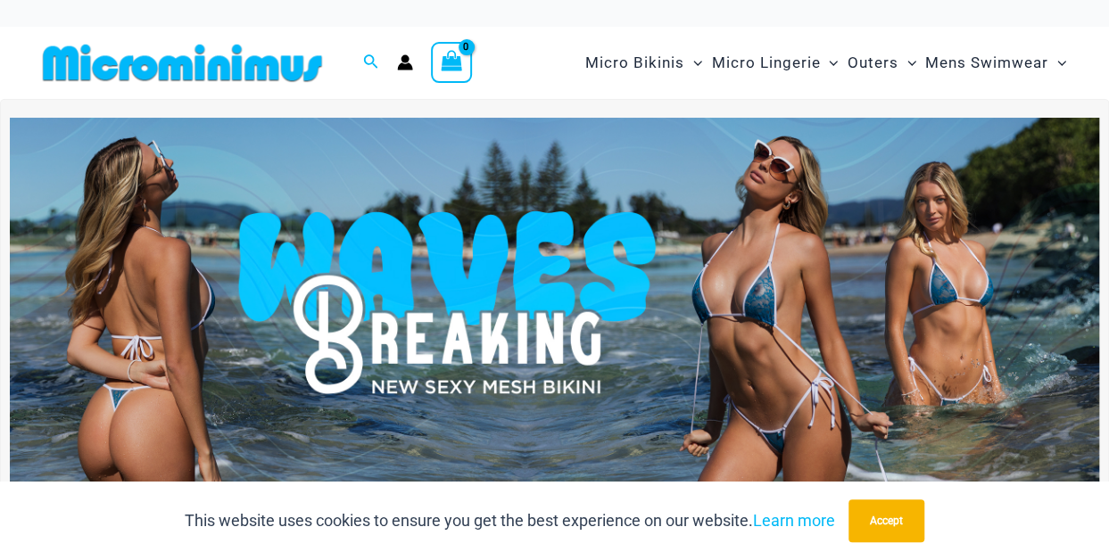
click at [702, 222] on img at bounding box center [554, 303] width 1089 height 370
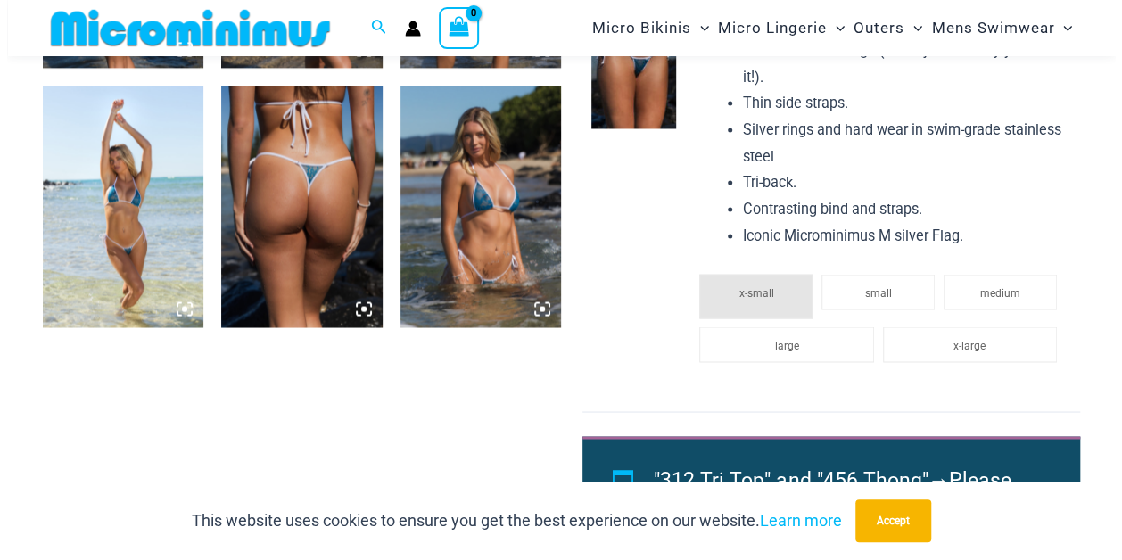
scroll to position [1405, 0]
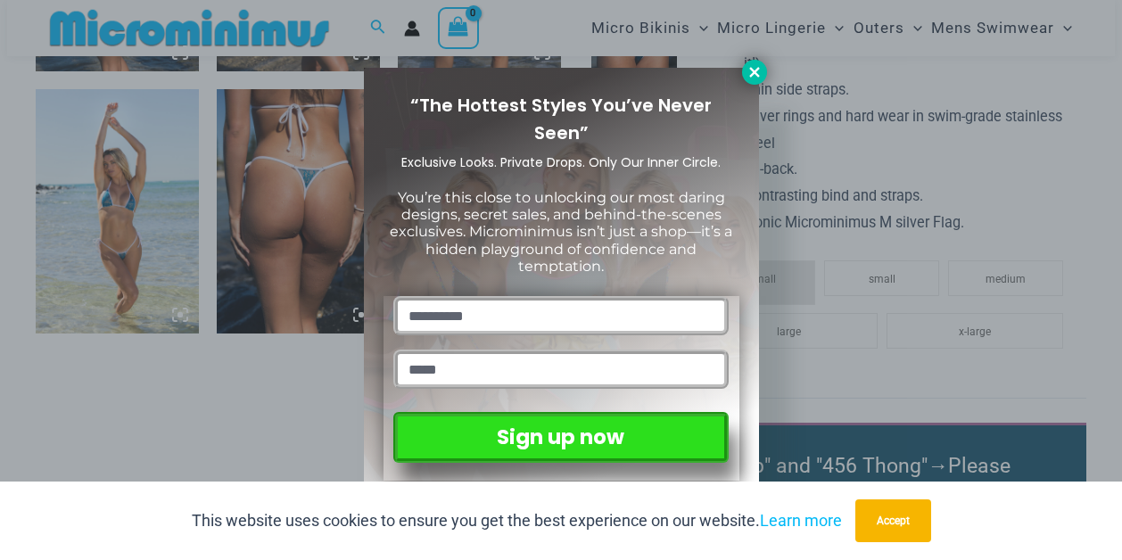
click at [753, 72] on icon at bounding box center [754, 72] width 10 height 10
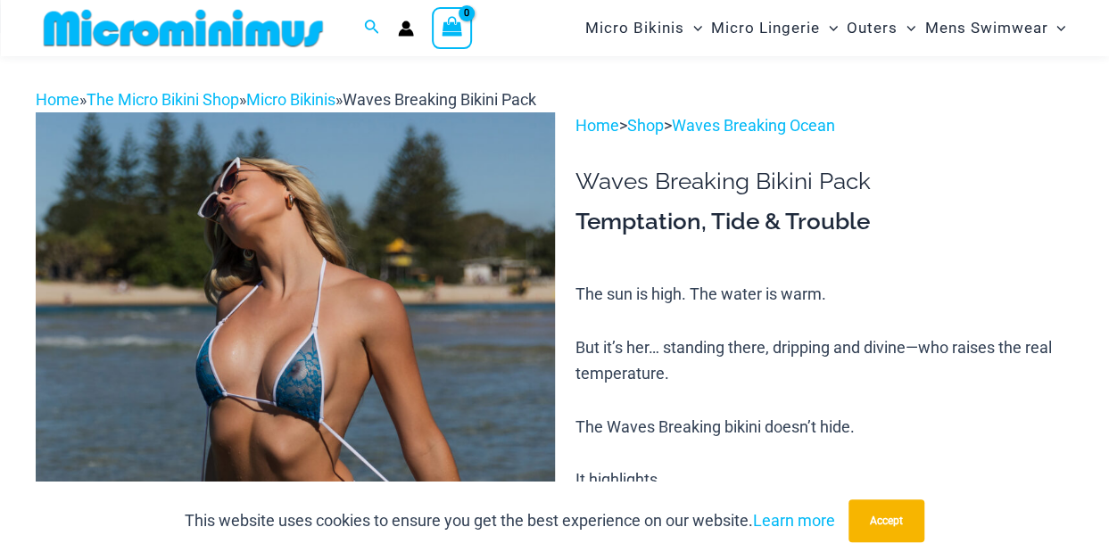
scroll to position [0, 0]
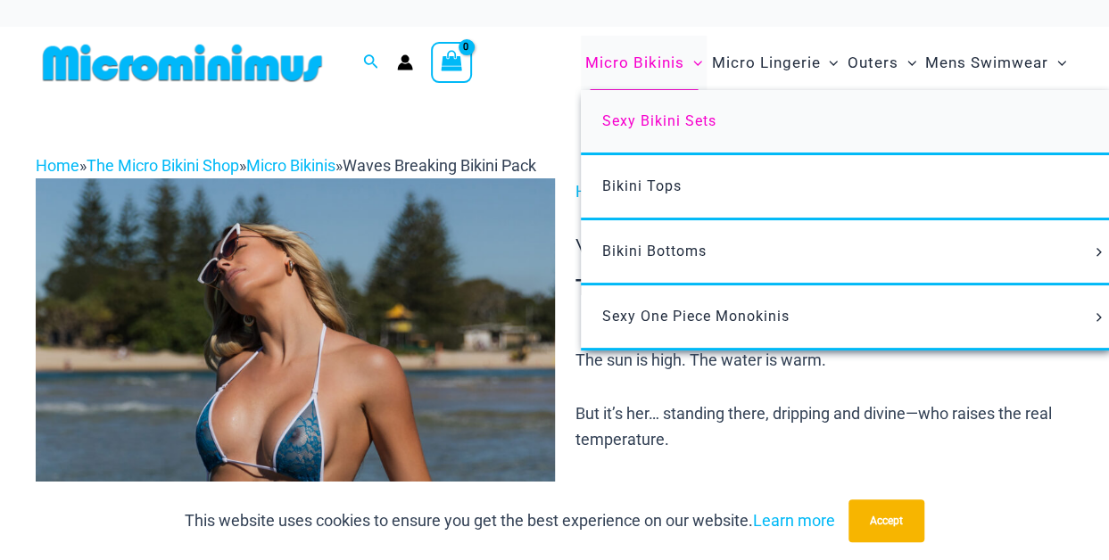
click at [635, 123] on span "Sexy Bikini Sets" at bounding box center [659, 120] width 114 height 17
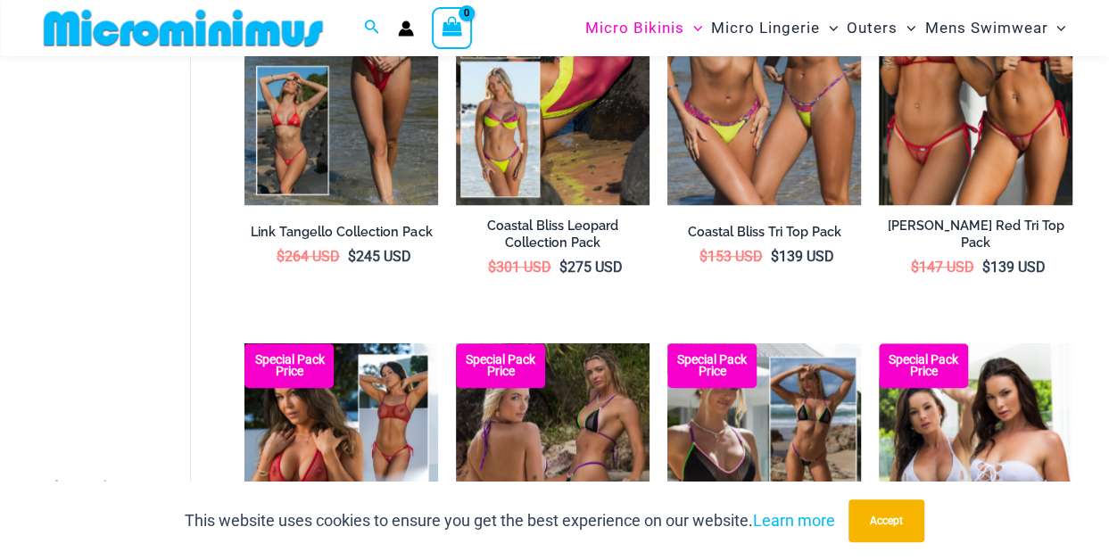
scroll to position [964, 0]
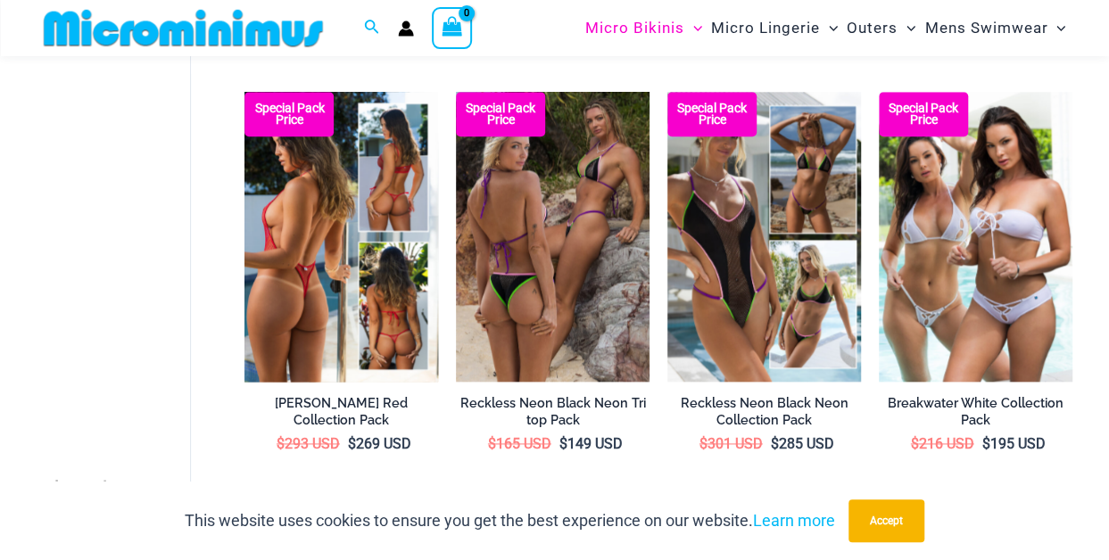
click at [405, 208] on img at bounding box center [341, 237] width 194 height 290
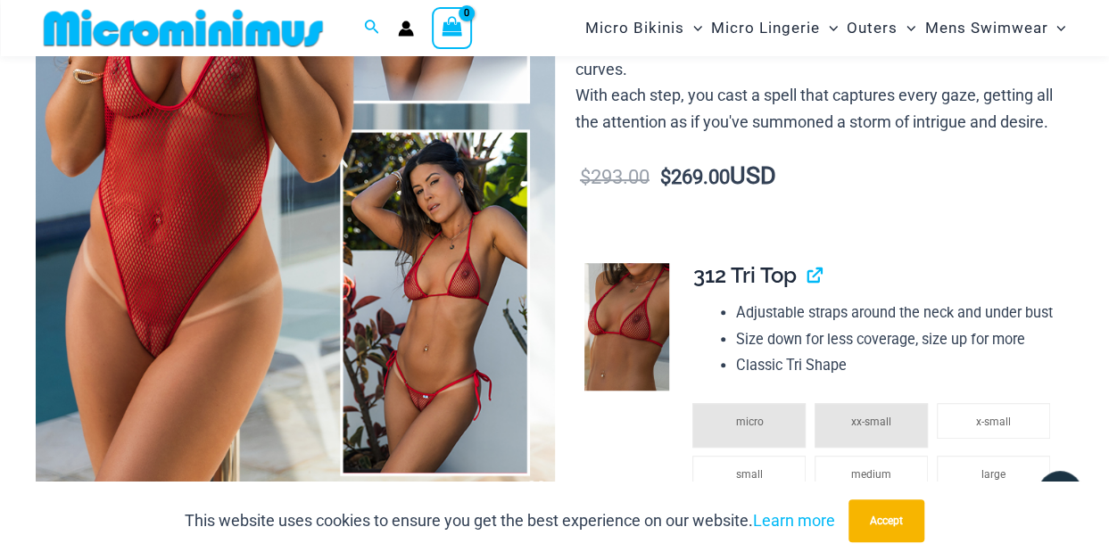
scroll to position [464, 0]
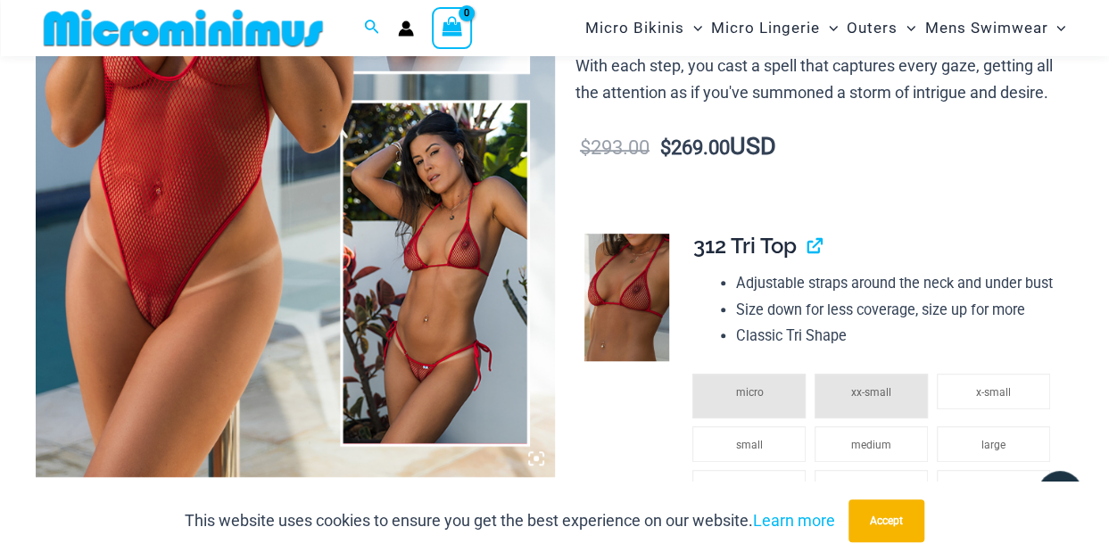
click at [167, 235] on img at bounding box center [295, 87] width 519 height 778
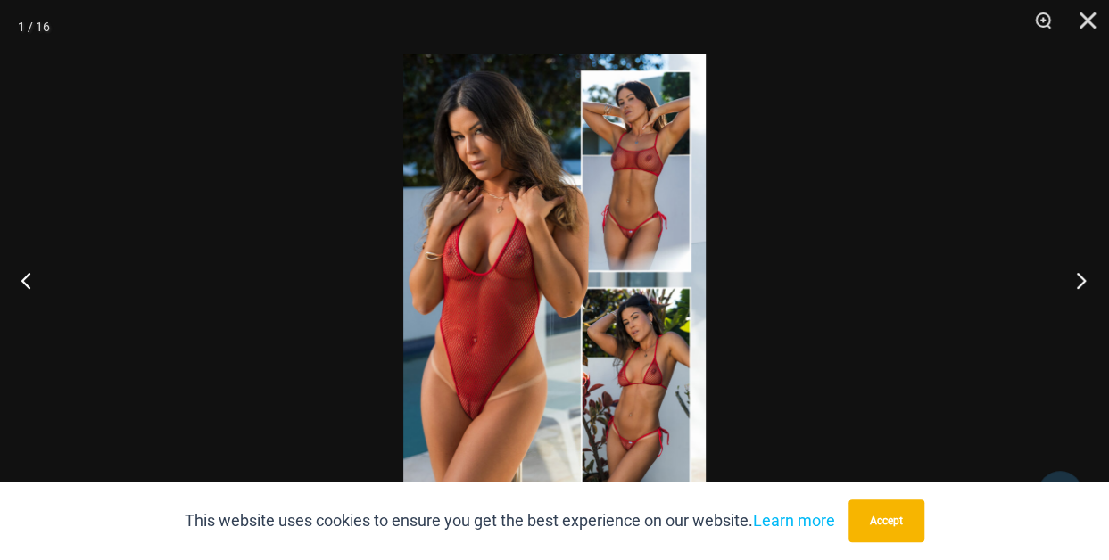
click at [1076, 279] on button "Next" at bounding box center [1075, 280] width 67 height 89
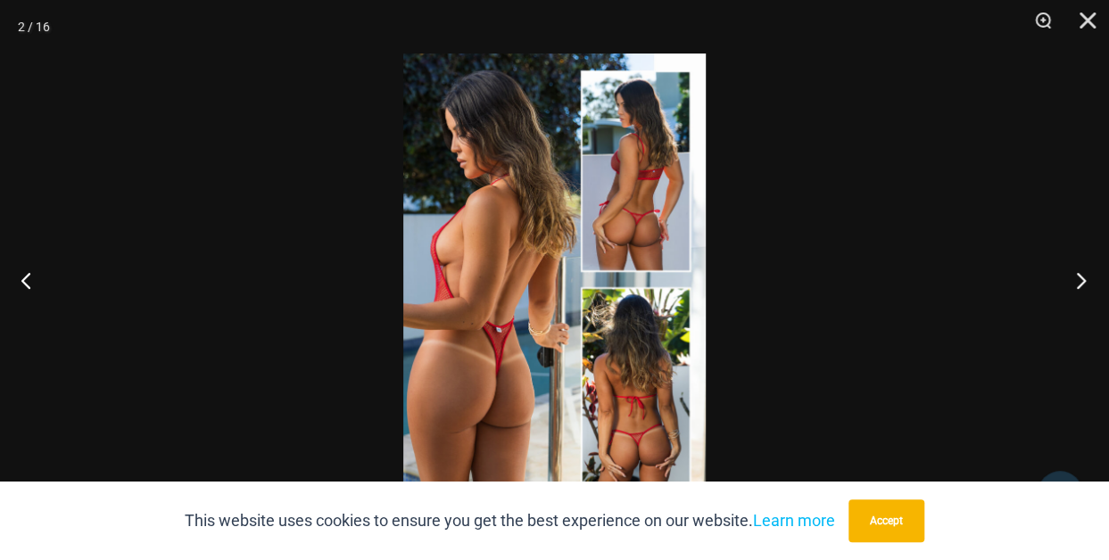
click at [1076, 279] on button "Next" at bounding box center [1075, 280] width 67 height 89
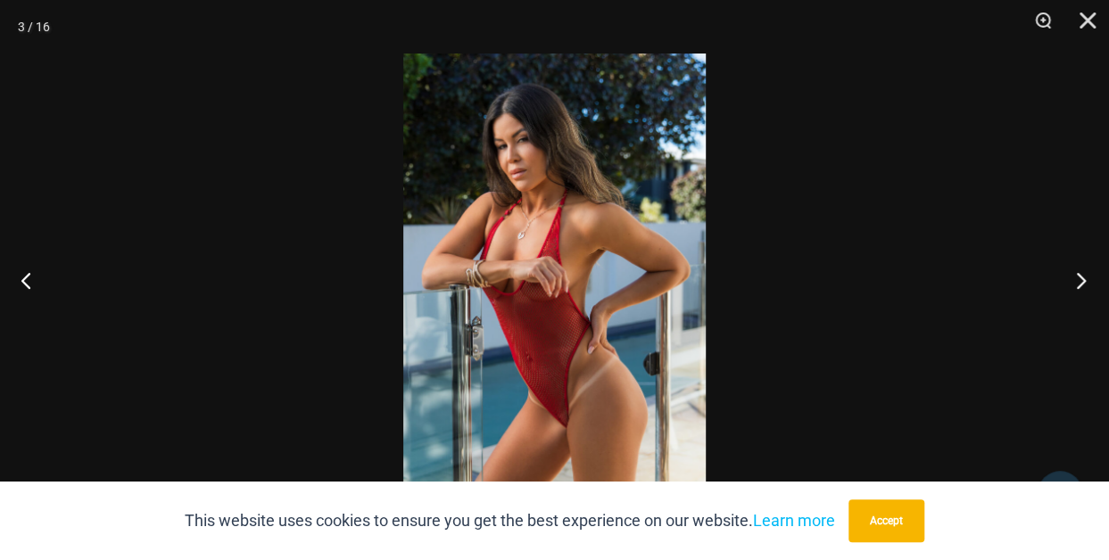
click at [1076, 279] on button "Next" at bounding box center [1075, 280] width 67 height 89
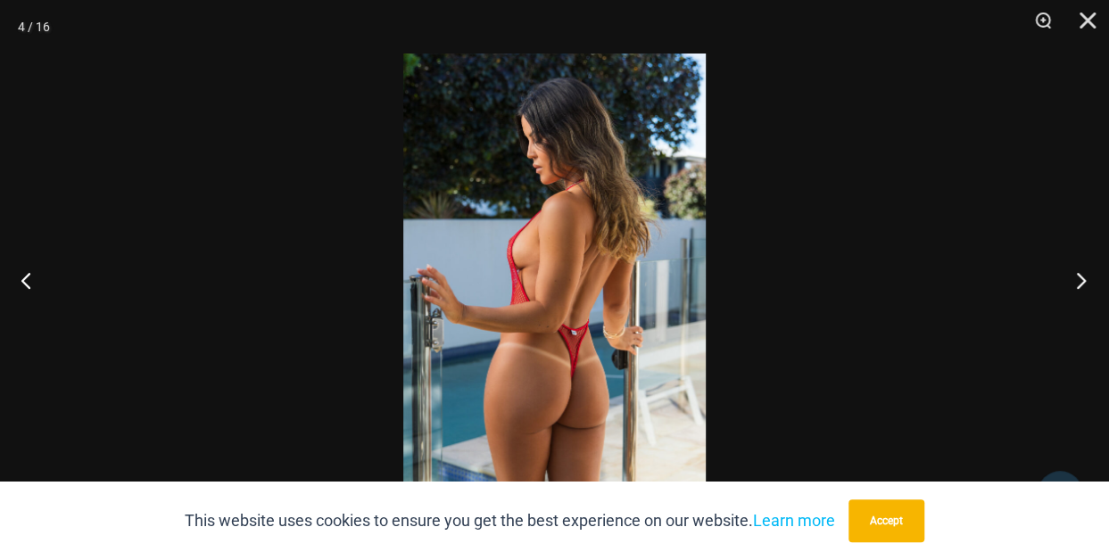
click at [1076, 279] on button "Next" at bounding box center [1075, 280] width 67 height 89
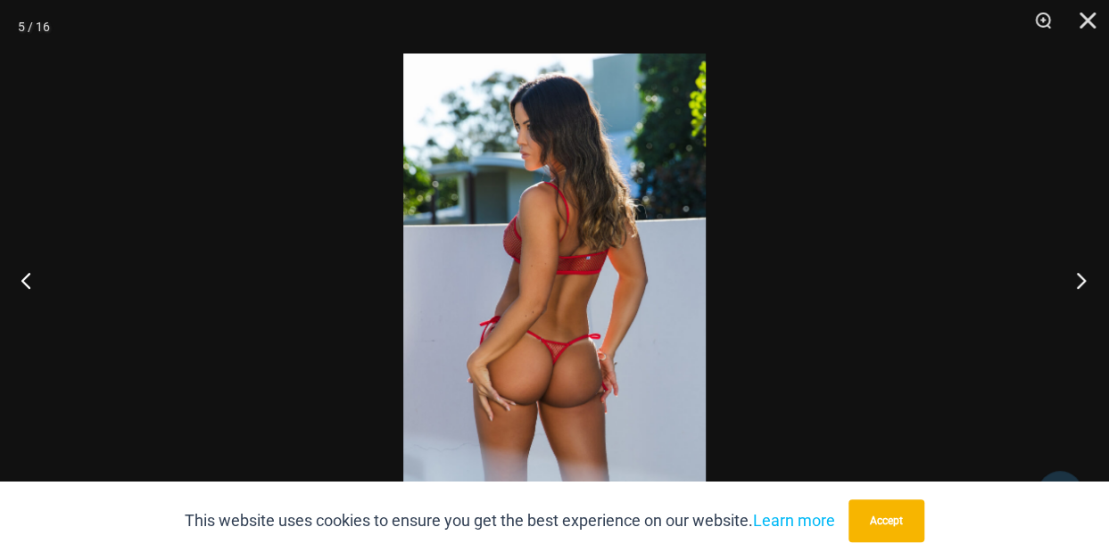
click at [1076, 279] on button "Next" at bounding box center [1075, 280] width 67 height 89
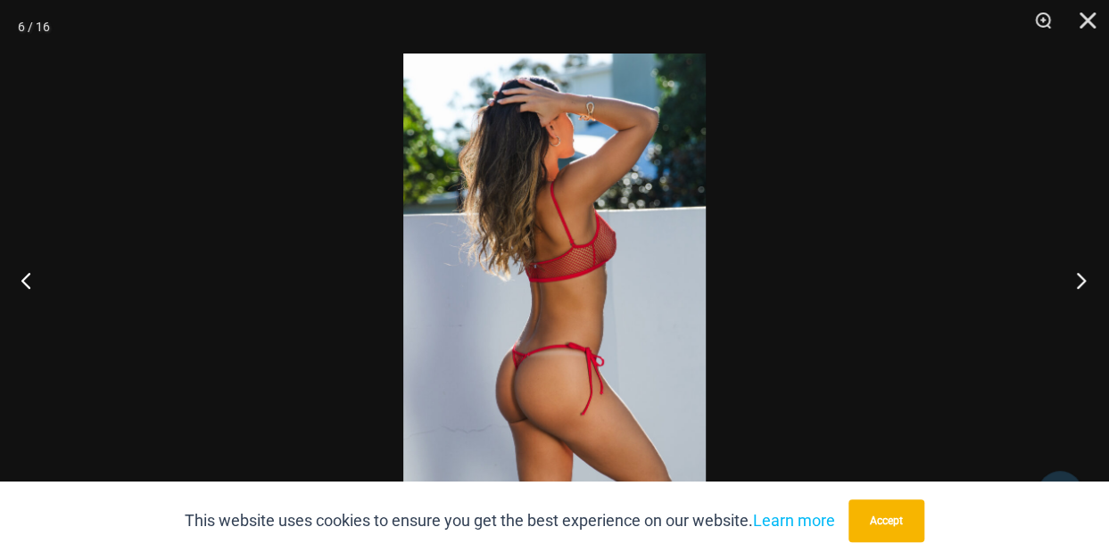
click at [1076, 279] on button "Next" at bounding box center [1075, 280] width 67 height 89
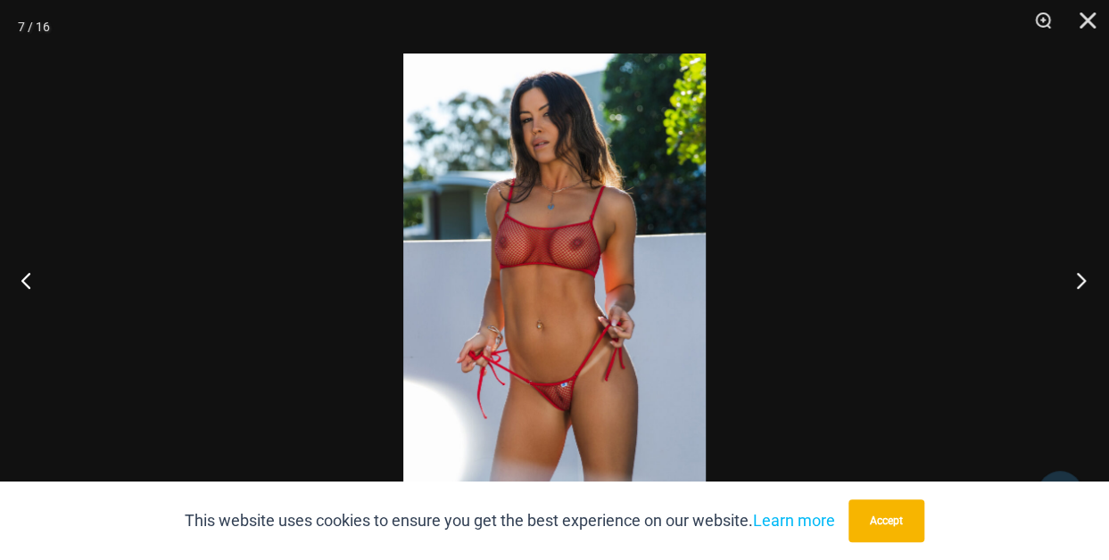
click at [1076, 279] on button "Next" at bounding box center [1075, 280] width 67 height 89
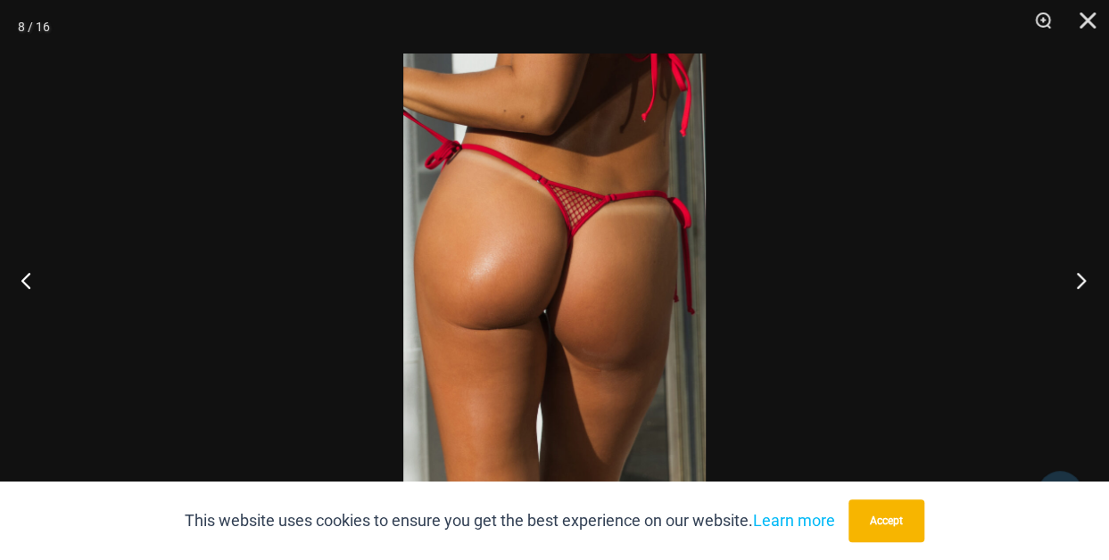
click at [1076, 279] on button "Next" at bounding box center [1075, 280] width 67 height 89
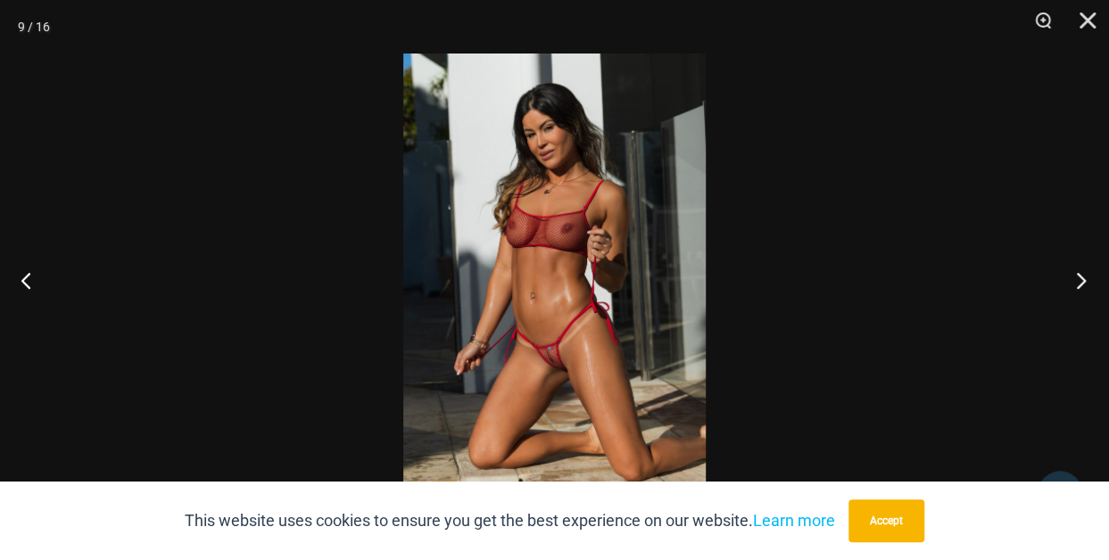
click at [1076, 279] on button "Next" at bounding box center [1075, 280] width 67 height 89
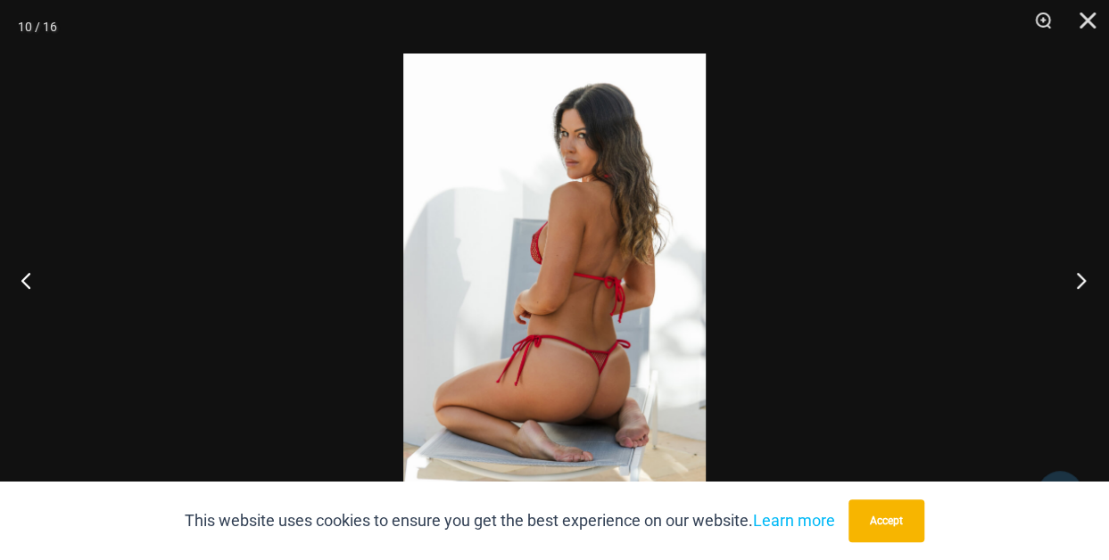
click at [1076, 279] on button "Next" at bounding box center [1075, 280] width 67 height 89
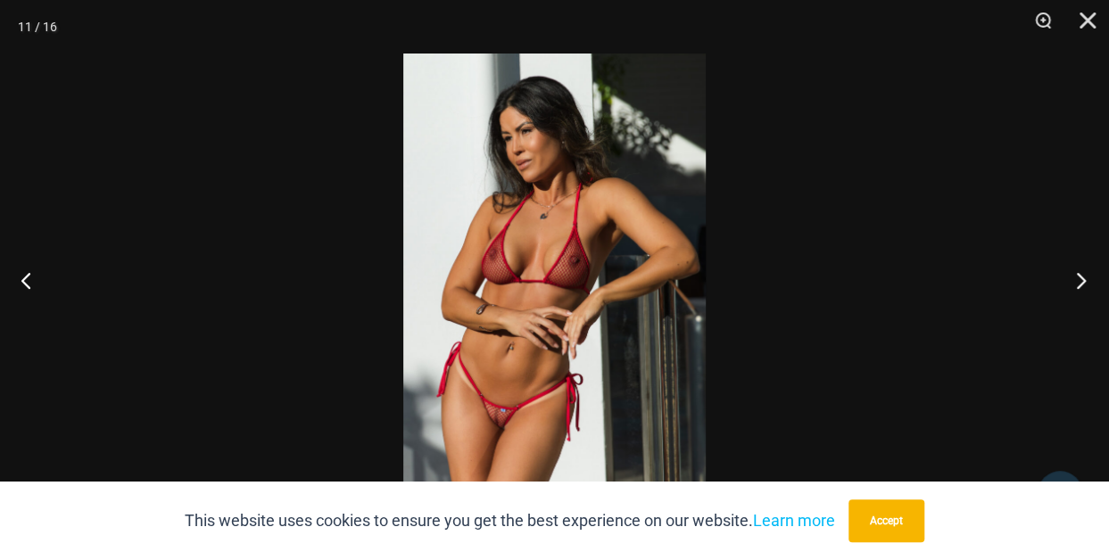
click at [1076, 279] on button "Next" at bounding box center [1075, 280] width 67 height 89
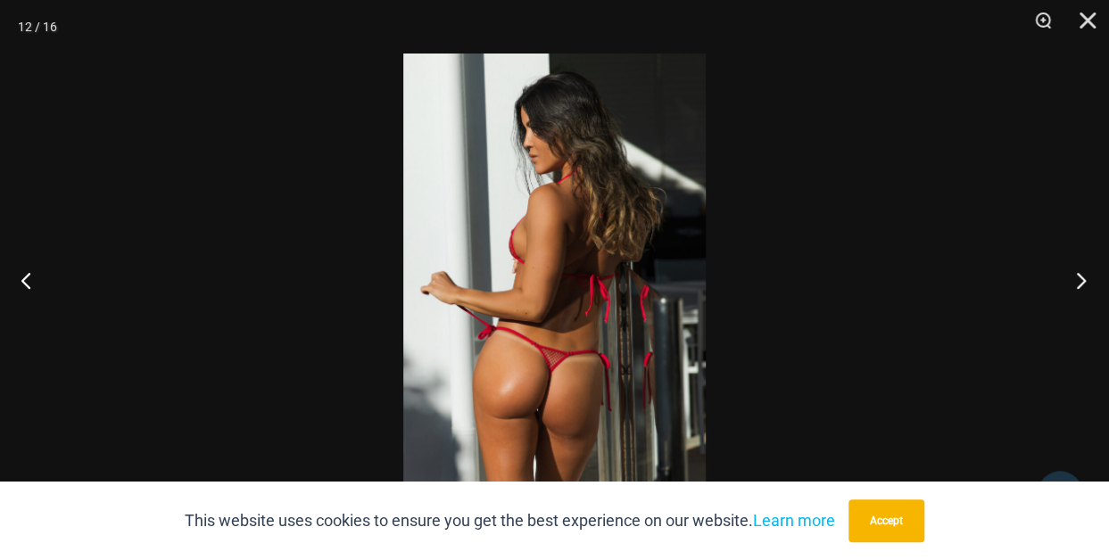
click at [1076, 279] on button "Next" at bounding box center [1075, 280] width 67 height 89
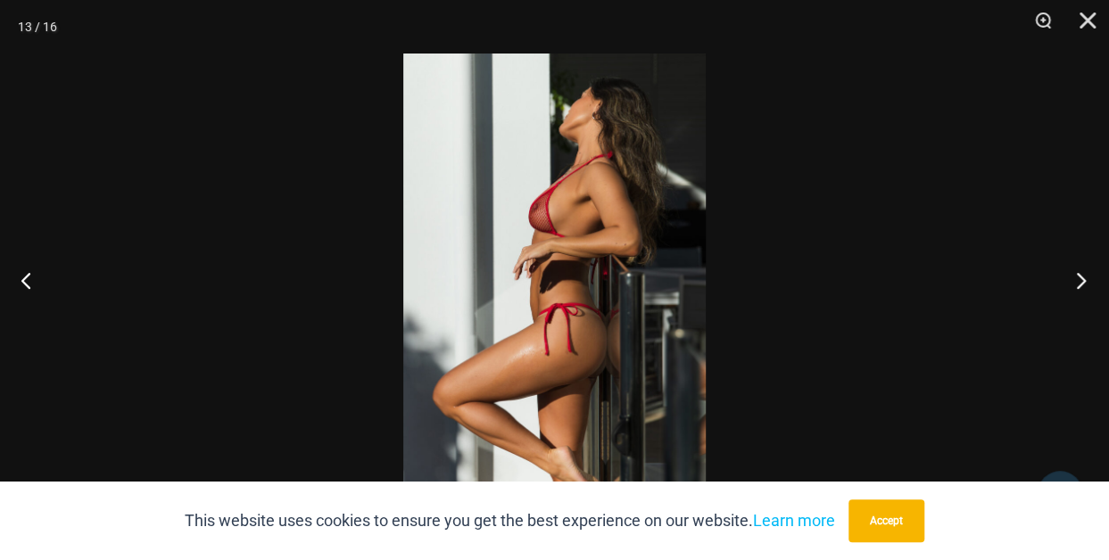
click at [1076, 279] on button "Next" at bounding box center [1075, 280] width 67 height 89
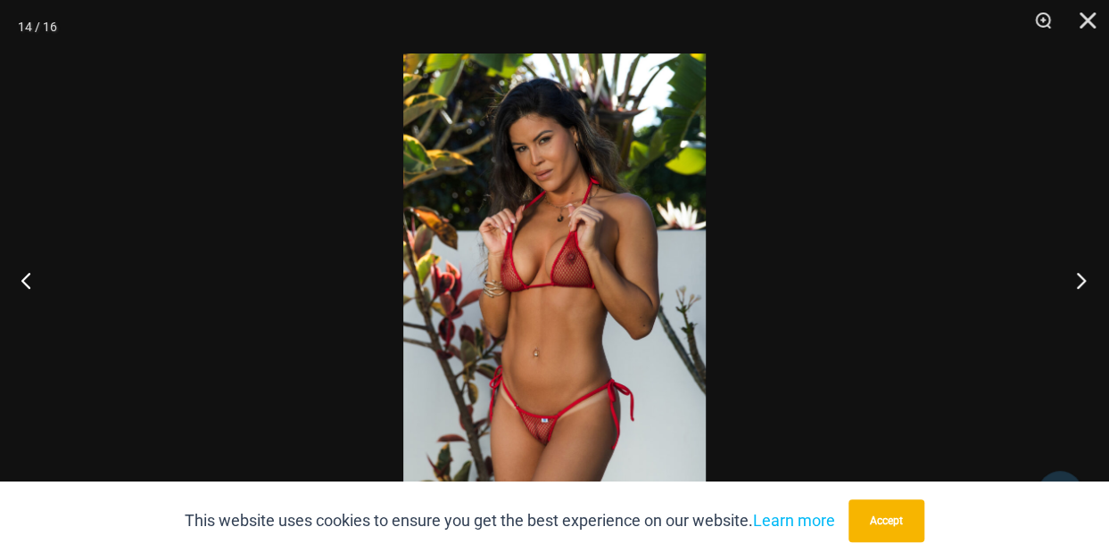
click at [1076, 279] on button "Next" at bounding box center [1075, 280] width 67 height 89
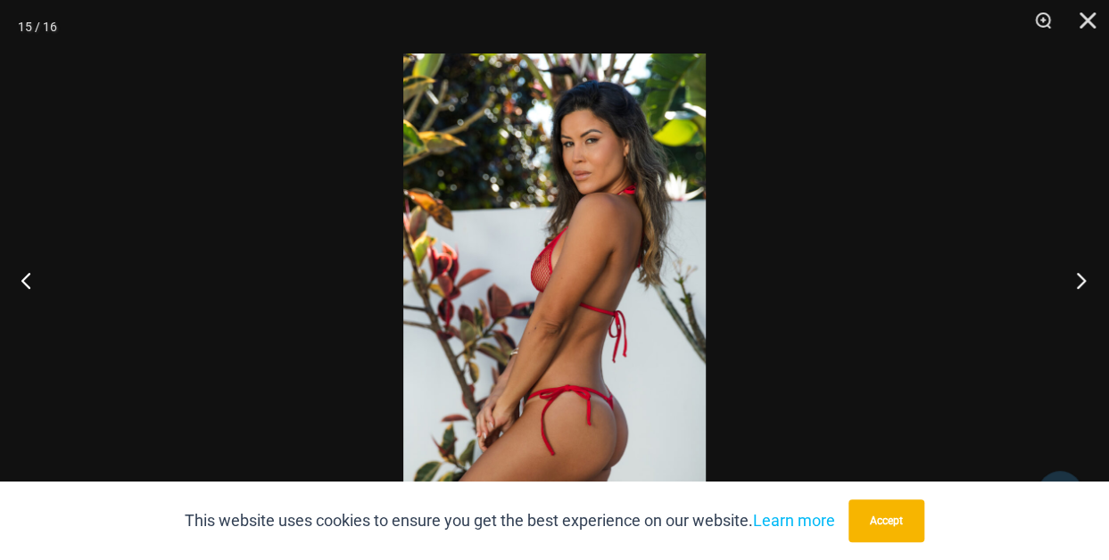
click at [1076, 279] on button "Next" at bounding box center [1075, 280] width 67 height 89
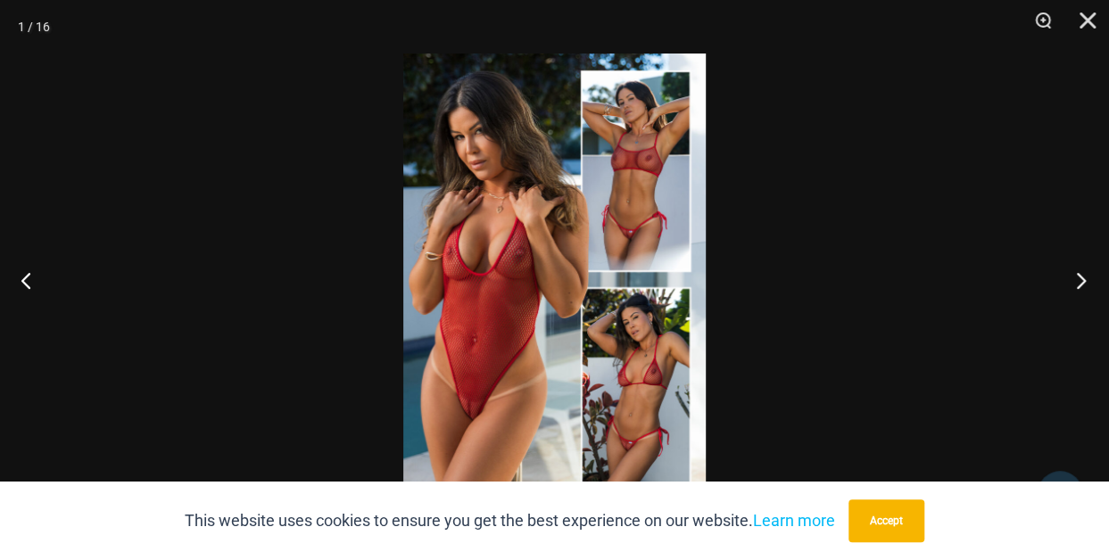
click at [1076, 279] on button "Next" at bounding box center [1075, 280] width 67 height 89
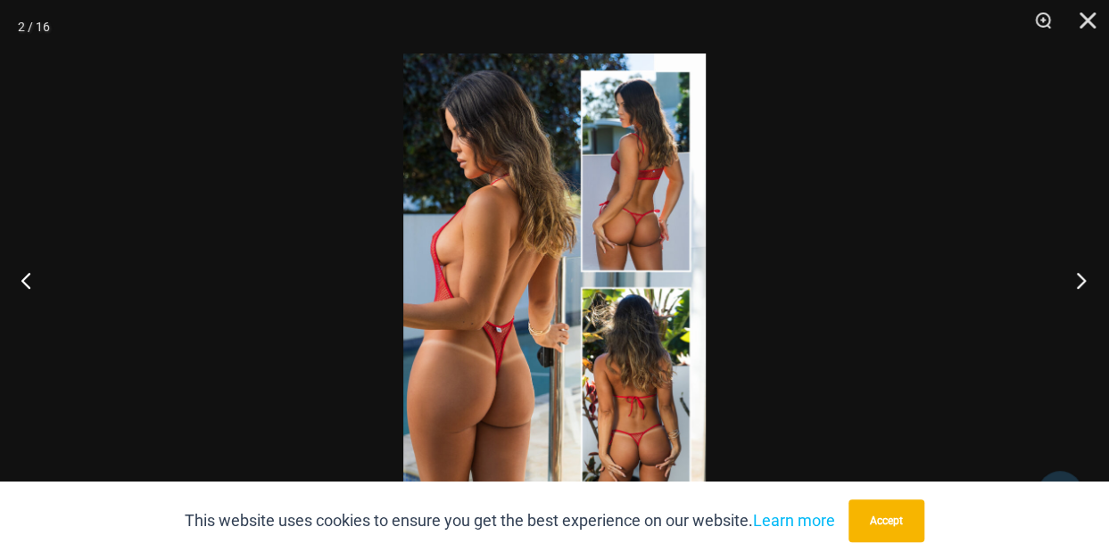
click at [1076, 279] on button "Next" at bounding box center [1075, 280] width 67 height 89
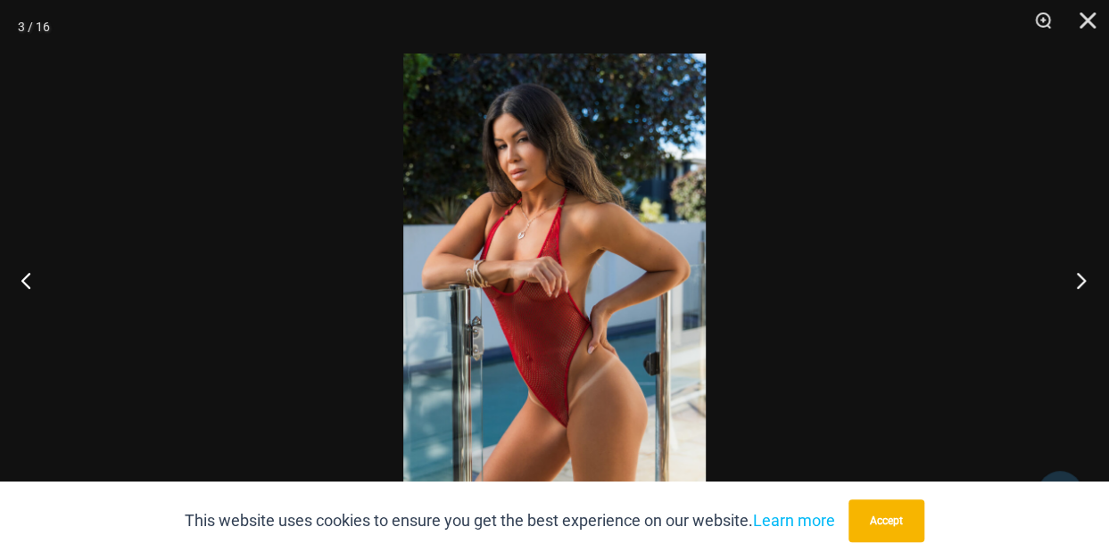
click at [1076, 279] on button "Next" at bounding box center [1075, 280] width 67 height 89
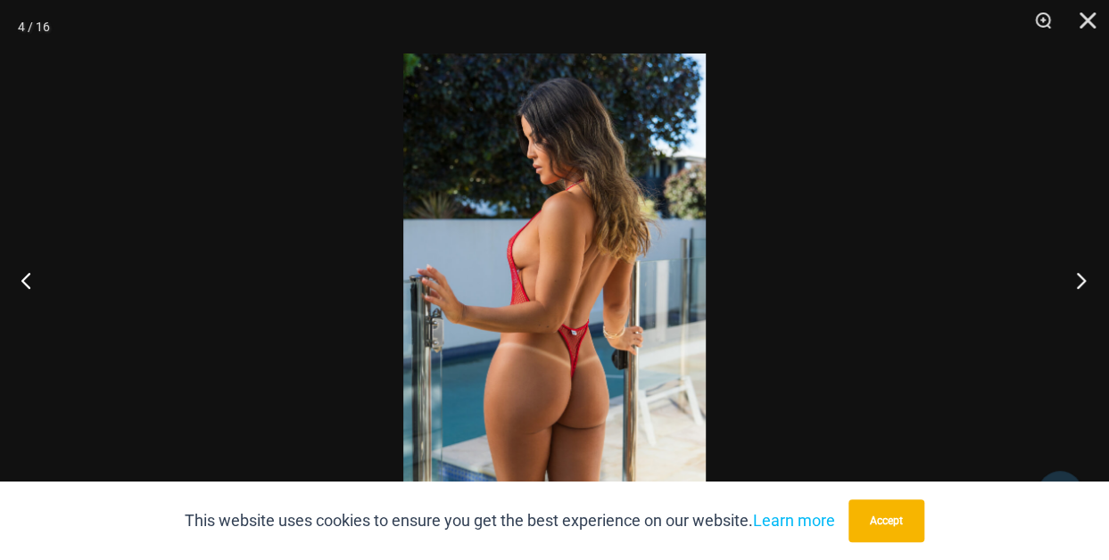
click at [1076, 279] on button "Next" at bounding box center [1075, 280] width 67 height 89
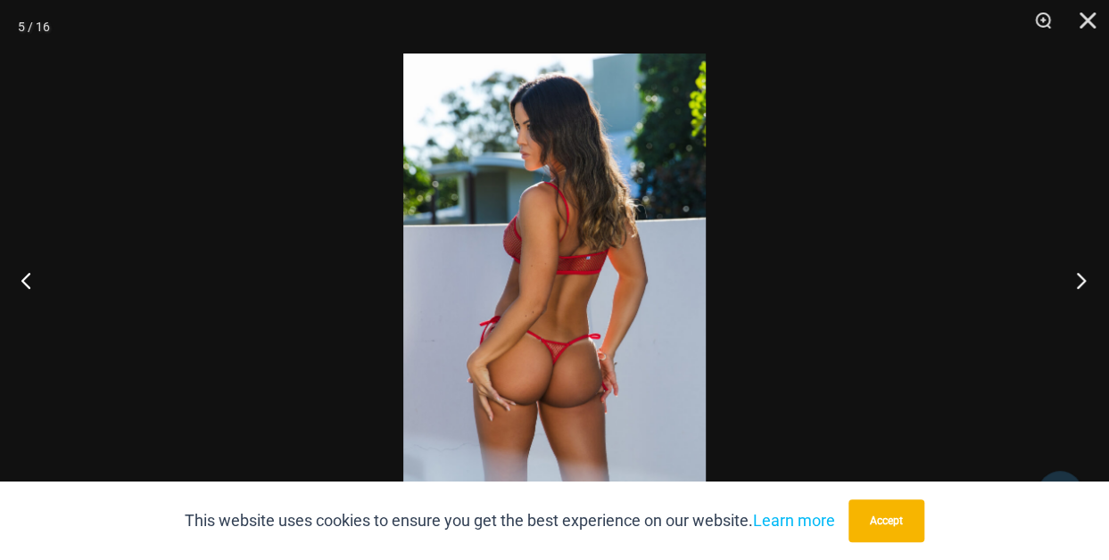
click at [1076, 279] on button "Next" at bounding box center [1075, 280] width 67 height 89
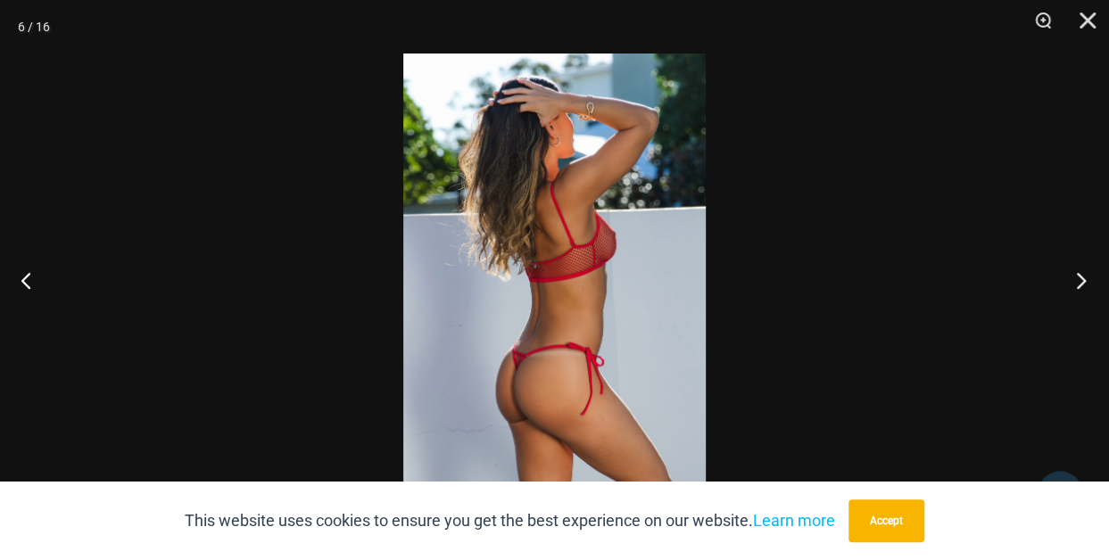
click at [1076, 279] on button "Next" at bounding box center [1075, 280] width 67 height 89
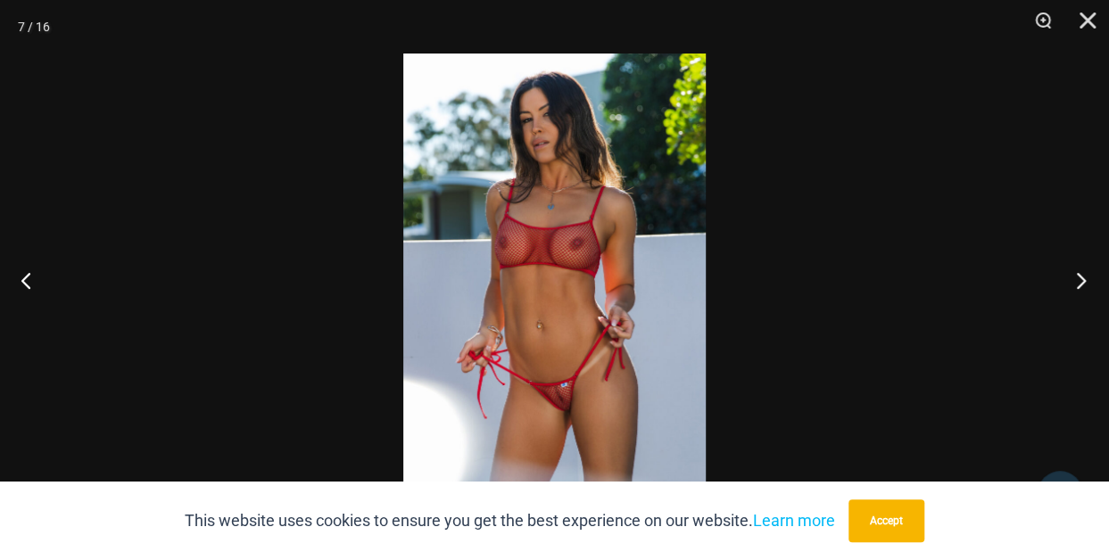
click at [1076, 279] on button "Next" at bounding box center [1075, 280] width 67 height 89
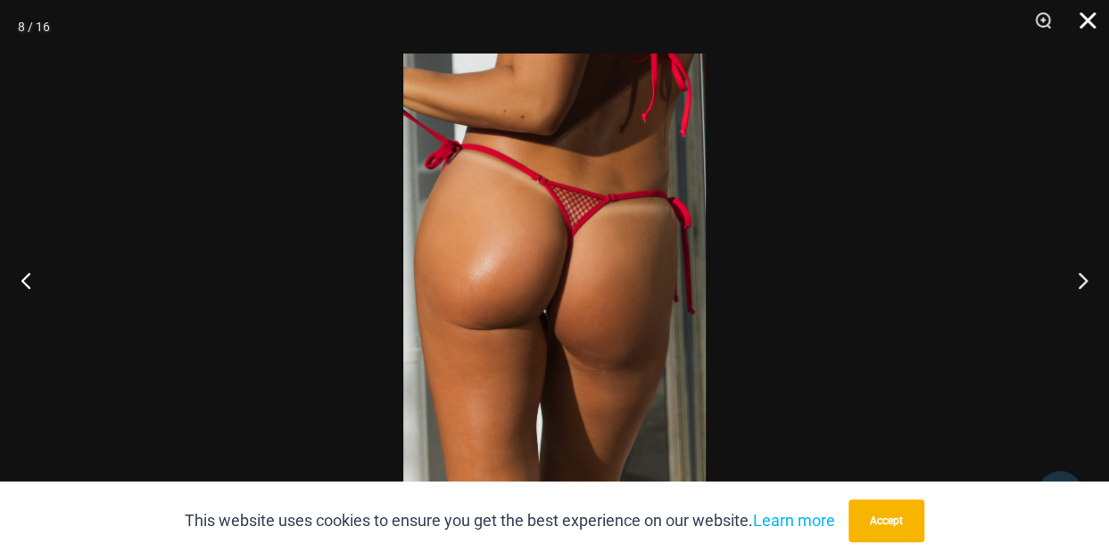
click at [1090, 26] on button "Close" at bounding box center [1081, 27] width 45 height 54
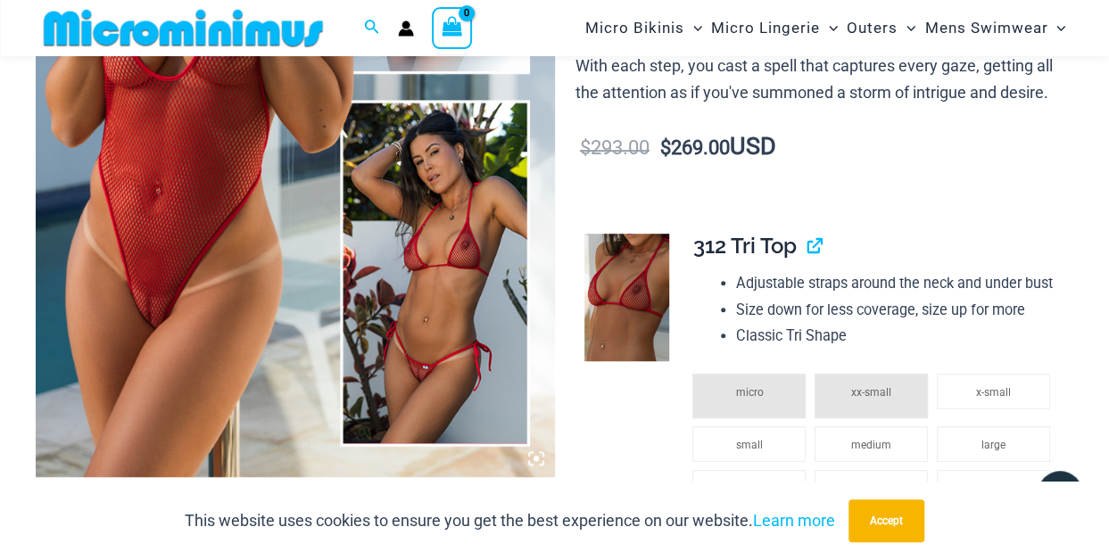
click at [532, 453] on icon at bounding box center [536, 459] width 16 height 16
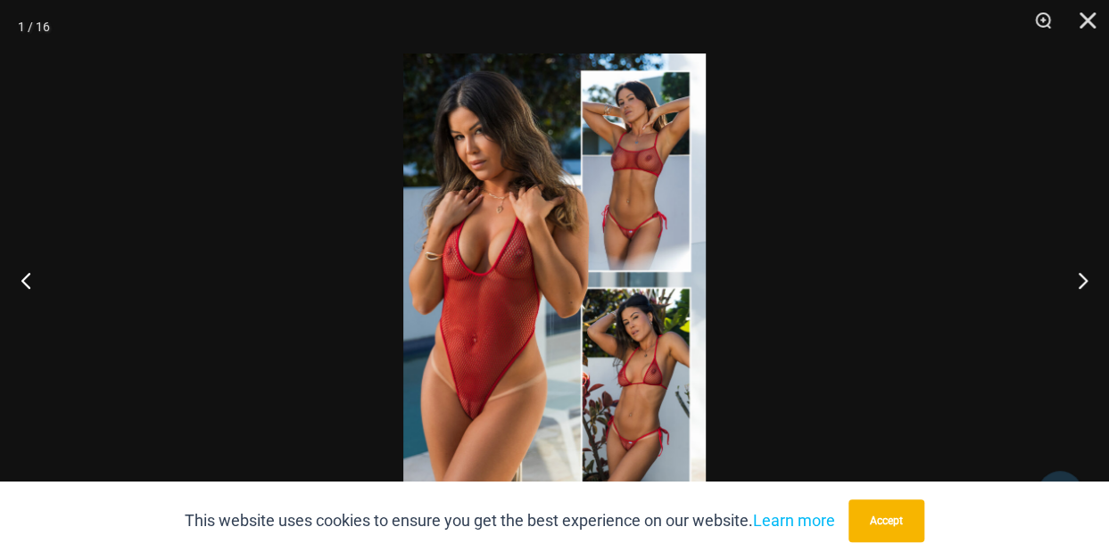
click at [476, 395] on img at bounding box center [554, 280] width 302 height 453
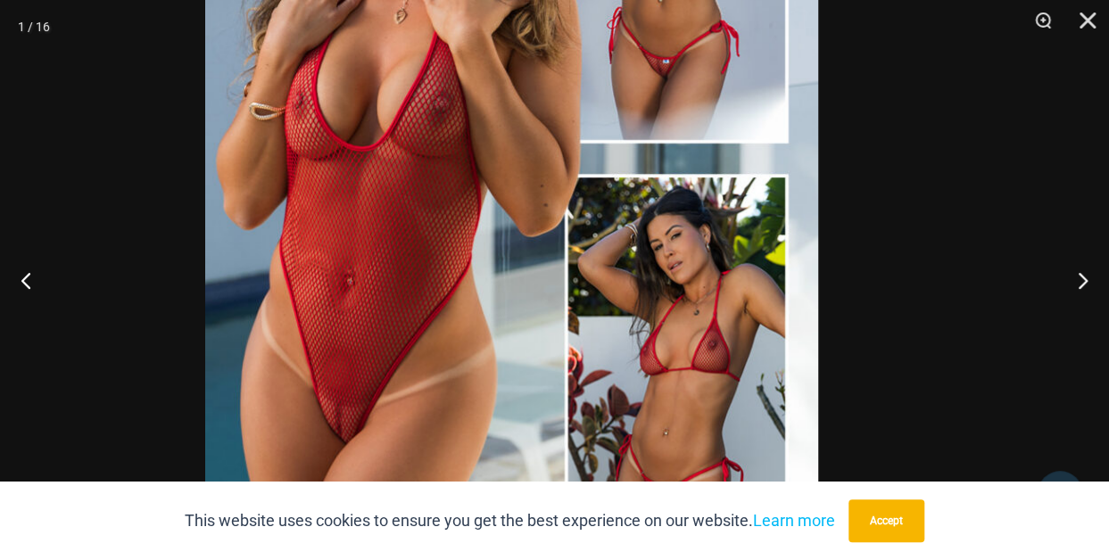
click at [257, 74] on img at bounding box center [511, 159] width 613 height 919
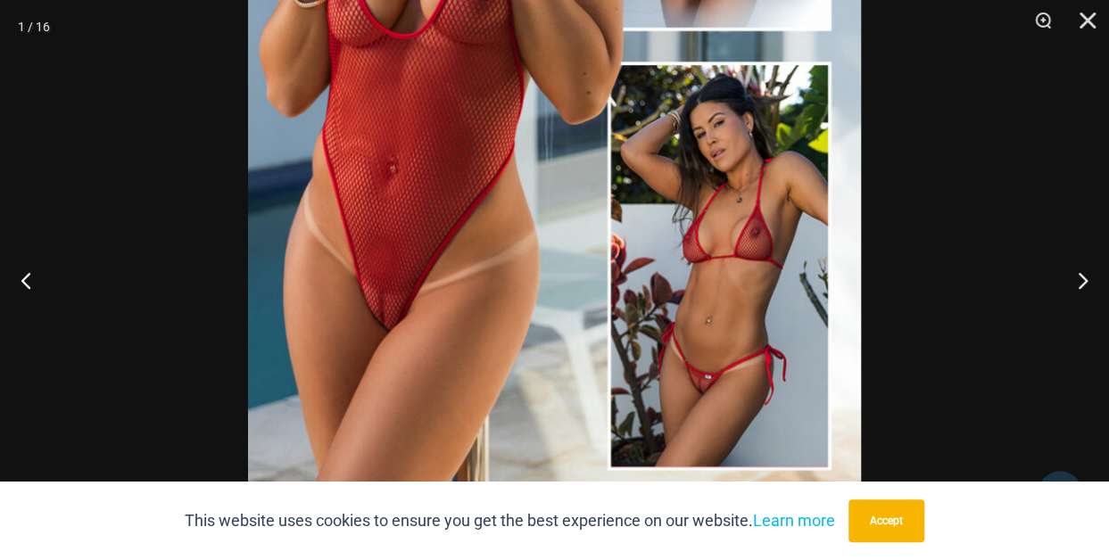
click at [699, 373] on img at bounding box center [554, 47] width 613 height 919
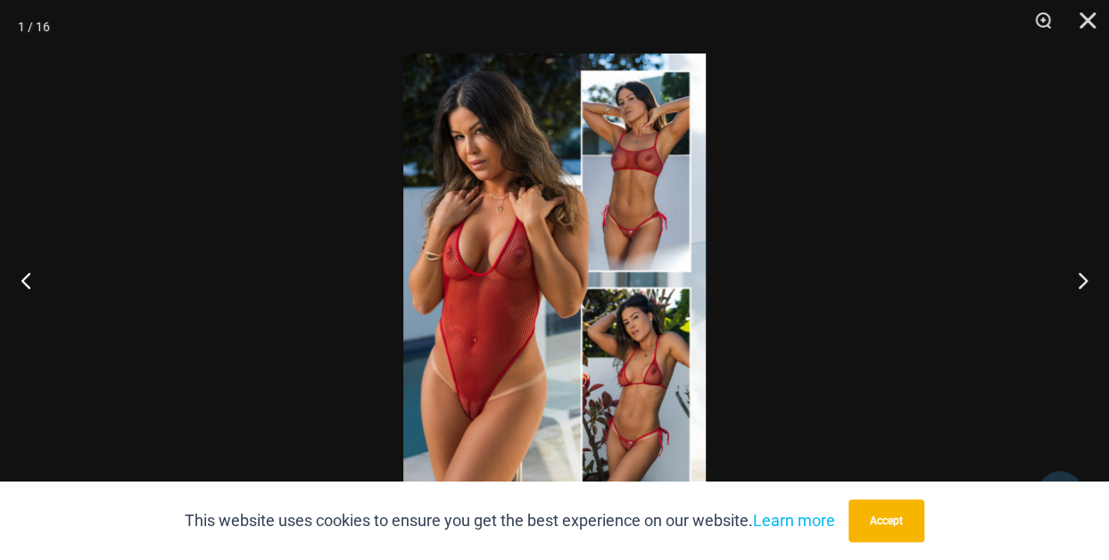
click at [583, 382] on img at bounding box center [554, 280] width 302 height 453
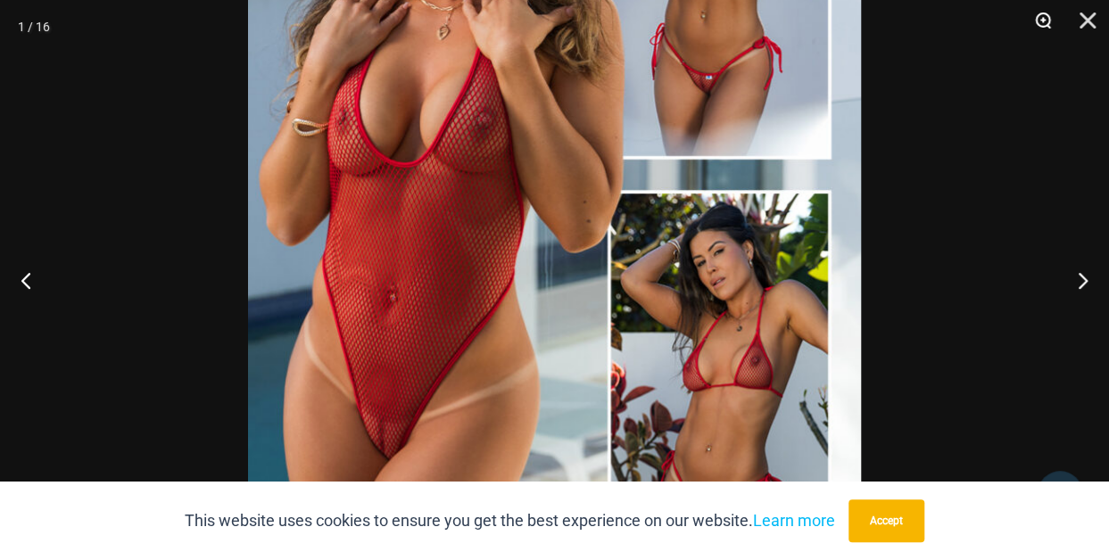
click at [1043, 19] on button "Zoom" at bounding box center [1036, 27] width 45 height 54
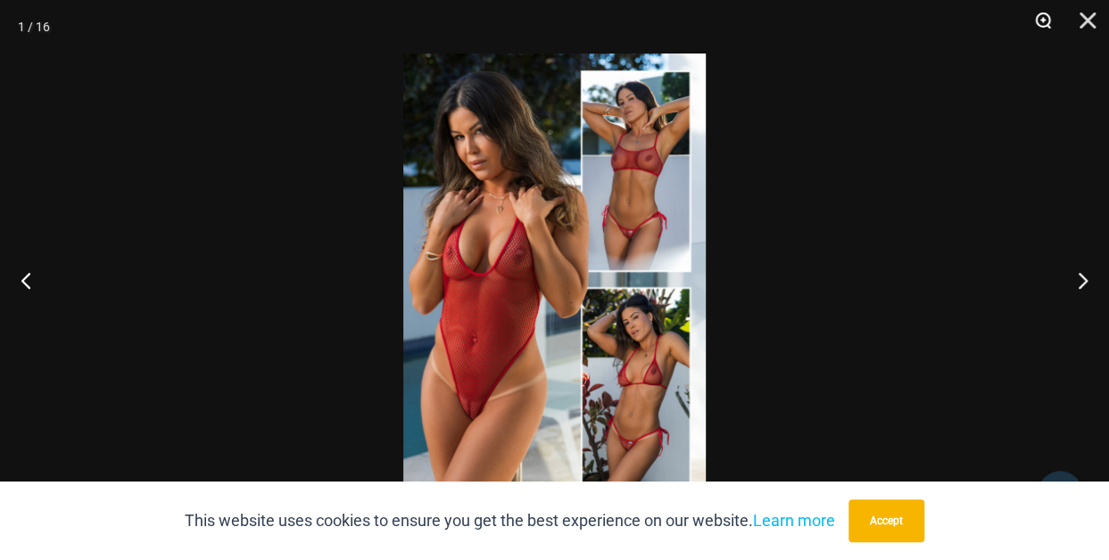
click at [1043, 19] on button "Zoom" at bounding box center [1036, 27] width 45 height 54
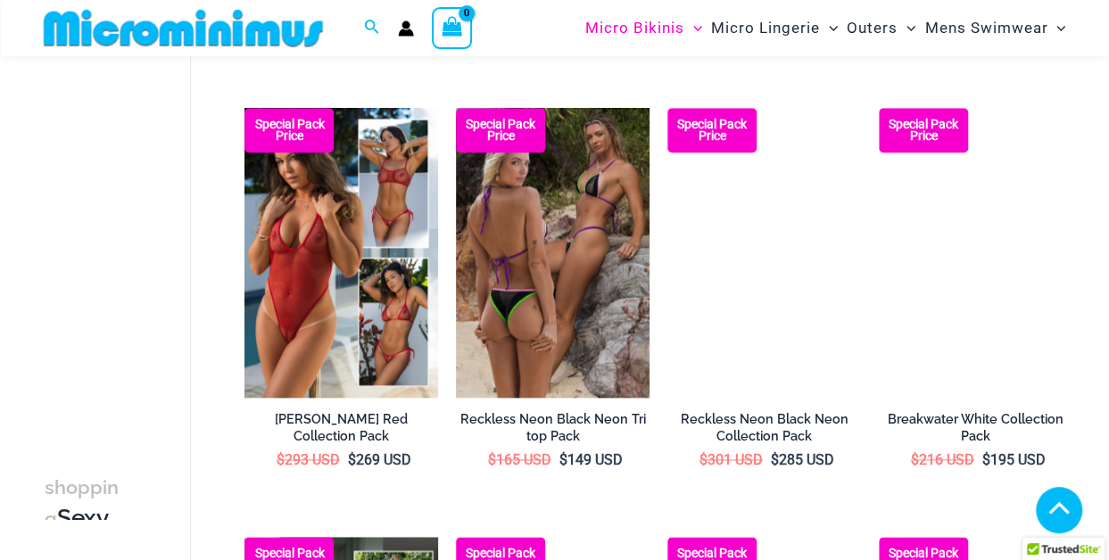
scroll to position [964, 0]
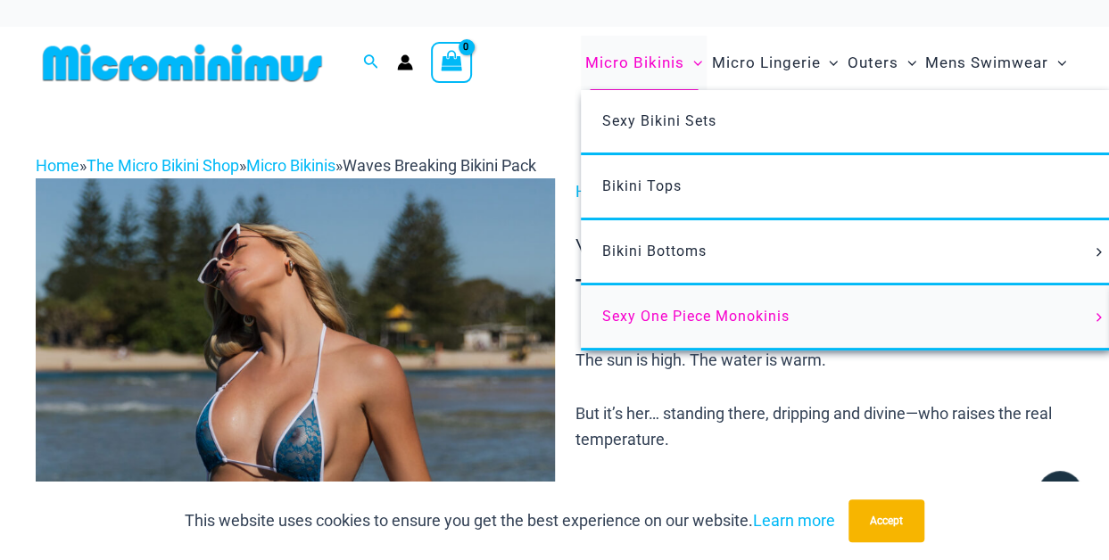
click at [719, 315] on span "Sexy One Piece Monokinis" at bounding box center [695, 316] width 187 height 17
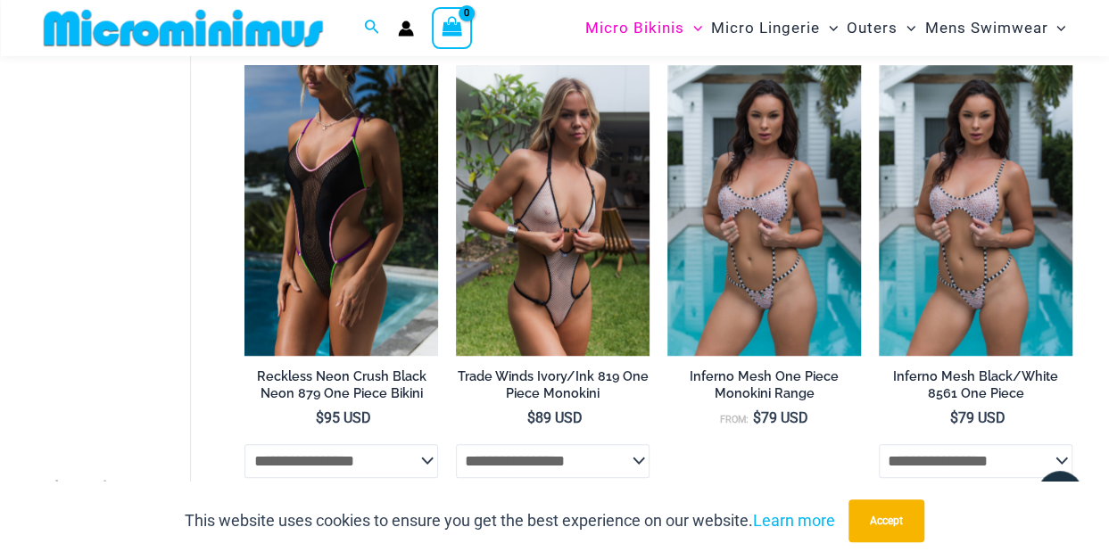
scroll to position [607, 0]
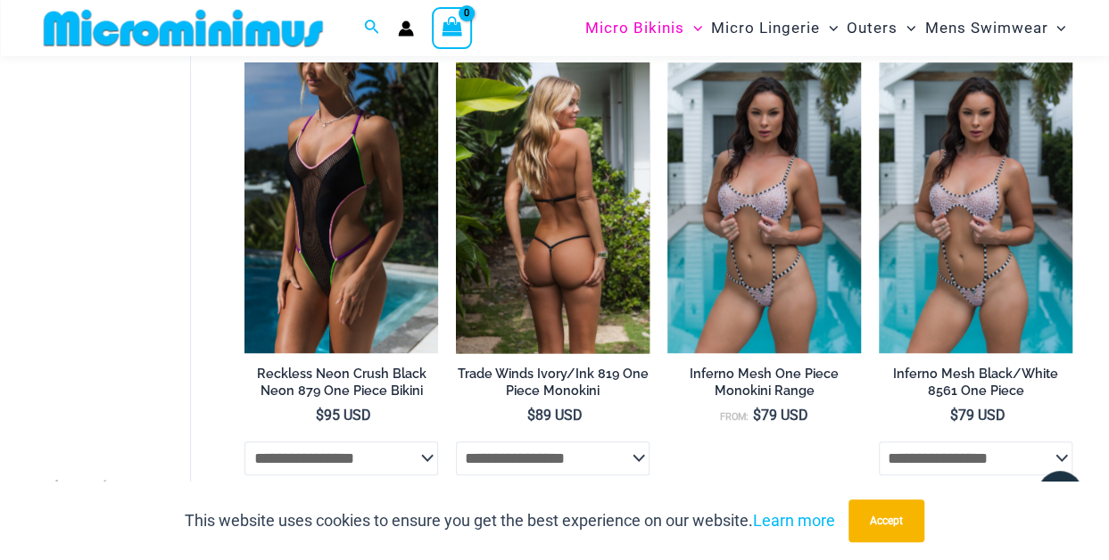
click at [535, 244] on img at bounding box center [553, 207] width 194 height 290
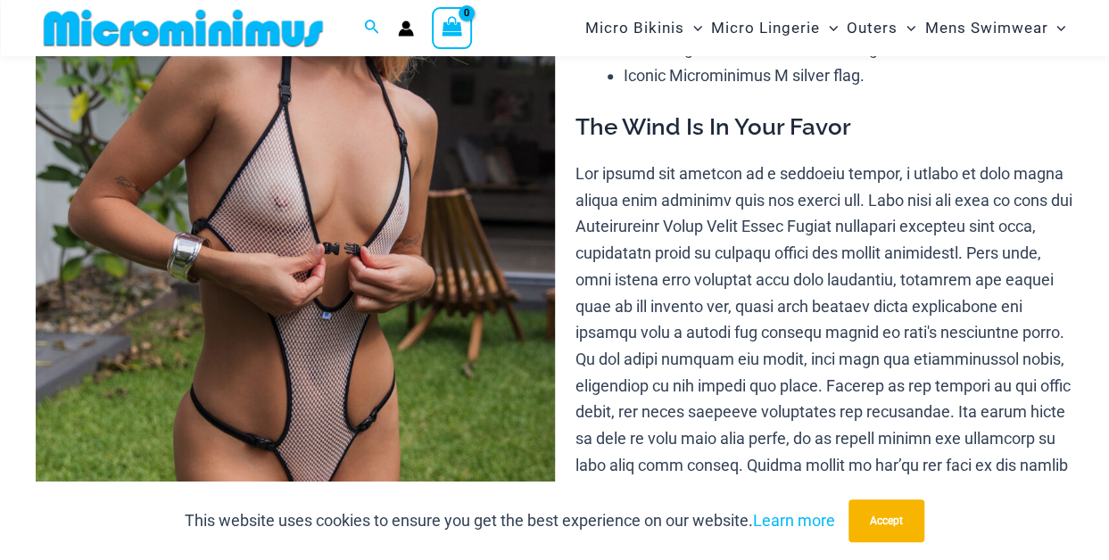
scroll to position [393, 0]
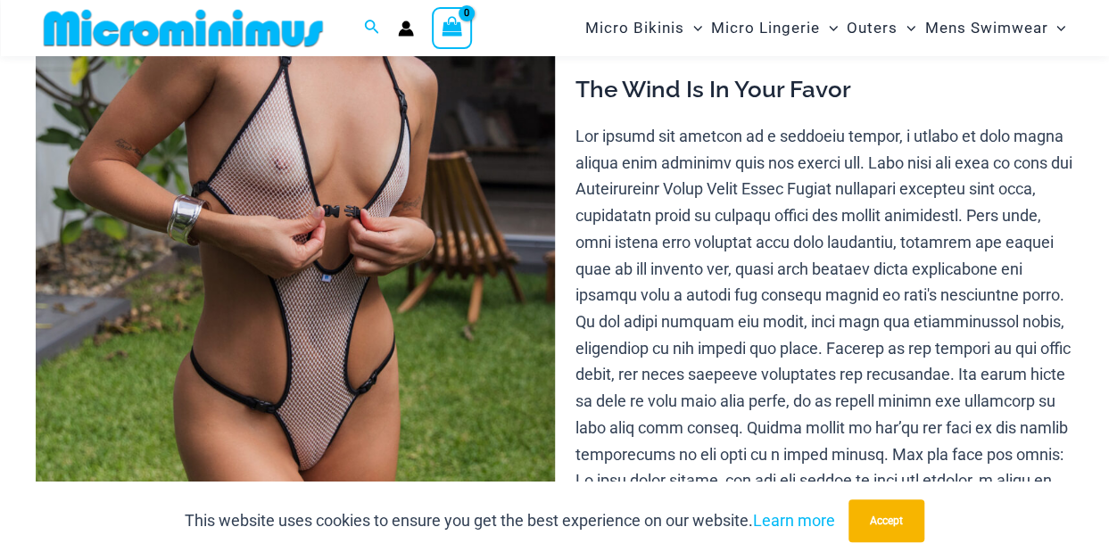
click at [352, 288] on img at bounding box center [295, 159] width 519 height 778
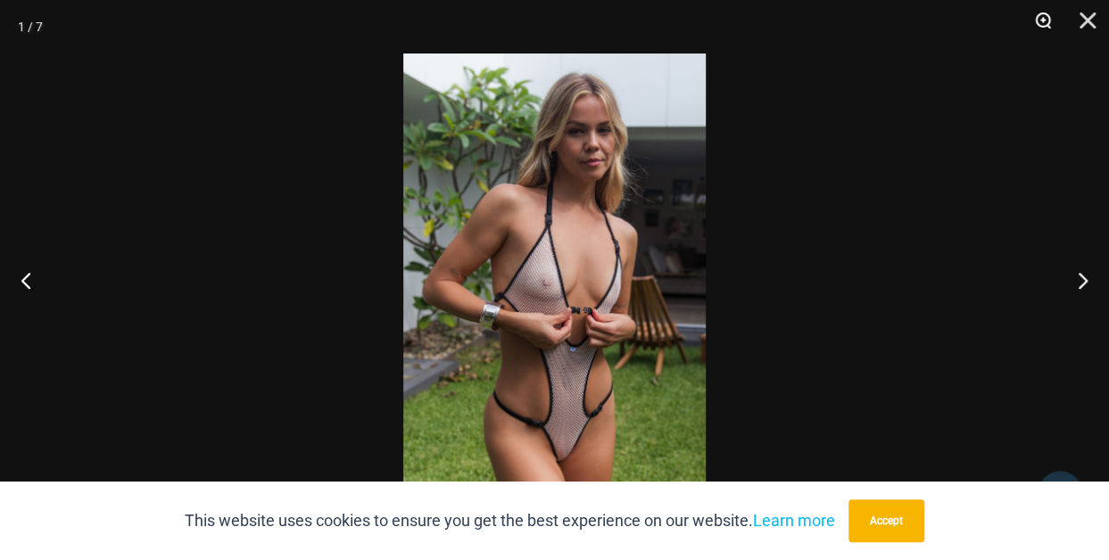
click at [1040, 15] on button "Zoom" at bounding box center [1036, 27] width 45 height 54
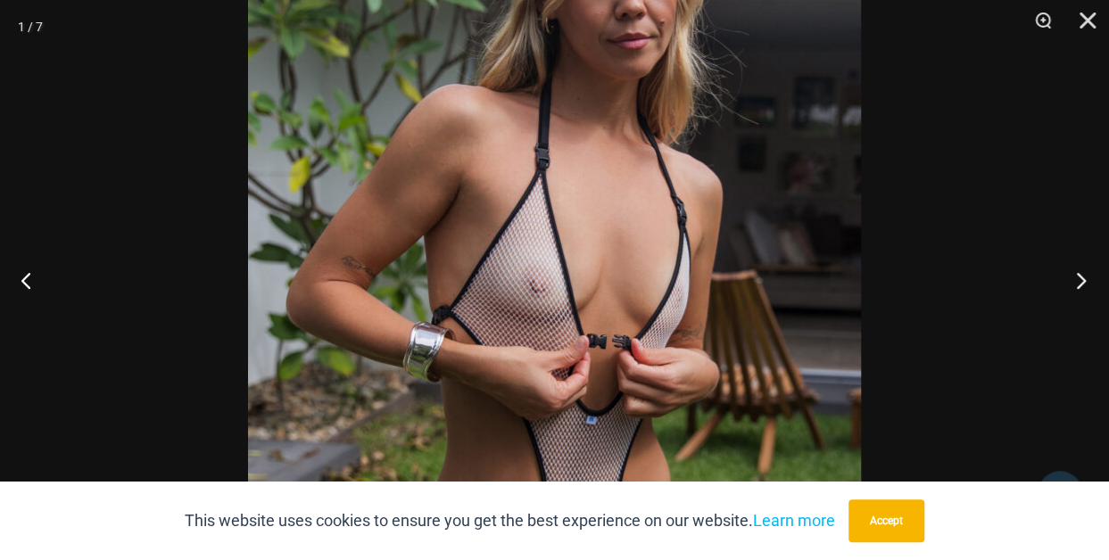
click at [1083, 279] on button "Next" at bounding box center [1075, 280] width 67 height 89
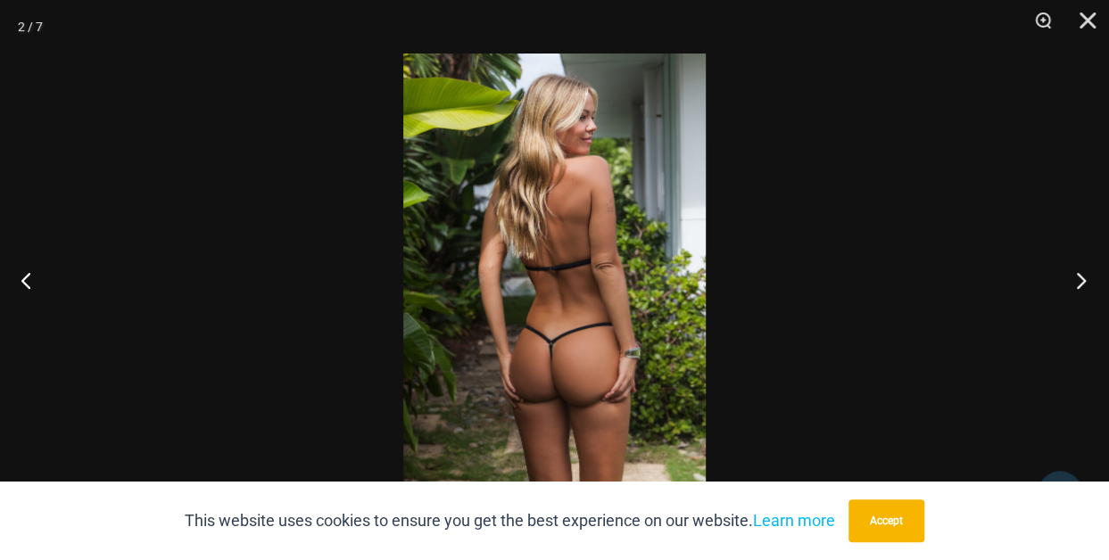
click at [1083, 279] on button "Next" at bounding box center [1075, 280] width 67 height 89
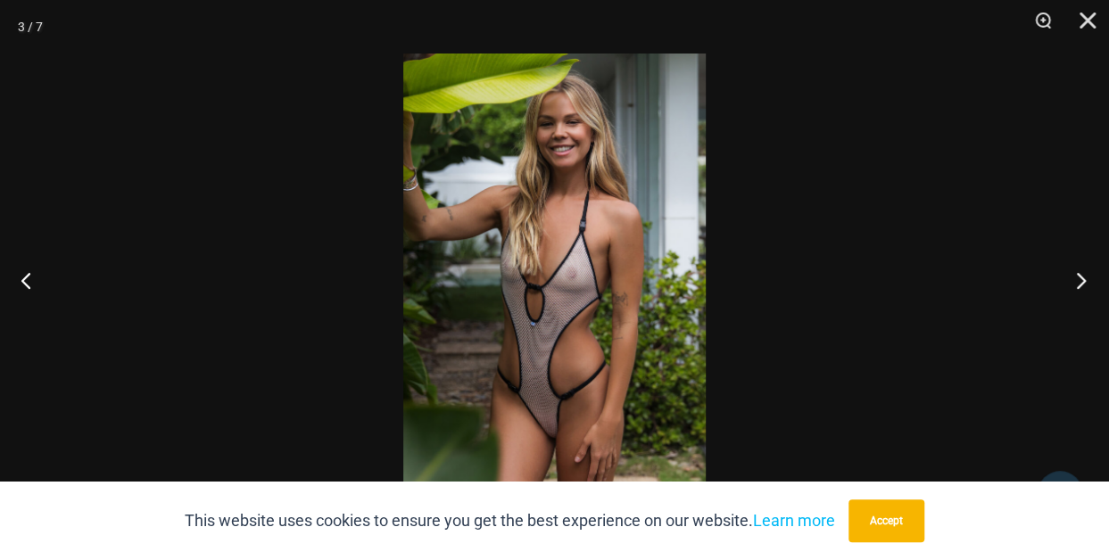
click at [1083, 279] on button "Next" at bounding box center [1075, 280] width 67 height 89
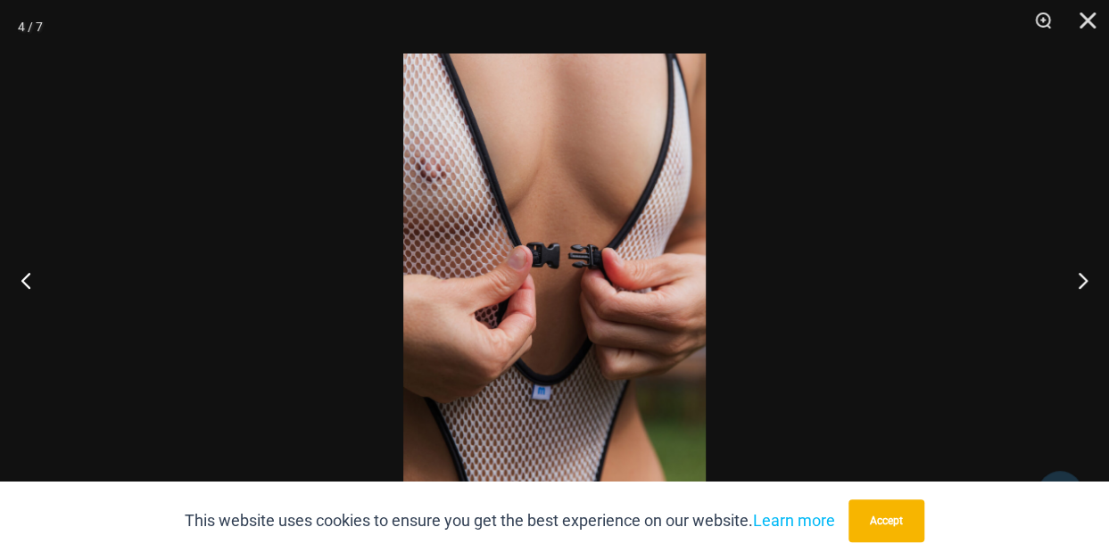
scroll to position [1549, 0]
click at [1080, 284] on button "Next" at bounding box center [1075, 280] width 67 height 89
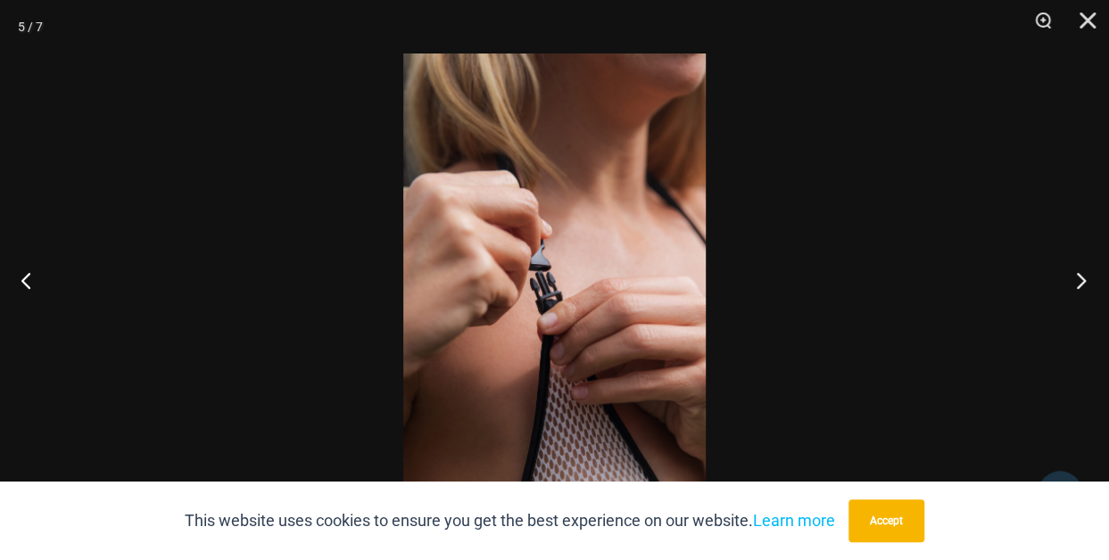
click at [1080, 284] on button "Next" at bounding box center [1075, 280] width 67 height 89
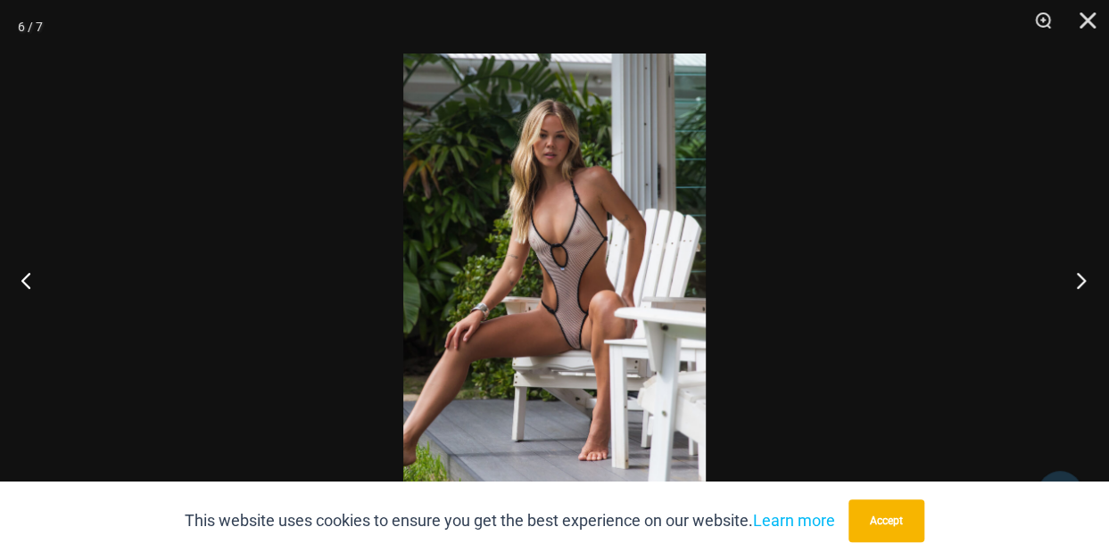
click at [1080, 284] on button "Next" at bounding box center [1075, 280] width 67 height 89
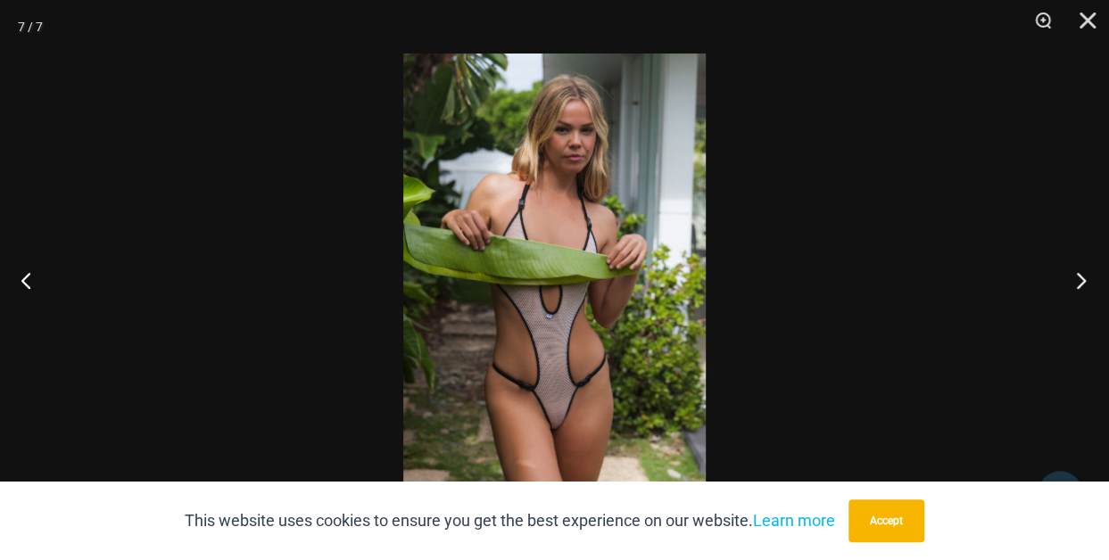
click at [1080, 284] on button "Next" at bounding box center [1075, 280] width 67 height 89
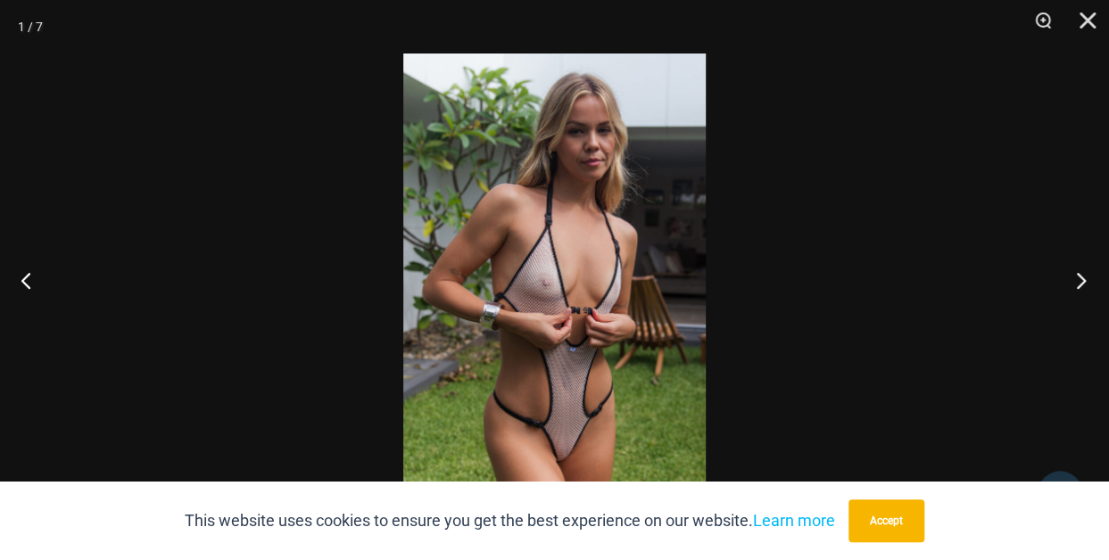
click at [1080, 284] on button "Next" at bounding box center [1075, 280] width 67 height 89
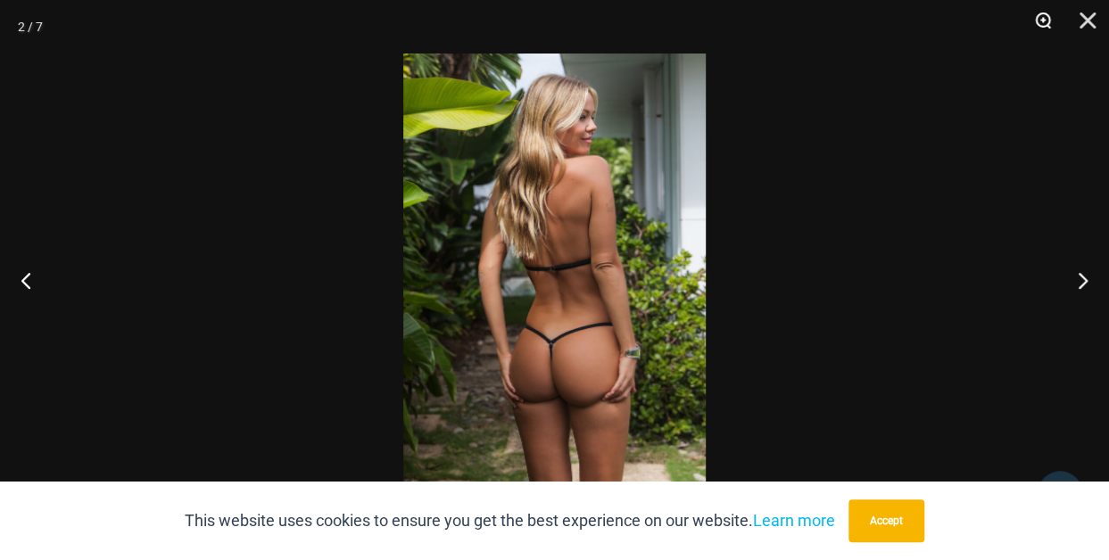
click at [1046, 21] on button "Zoom" at bounding box center [1036, 27] width 45 height 54
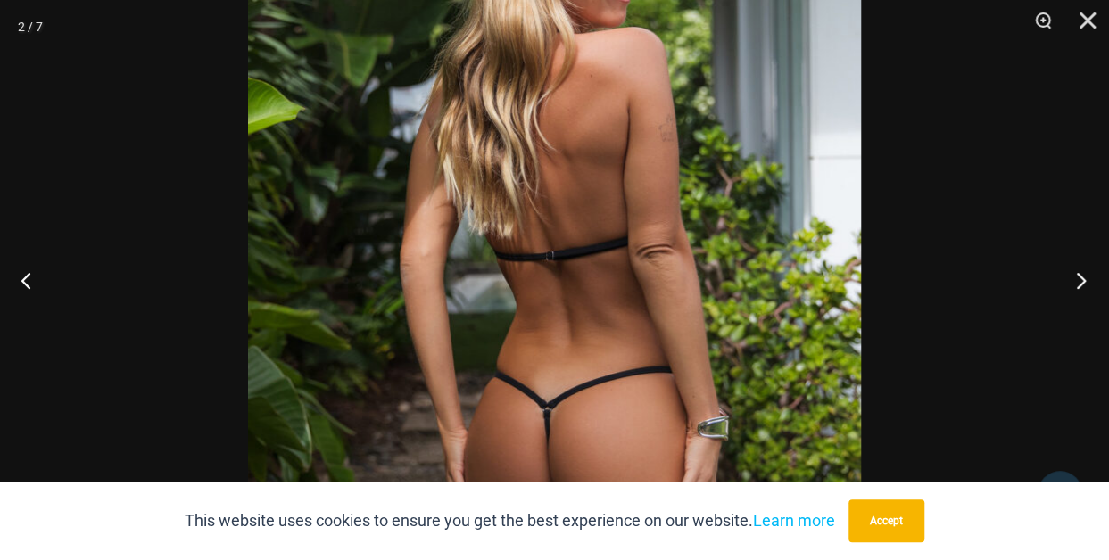
click at [1078, 278] on button "Next" at bounding box center [1075, 280] width 67 height 89
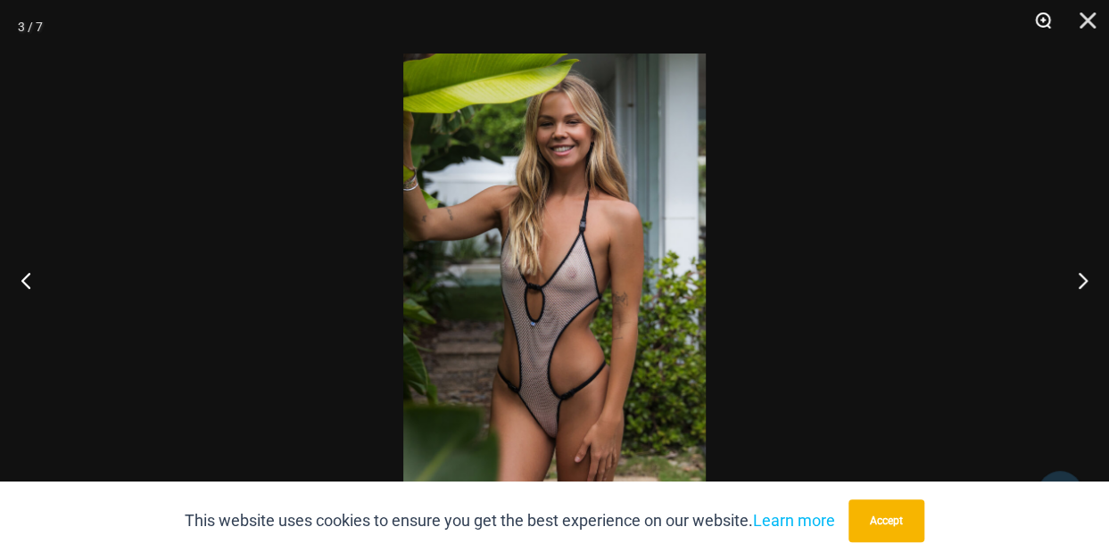
click at [1043, 20] on button "Zoom" at bounding box center [1036, 27] width 45 height 54
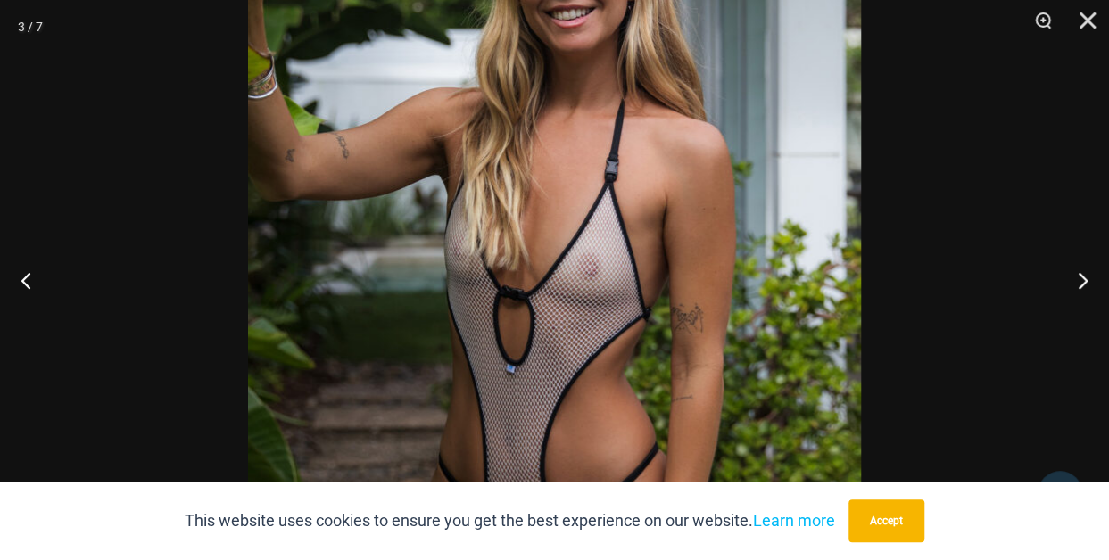
scroll to position [430, 0]
click at [1088, 20] on button "Close" at bounding box center [1081, 27] width 45 height 54
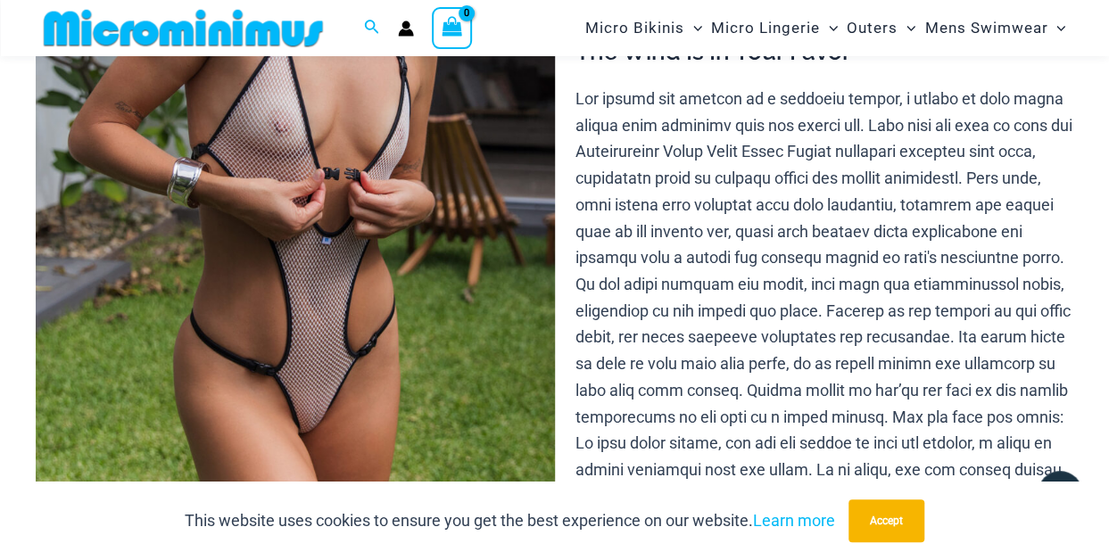
click at [315, 410] on img at bounding box center [295, 121] width 519 height 778
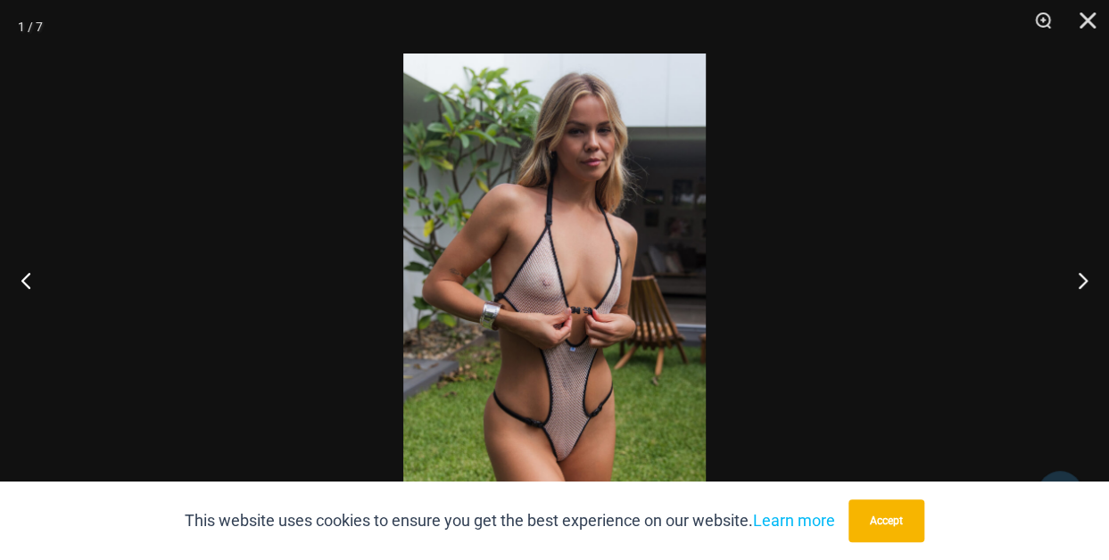
click at [559, 451] on img at bounding box center [554, 280] width 302 height 453
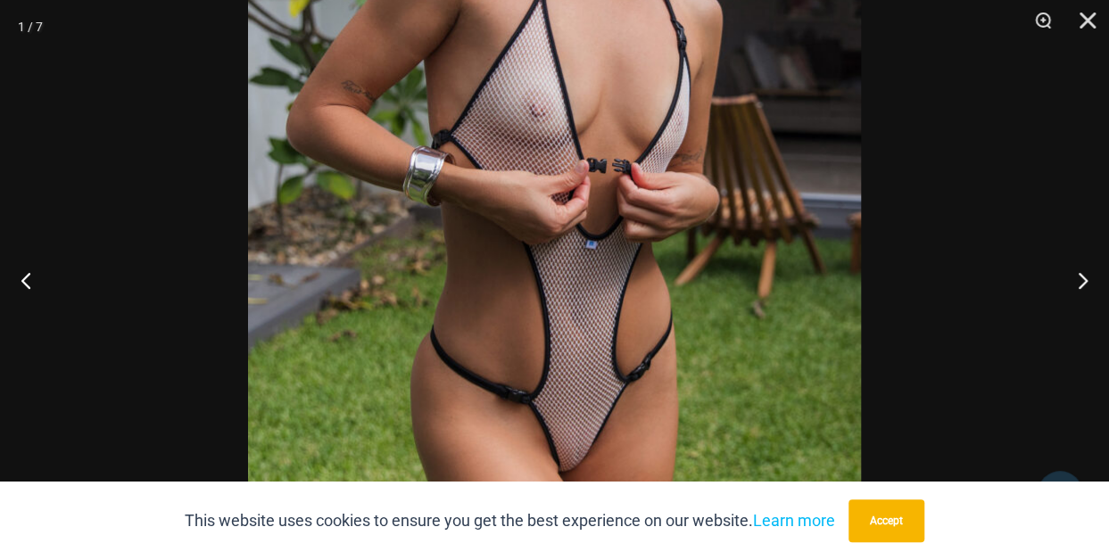
click at [559, 451] on img at bounding box center [554, 104] width 613 height 919
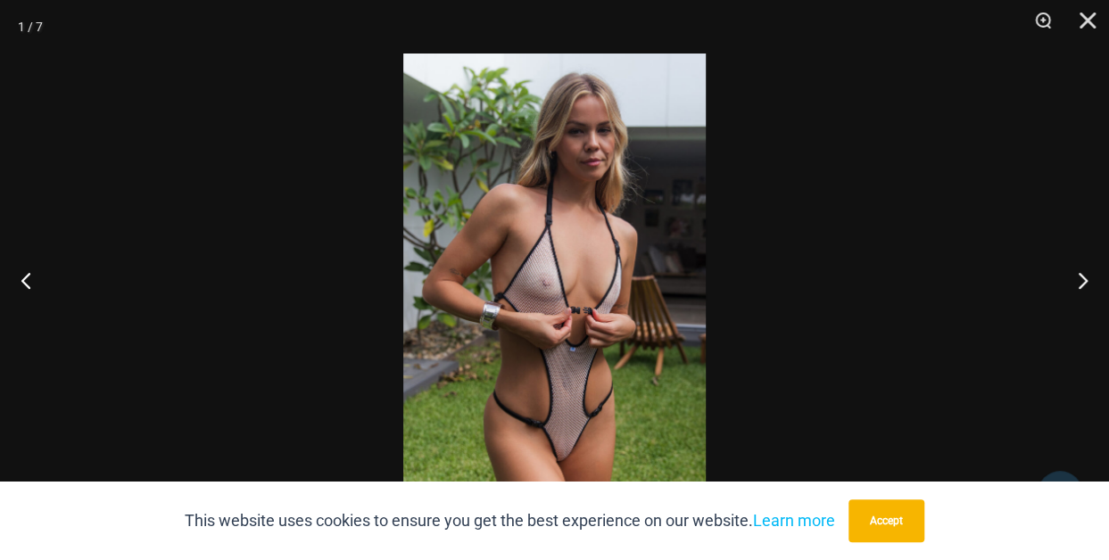
click at [559, 451] on img at bounding box center [554, 280] width 302 height 453
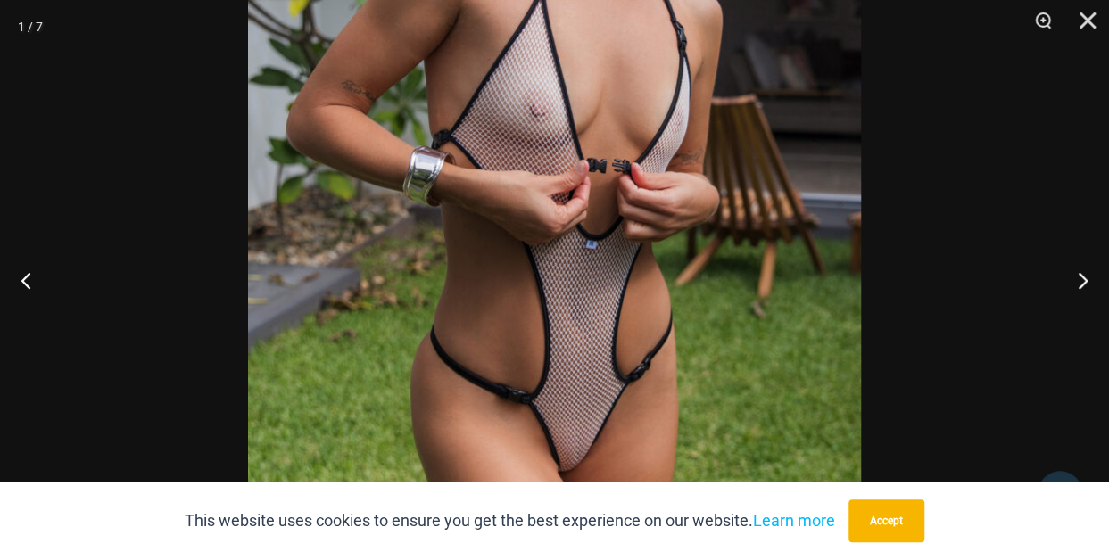
click at [559, 451] on img at bounding box center [554, 104] width 613 height 919
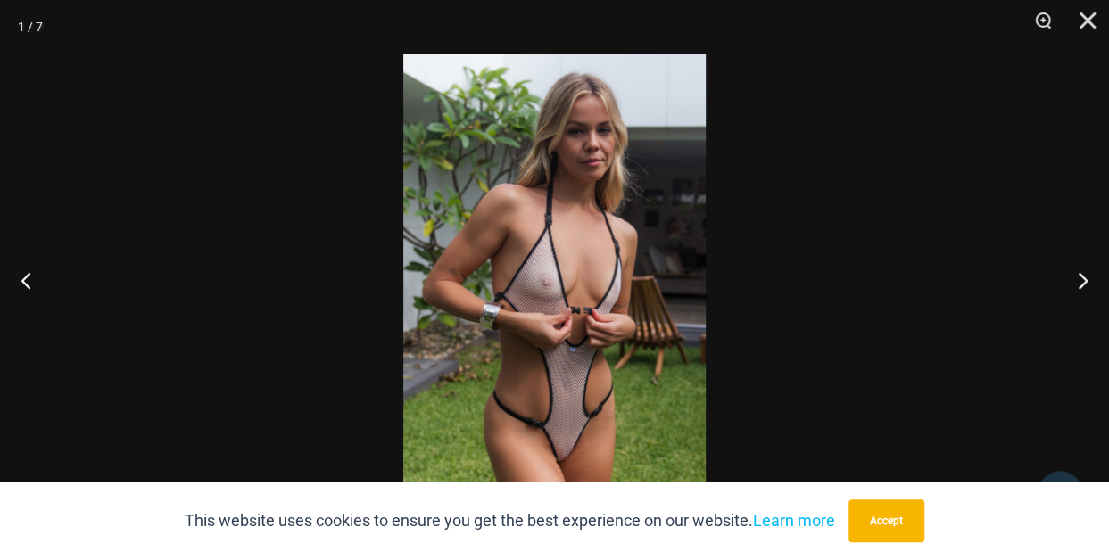
click at [567, 296] on img at bounding box center [554, 280] width 302 height 453
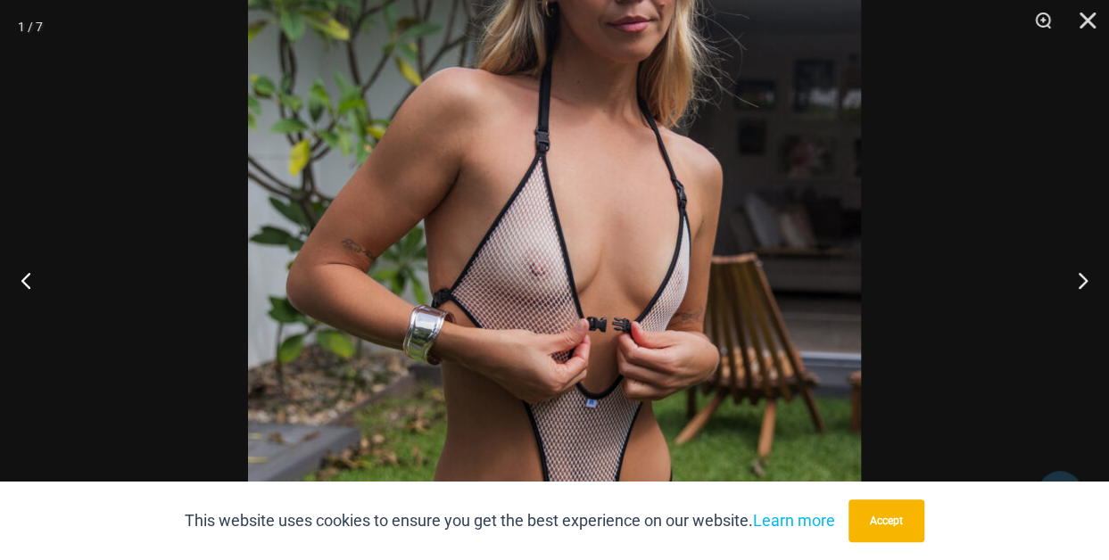
click at [571, 475] on img at bounding box center [554, 263] width 613 height 919
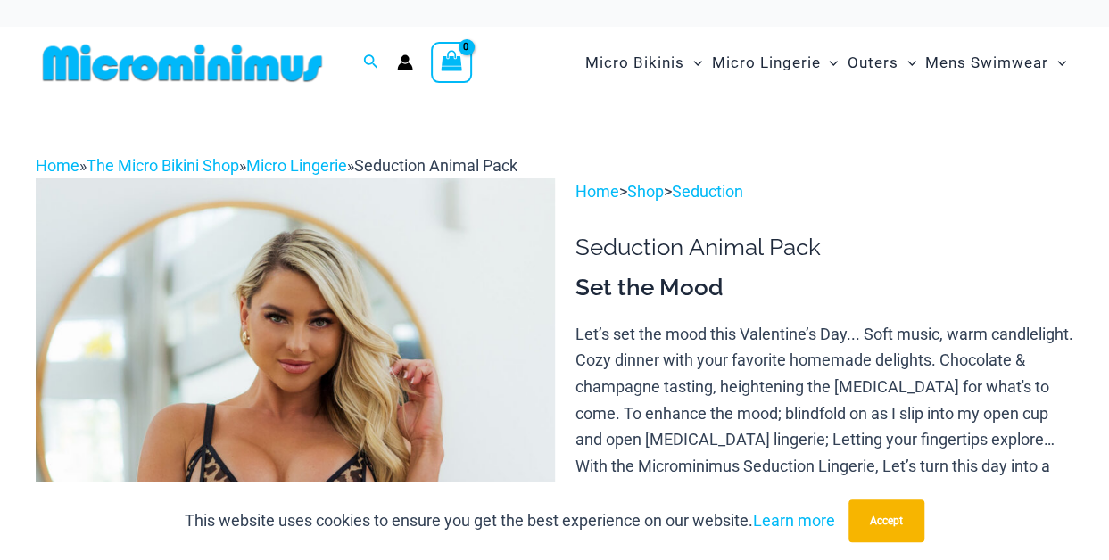
drag, startPoint x: 0, startPoint y: 0, endPoint x: 190, endPoint y: 454, distance: 492.3
click at [190, 454] on img at bounding box center [295, 567] width 519 height 778
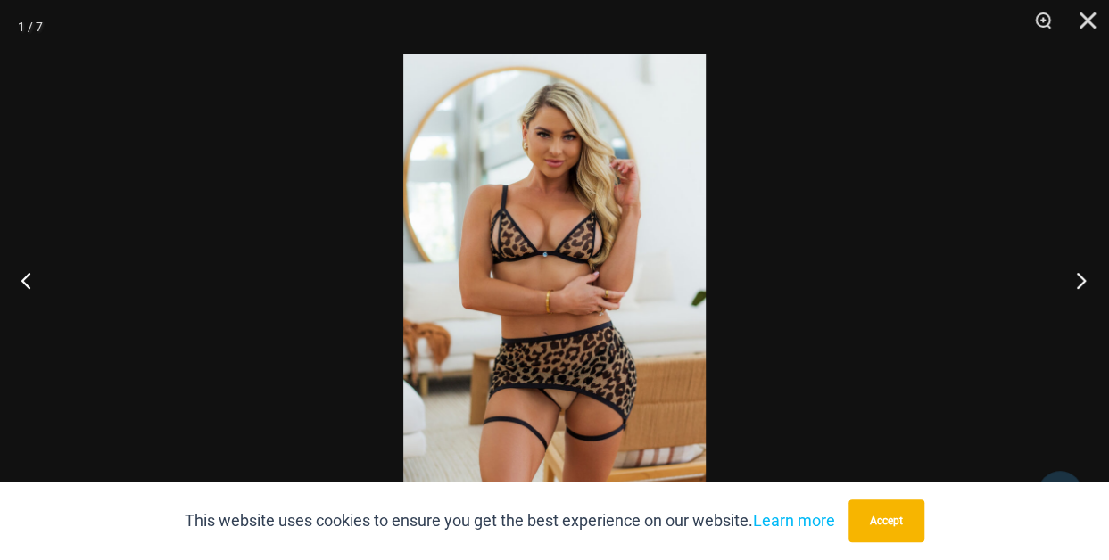
click at [1080, 282] on button "Next" at bounding box center [1075, 280] width 67 height 89
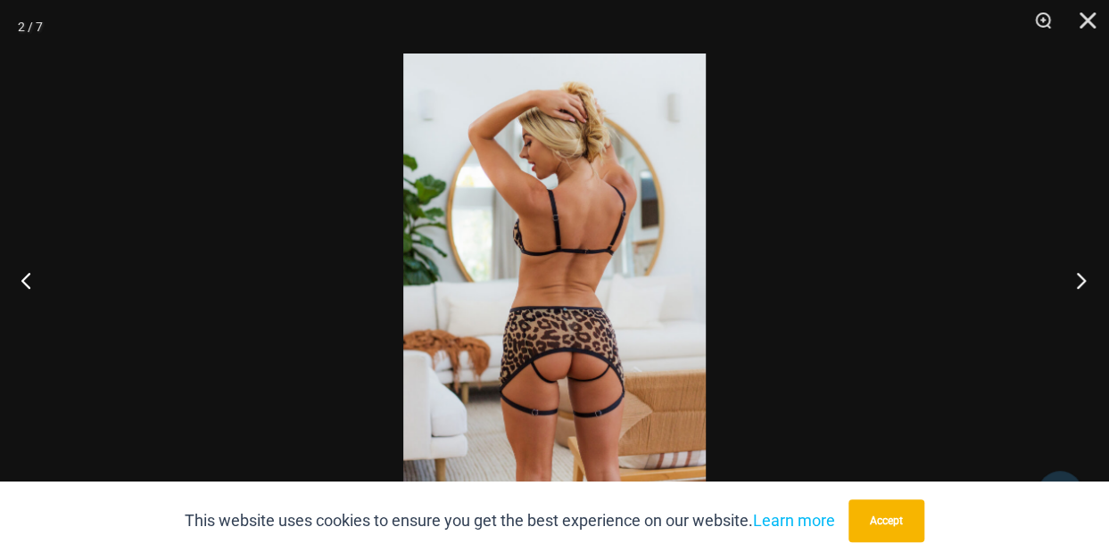
click at [1080, 282] on button "Next" at bounding box center [1075, 280] width 67 height 89
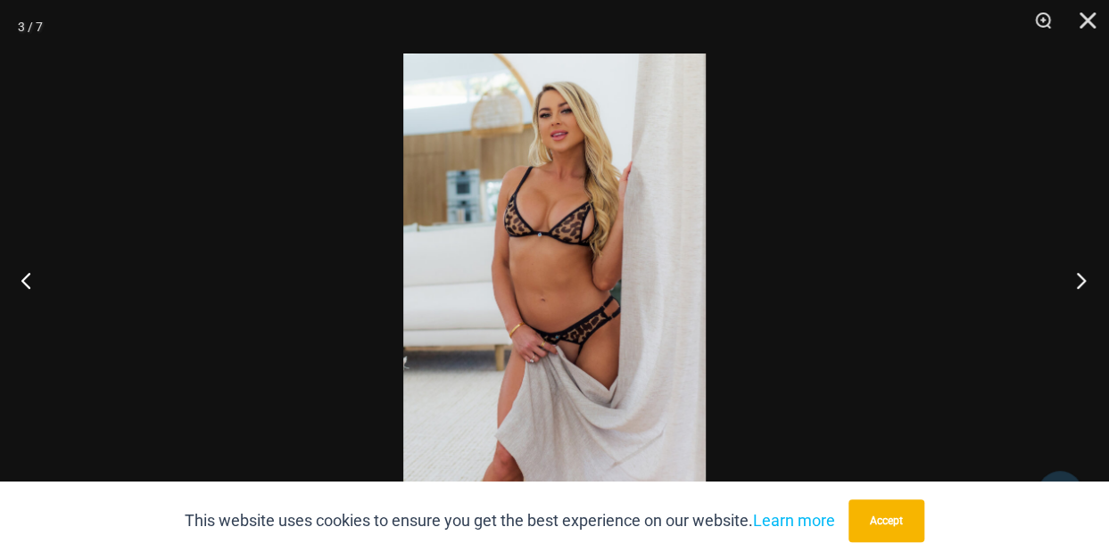
click at [1080, 282] on button "Next" at bounding box center [1075, 280] width 67 height 89
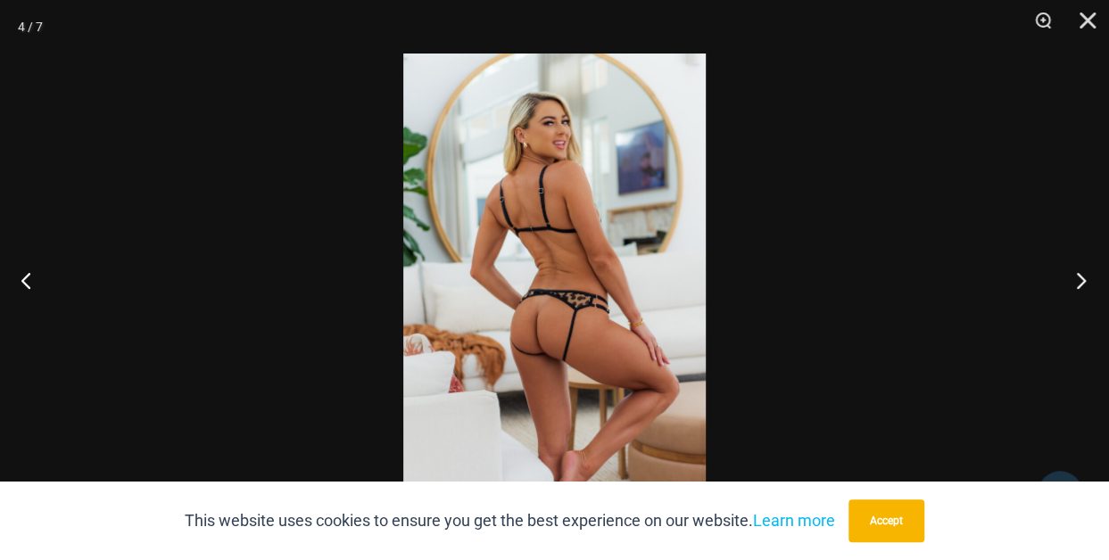
click at [1080, 282] on button "Next" at bounding box center [1075, 280] width 67 height 89
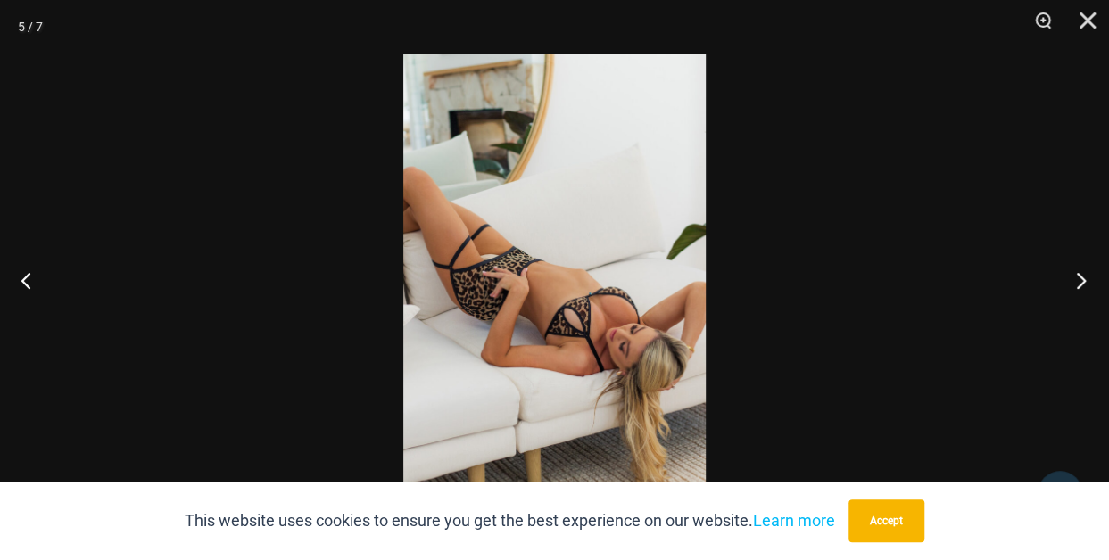
click at [1080, 282] on button "Next" at bounding box center [1075, 280] width 67 height 89
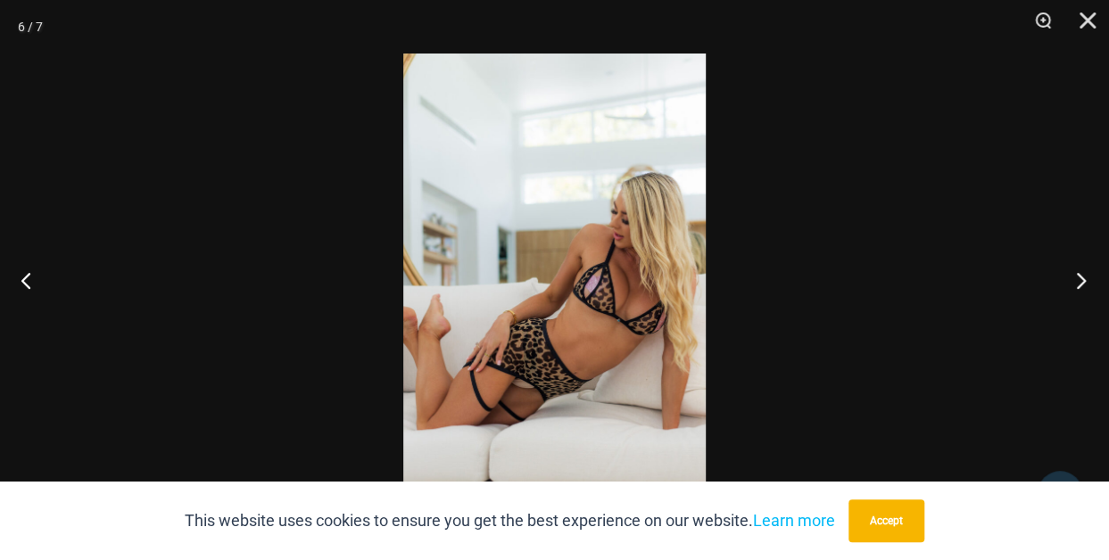
click at [1080, 282] on button "Next" at bounding box center [1075, 280] width 67 height 89
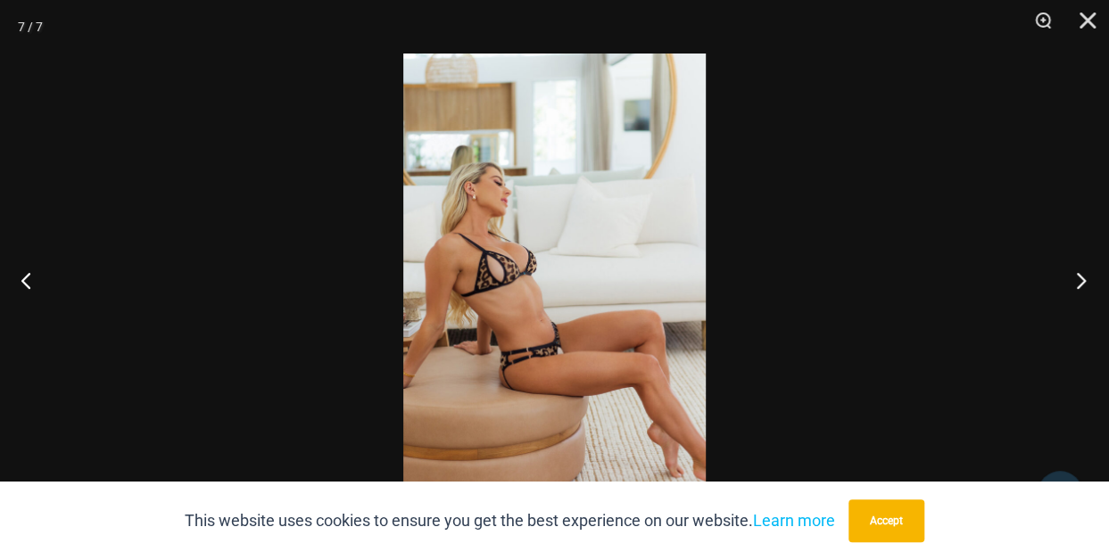
click at [1080, 282] on button "Next" at bounding box center [1075, 280] width 67 height 89
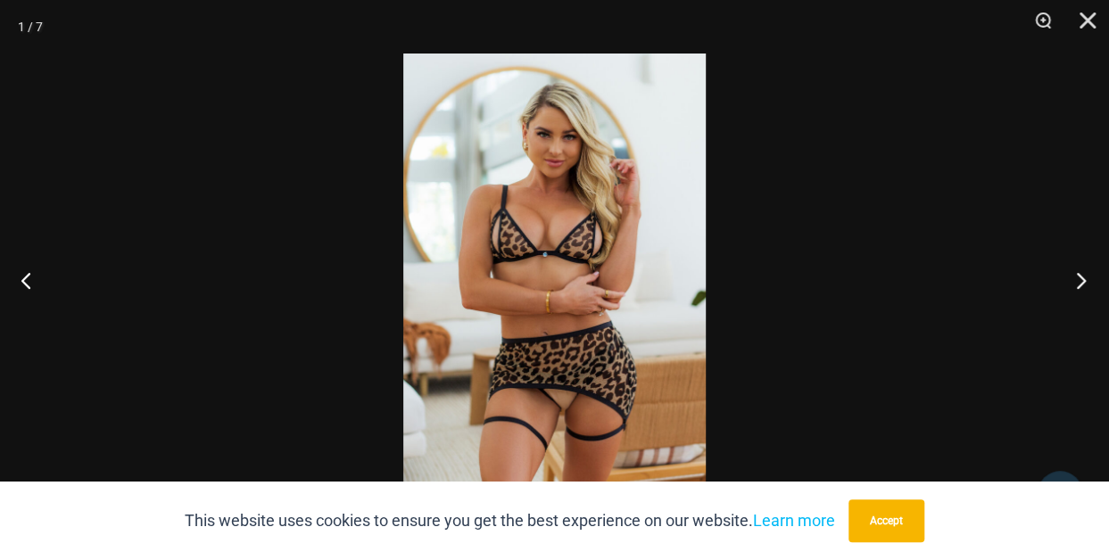
click at [1080, 282] on button "Next" at bounding box center [1075, 280] width 67 height 89
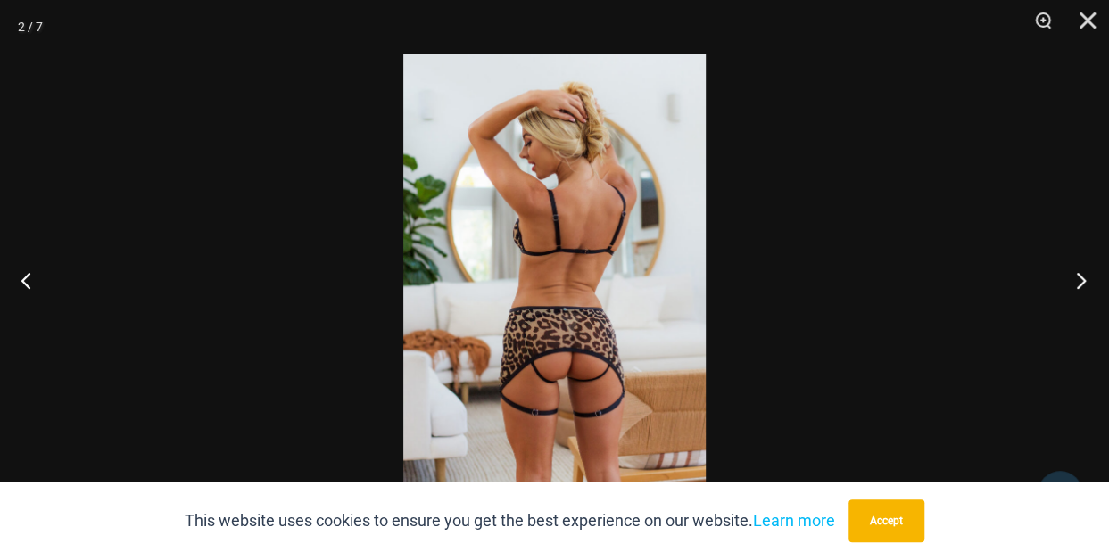
click at [1080, 282] on button "Next" at bounding box center [1075, 280] width 67 height 89
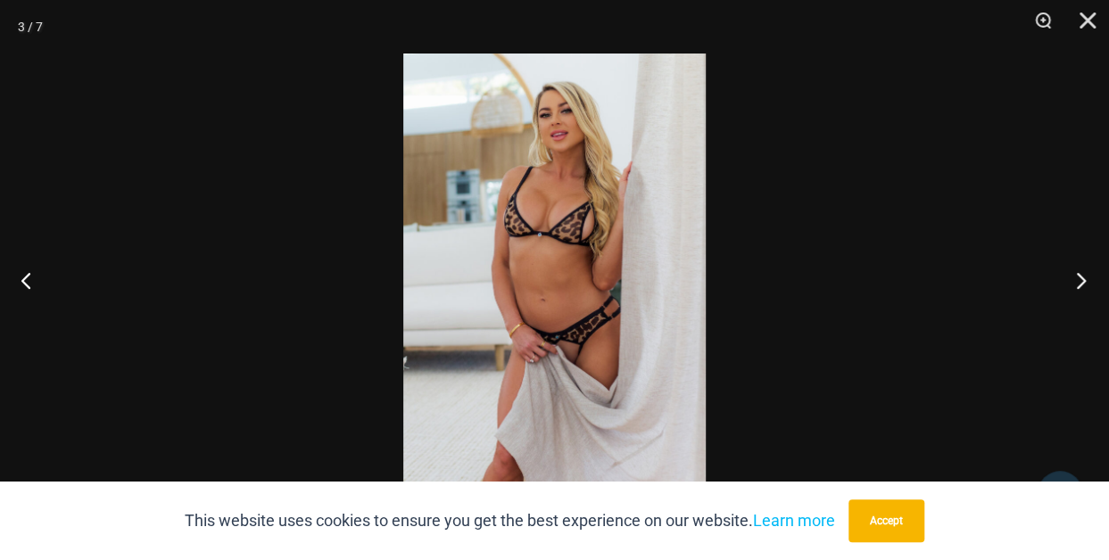
click at [1080, 282] on button "Next" at bounding box center [1075, 280] width 67 height 89
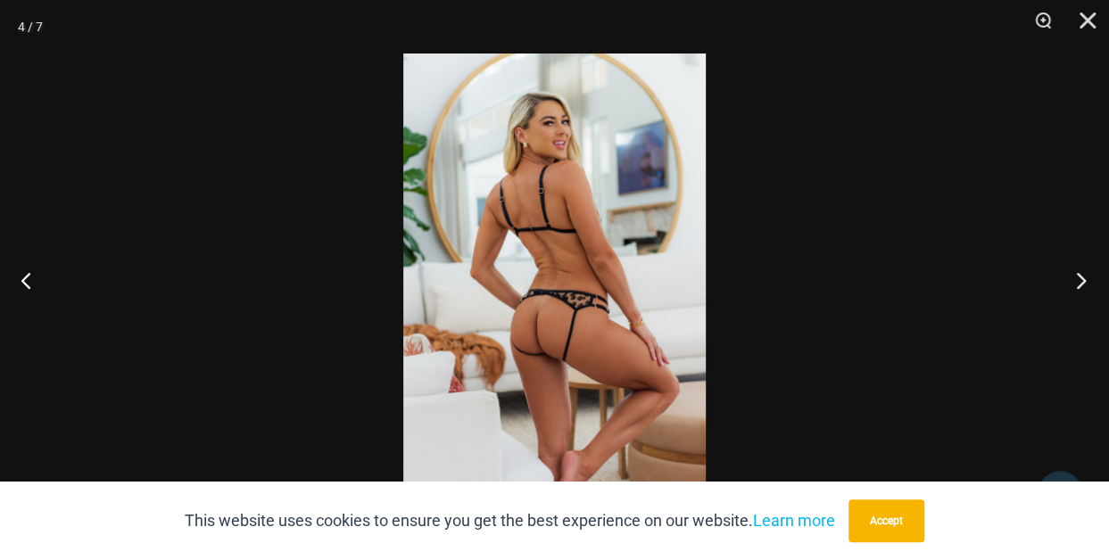
click at [1080, 282] on button "Next" at bounding box center [1075, 280] width 67 height 89
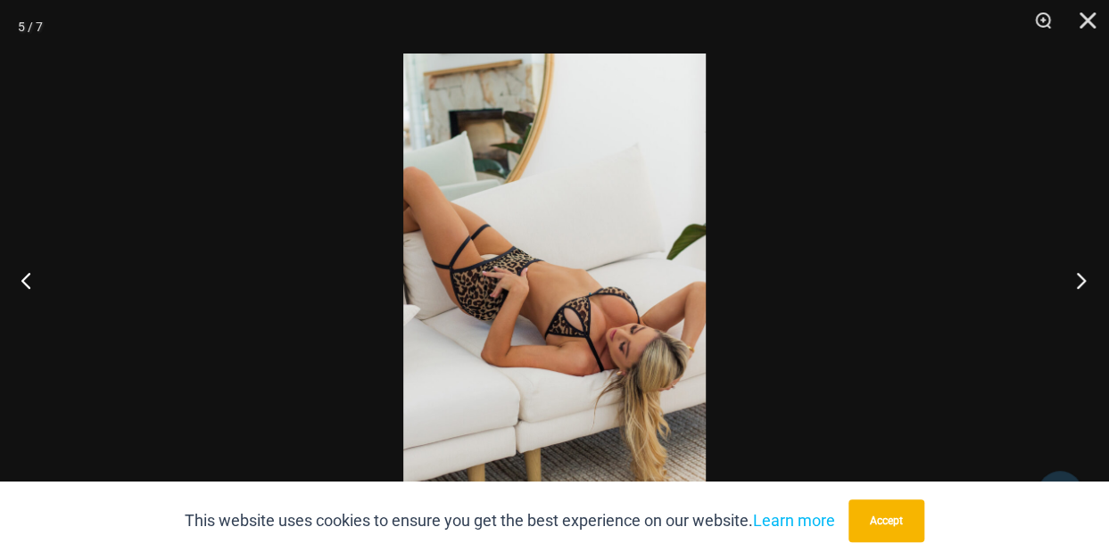
click at [1080, 282] on button "Next" at bounding box center [1075, 280] width 67 height 89
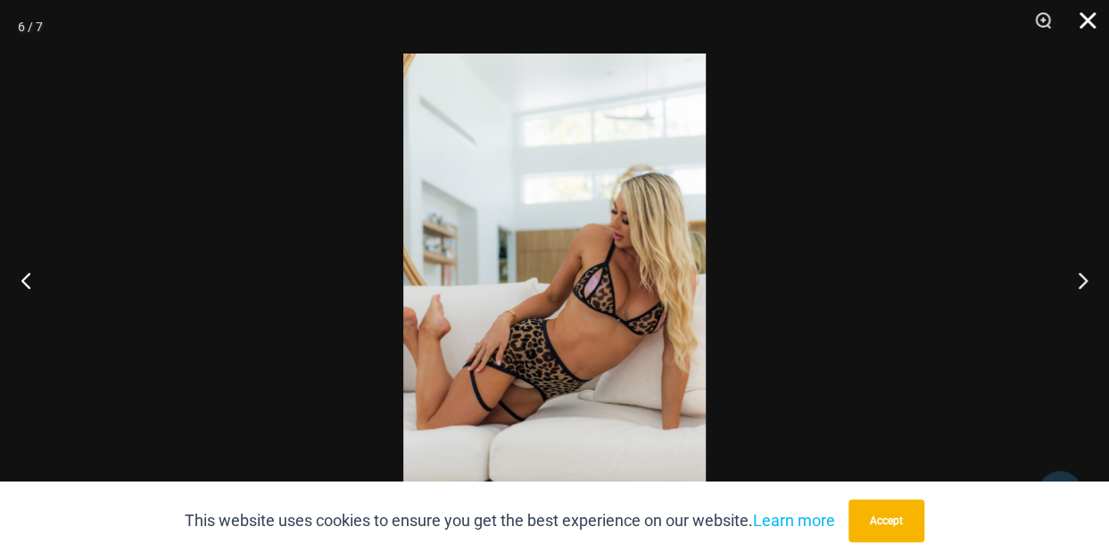
click at [1086, 15] on button "Close" at bounding box center [1081, 27] width 45 height 54
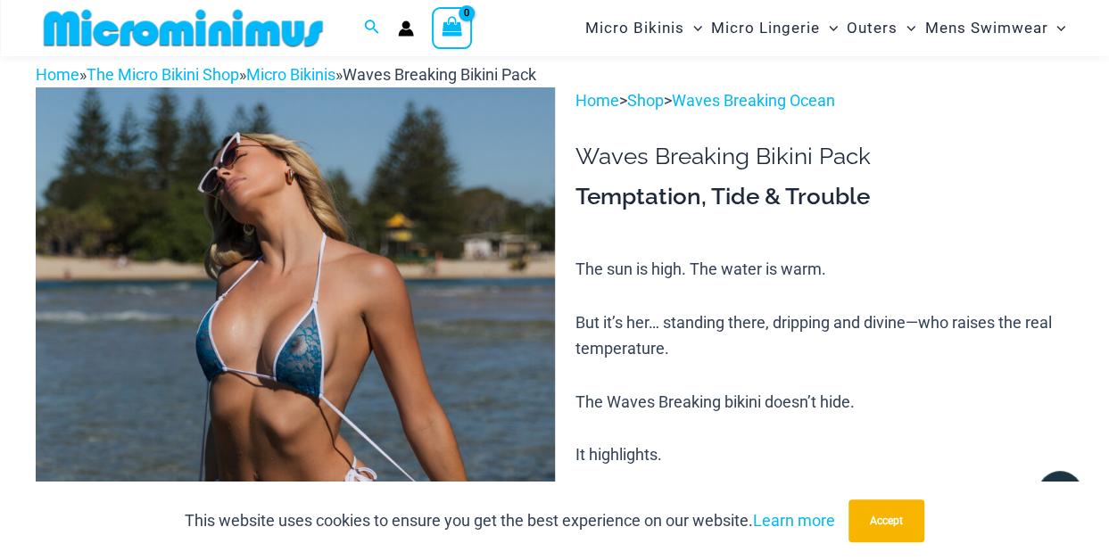
scroll to position [71, 0]
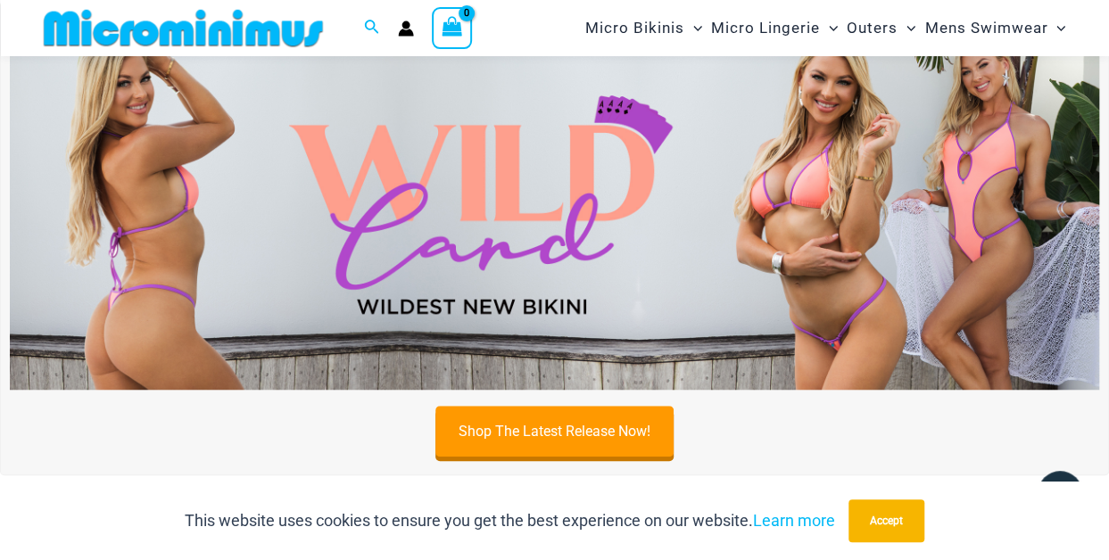
scroll to position [571, 0]
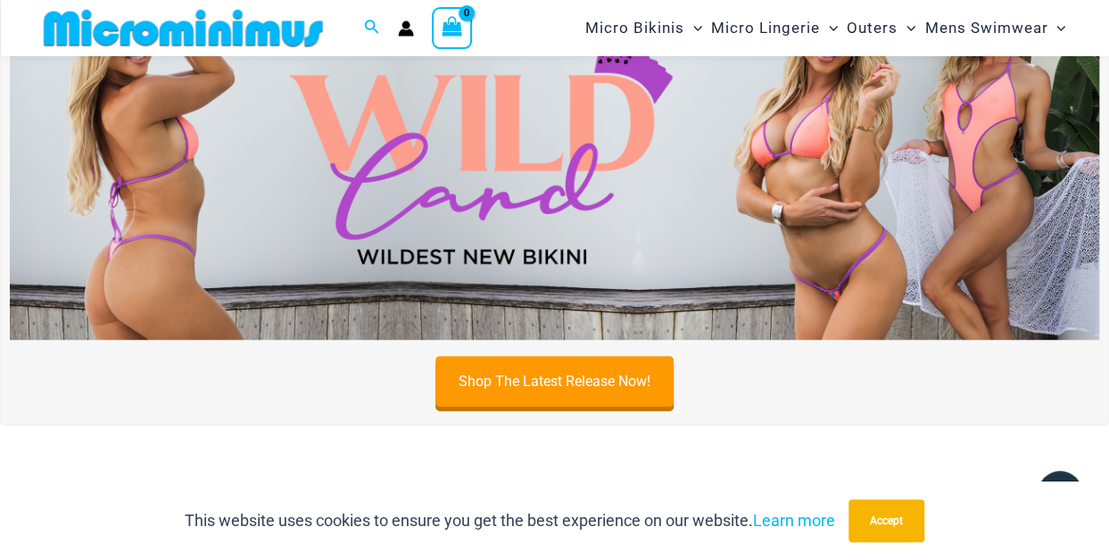
drag, startPoint x: 699, startPoint y: 254, endPoint x: 567, endPoint y: 225, distance: 135.3
click at [567, 225] on img at bounding box center [554, 155] width 1089 height 370
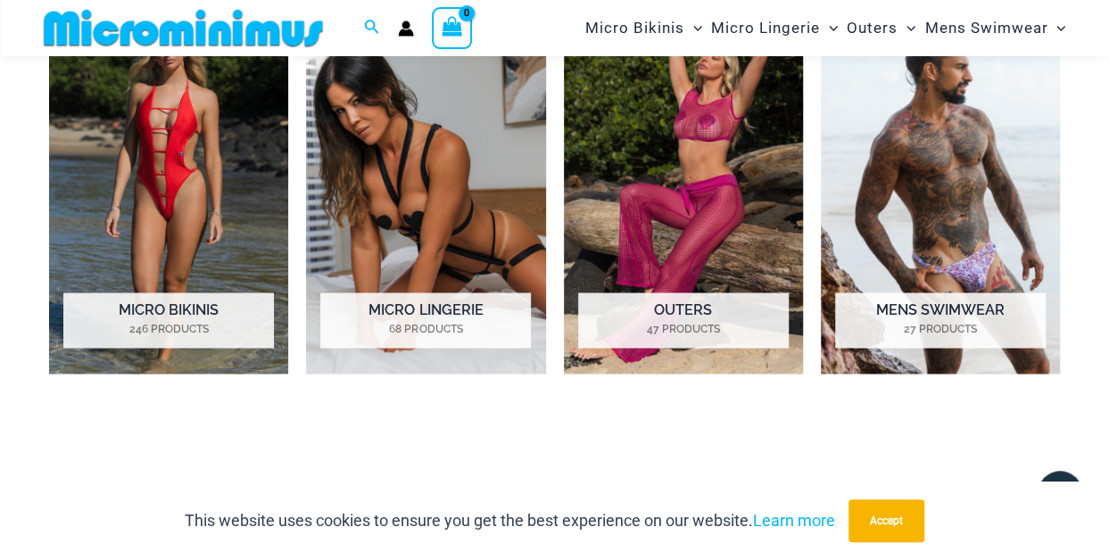
scroll to position [1249, 0]
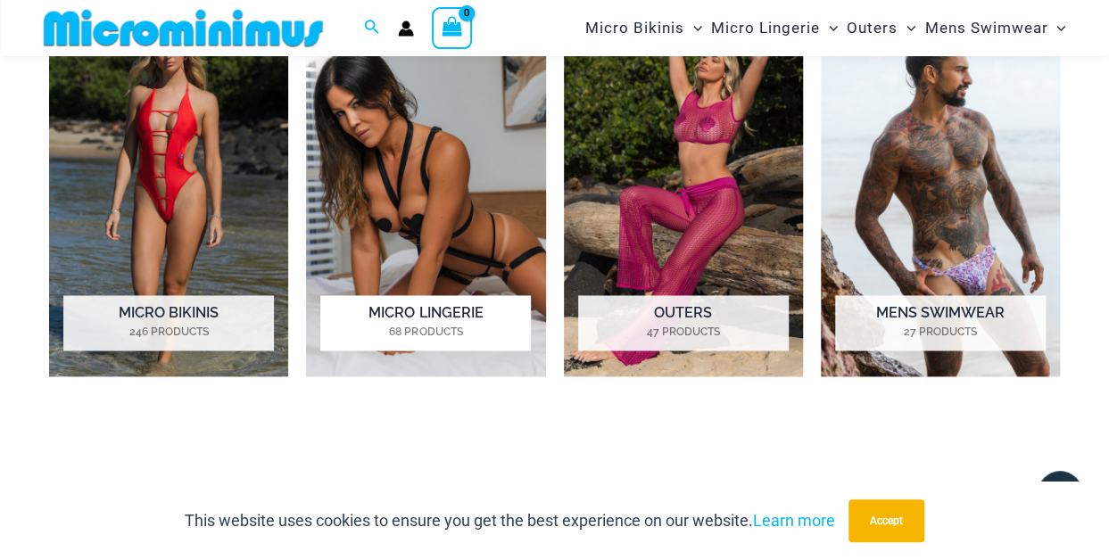
click at [429, 304] on h2 "Micro Lingerie 68 Products" at bounding box center [425, 322] width 211 height 55
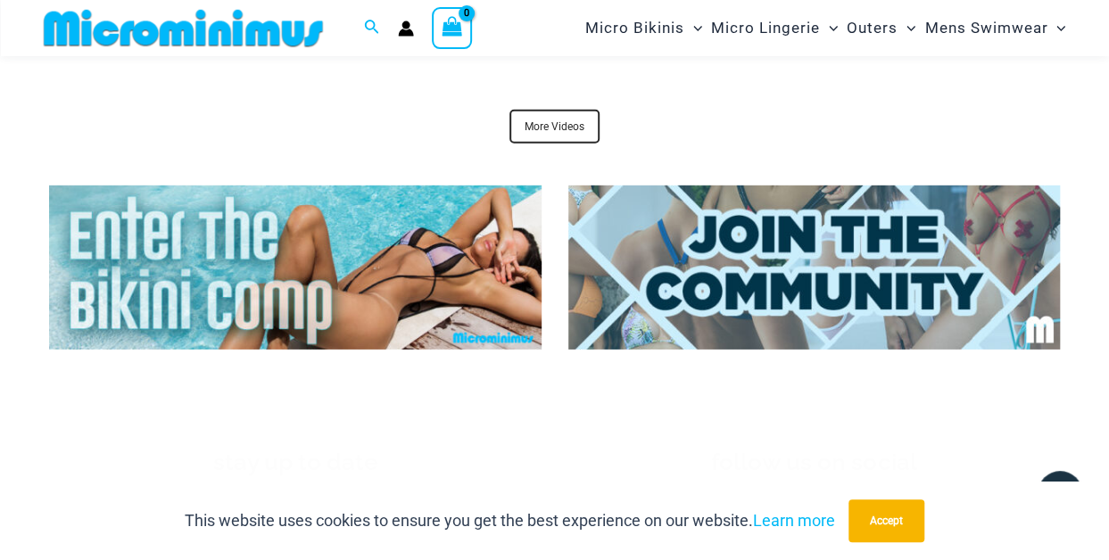
scroll to position [5960, 0]
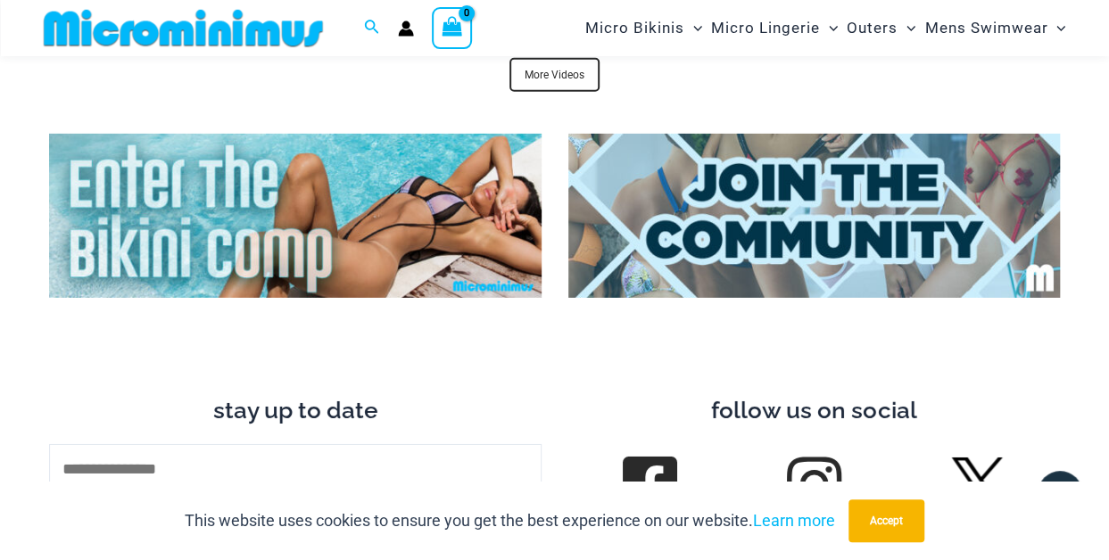
click at [266, 216] on img at bounding box center [295, 216] width 492 height 164
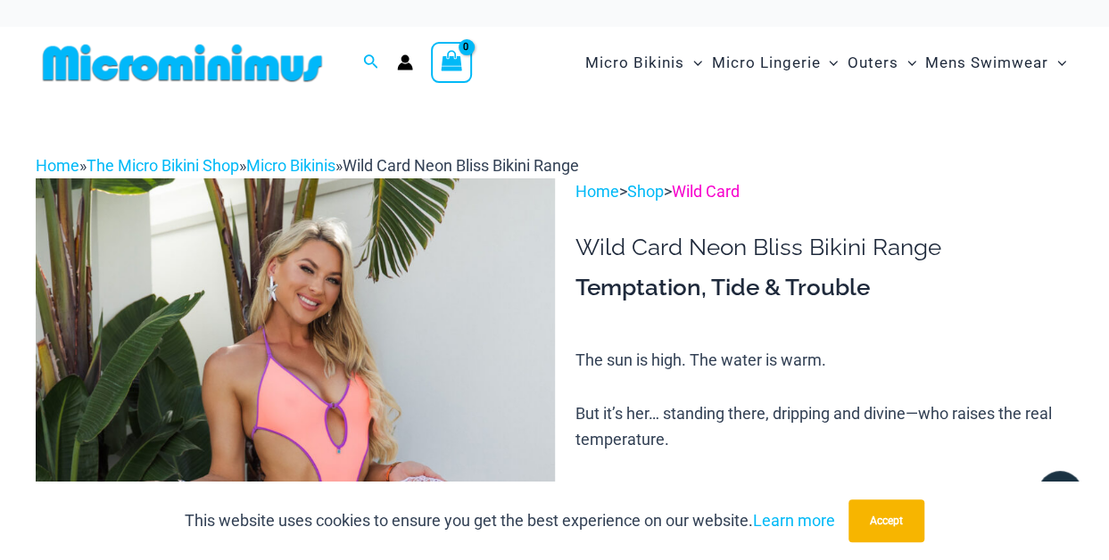
click at [715, 186] on link "Wild Card" at bounding box center [706, 191] width 68 height 19
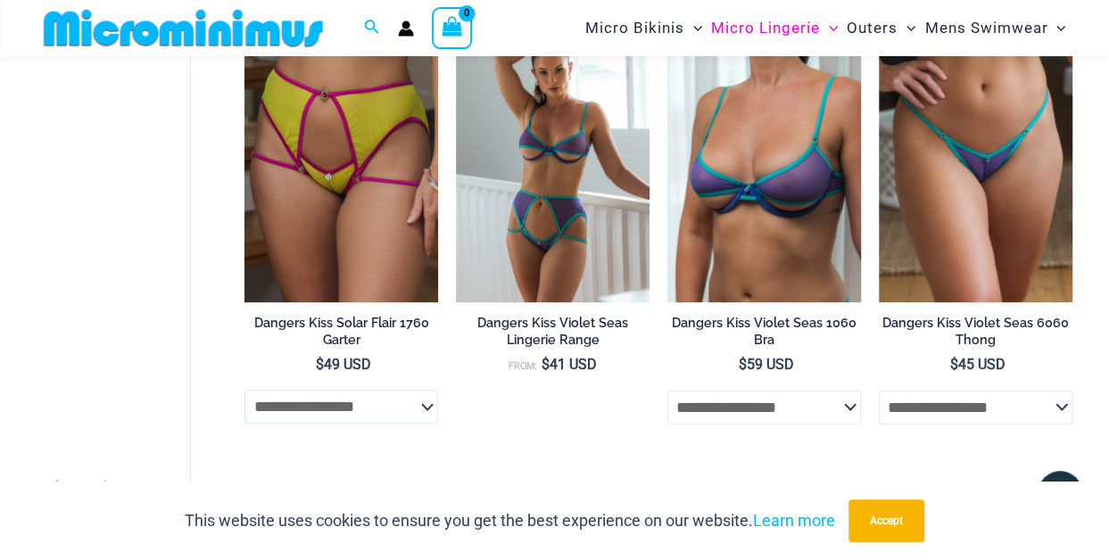
scroll to position [3783, 0]
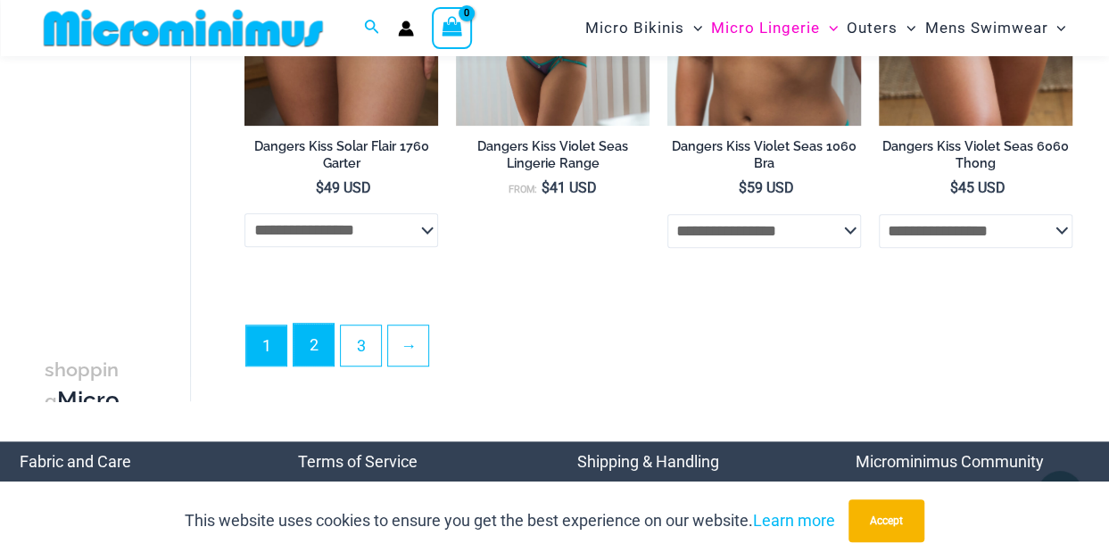
click at [310, 336] on link "2" at bounding box center [314, 345] width 40 height 42
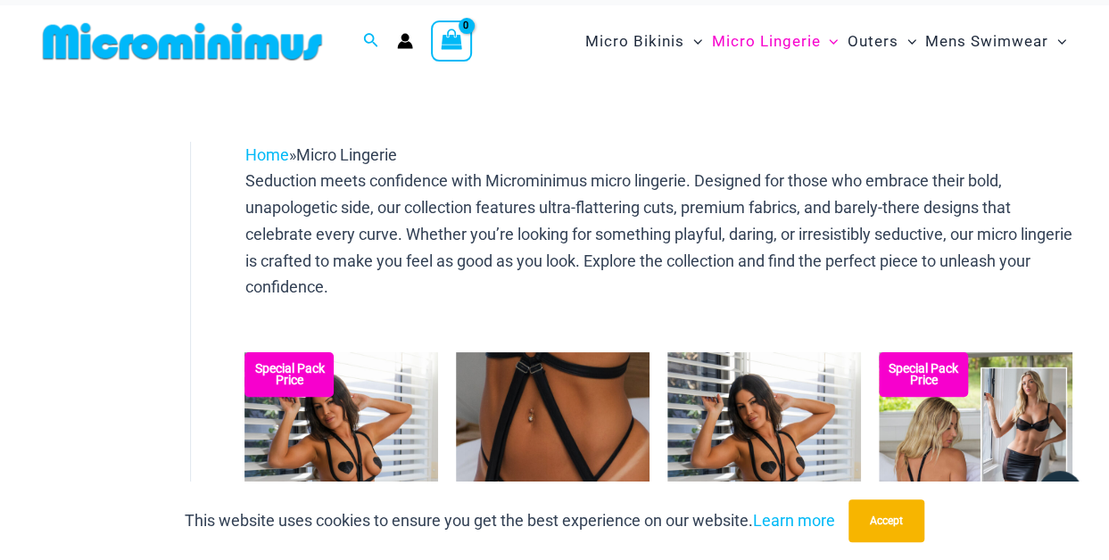
scroll to position [0, 0]
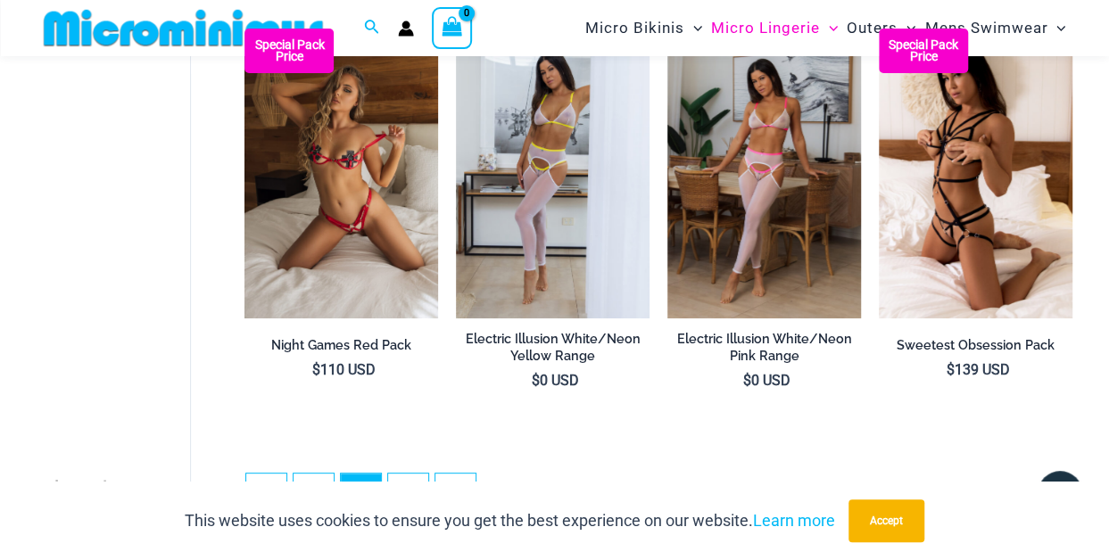
scroll to position [3497, 0]
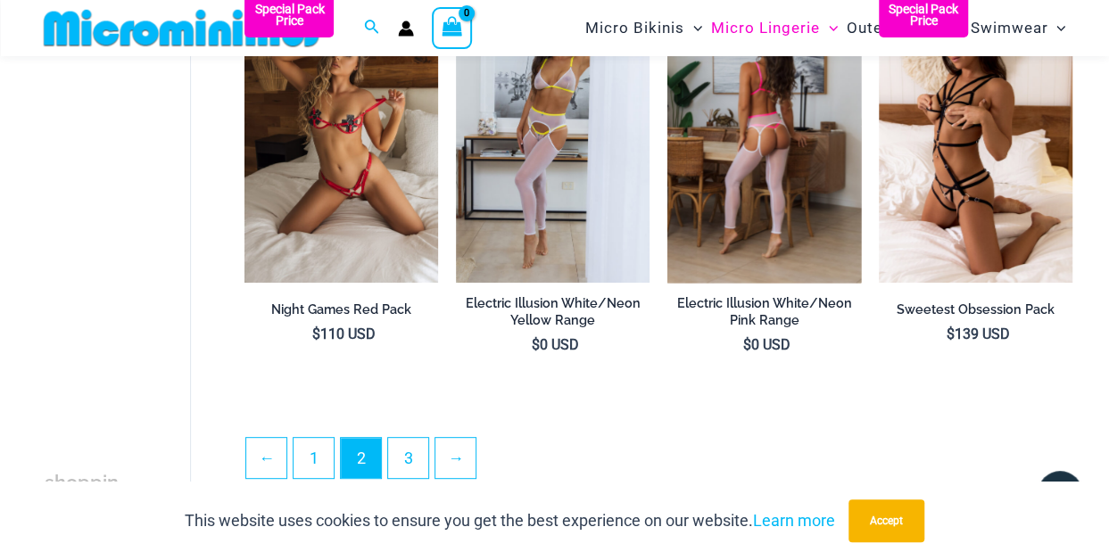
click at [765, 201] on img at bounding box center [764, 138] width 194 height 290
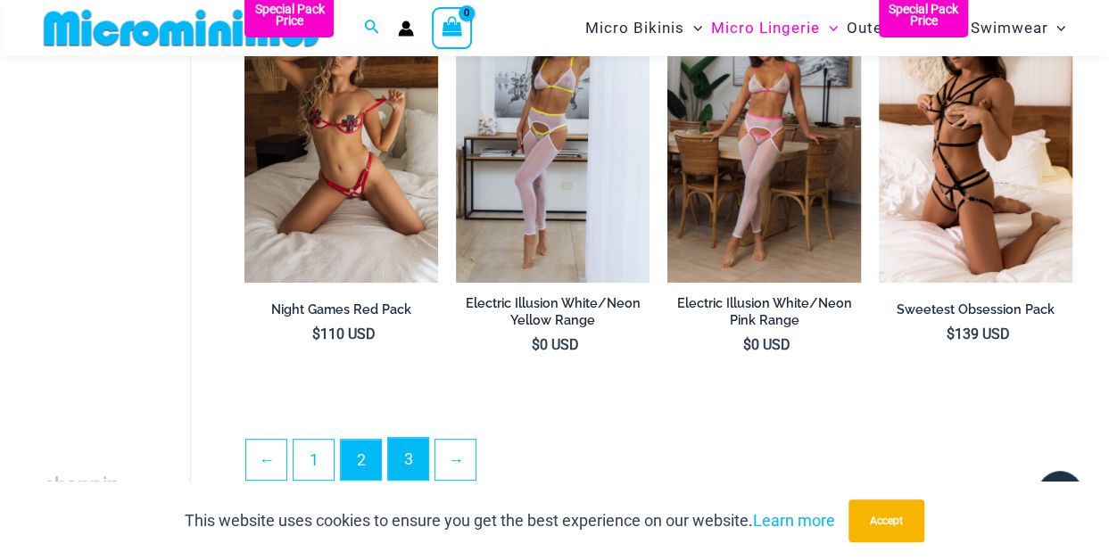
click at [416, 452] on link "3" at bounding box center [408, 459] width 40 height 42
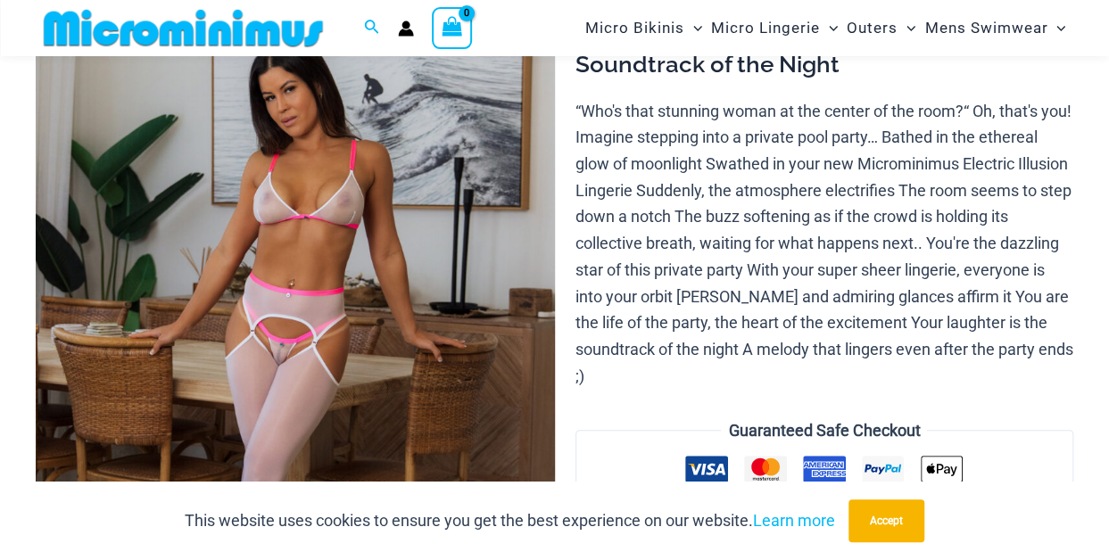
scroll to position [250, 0]
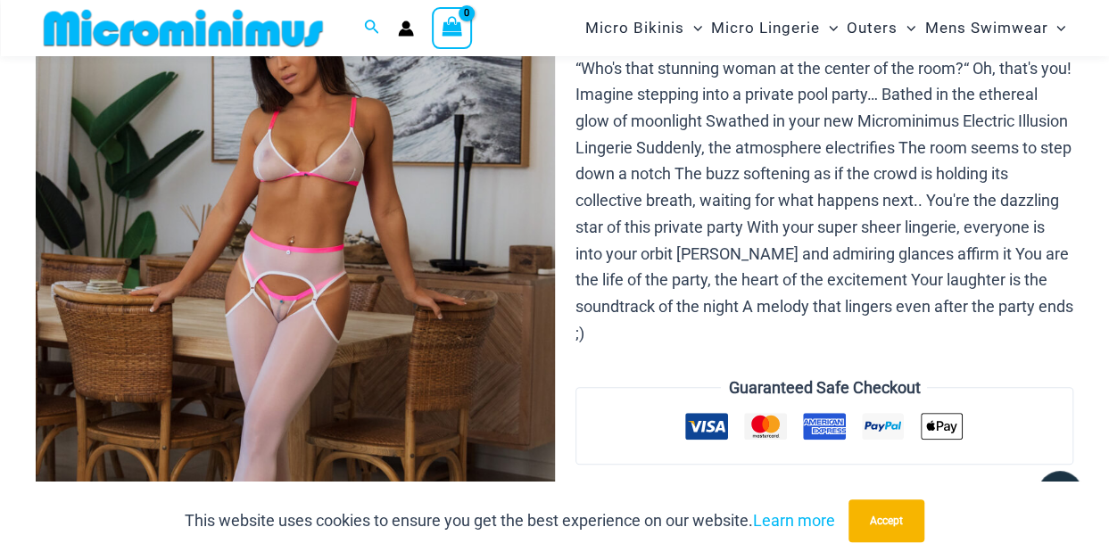
click at [273, 306] on img at bounding box center [295, 302] width 519 height 778
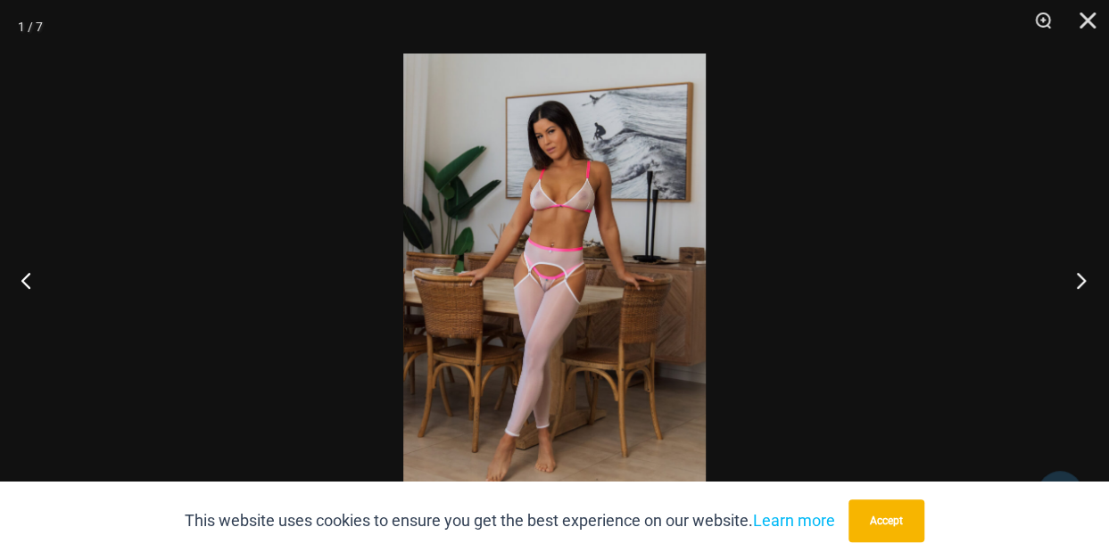
click at [1078, 280] on button "Next" at bounding box center [1075, 280] width 67 height 89
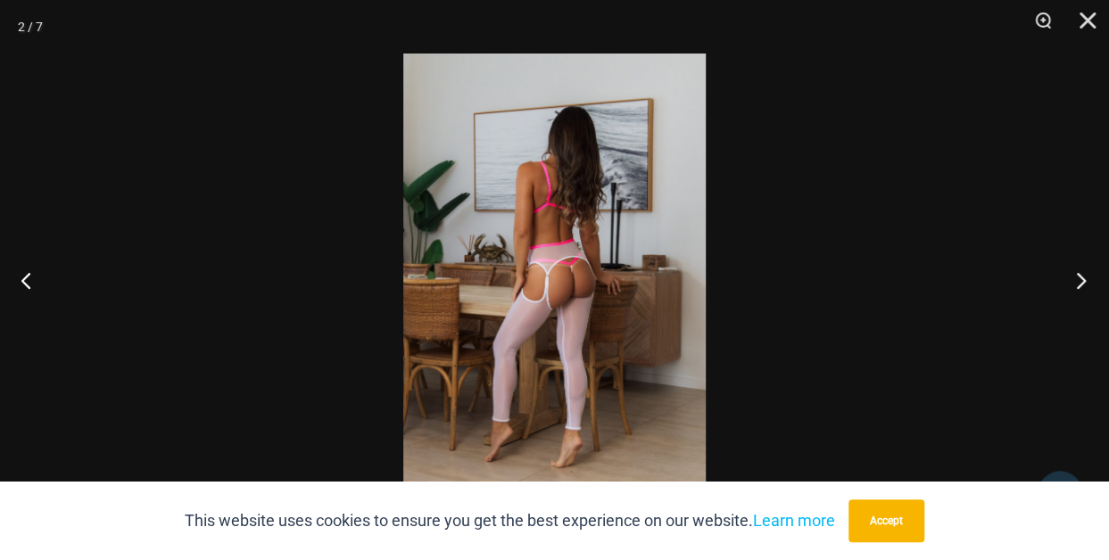
click at [1078, 280] on button "Next" at bounding box center [1075, 280] width 67 height 89
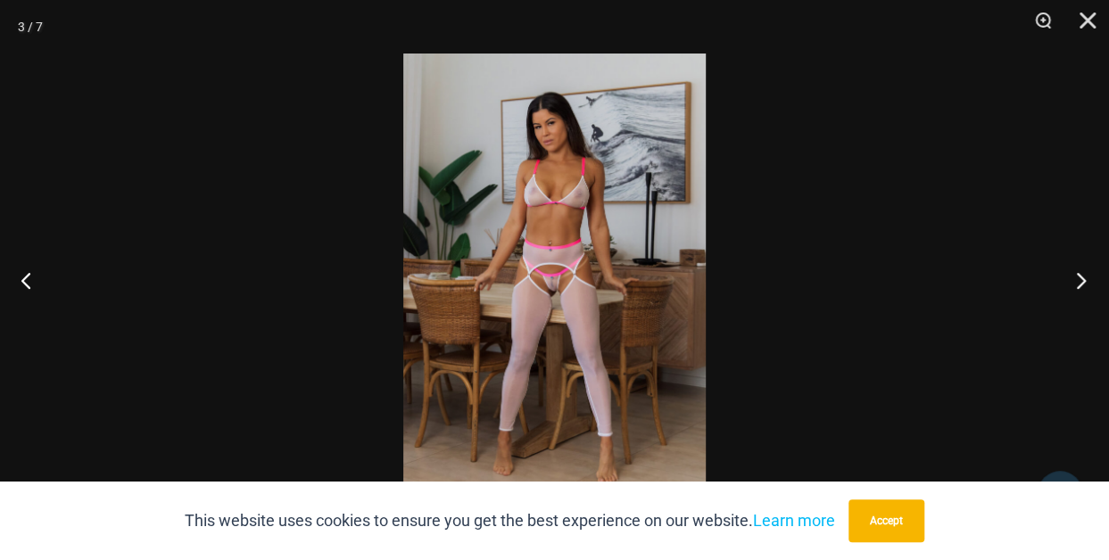
click at [1078, 280] on button "Next" at bounding box center [1075, 280] width 67 height 89
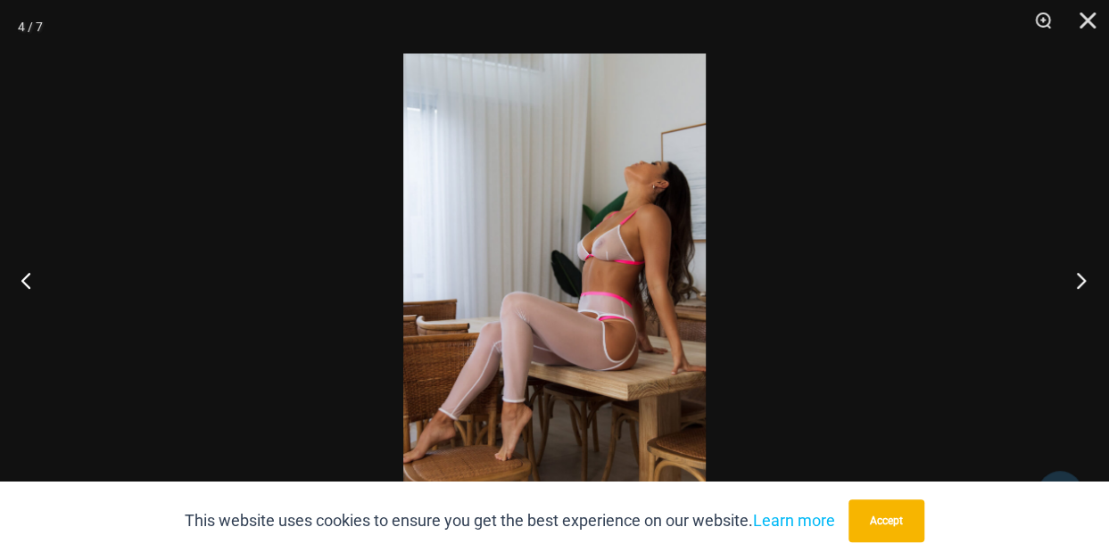
click at [1078, 280] on button "Next" at bounding box center [1075, 280] width 67 height 89
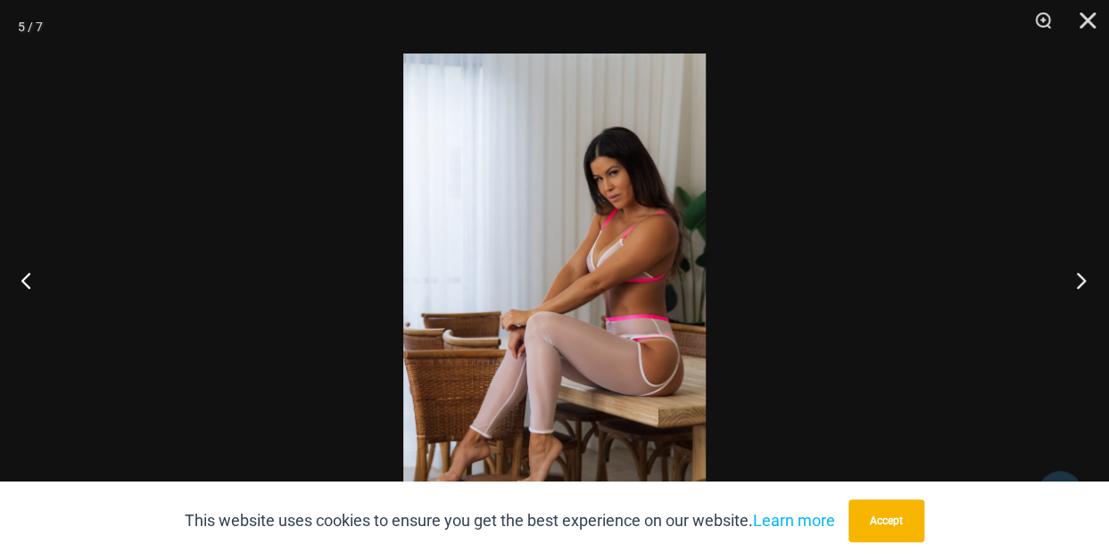
click at [1078, 280] on button "Next" at bounding box center [1075, 280] width 67 height 89
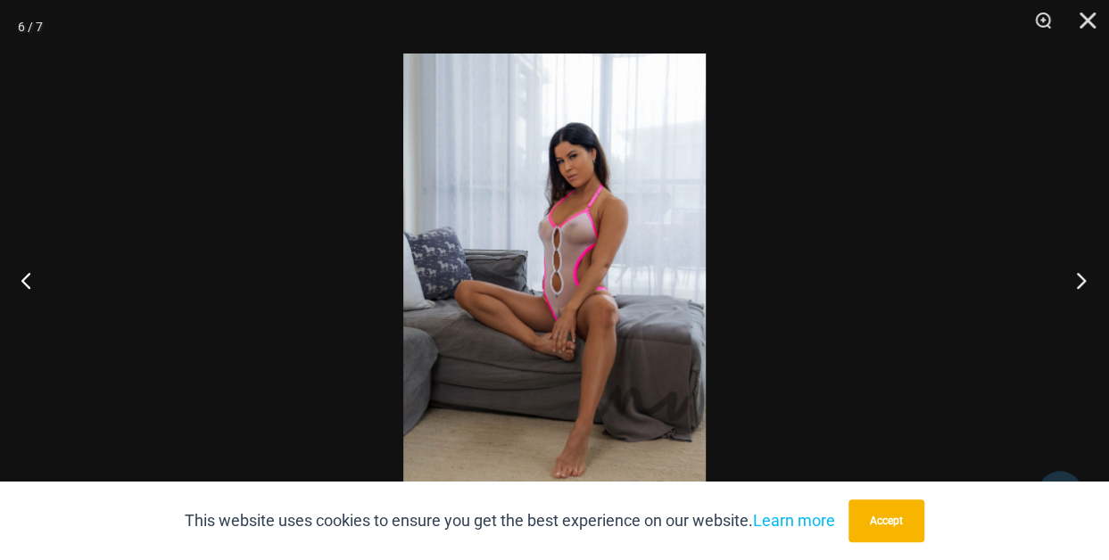
click at [1078, 280] on button "Next" at bounding box center [1075, 280] width 67 height 89
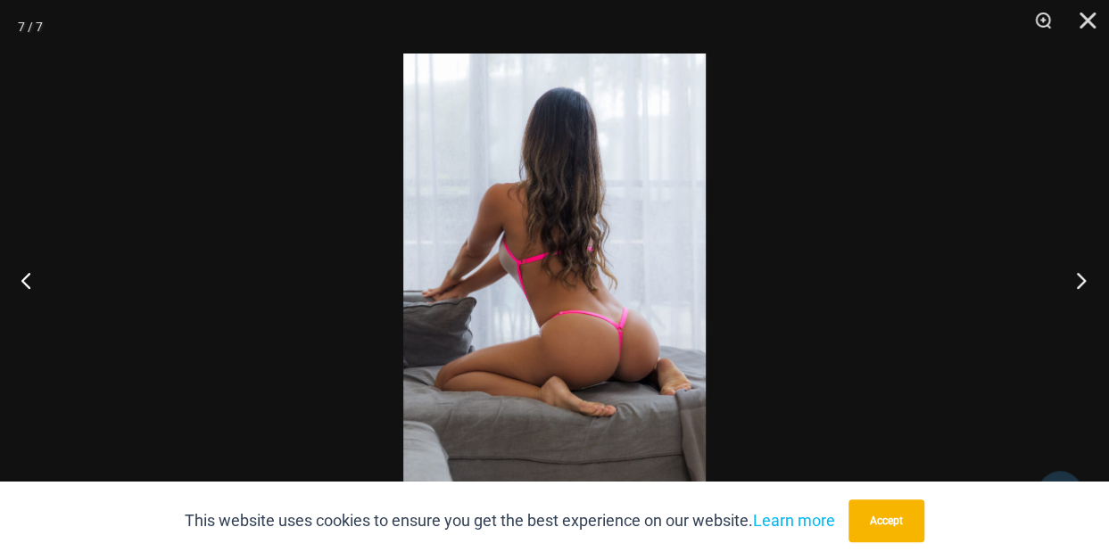
click at [1078, 280] on button "Next" at bounding box center [1075, 280] width 67 height 89
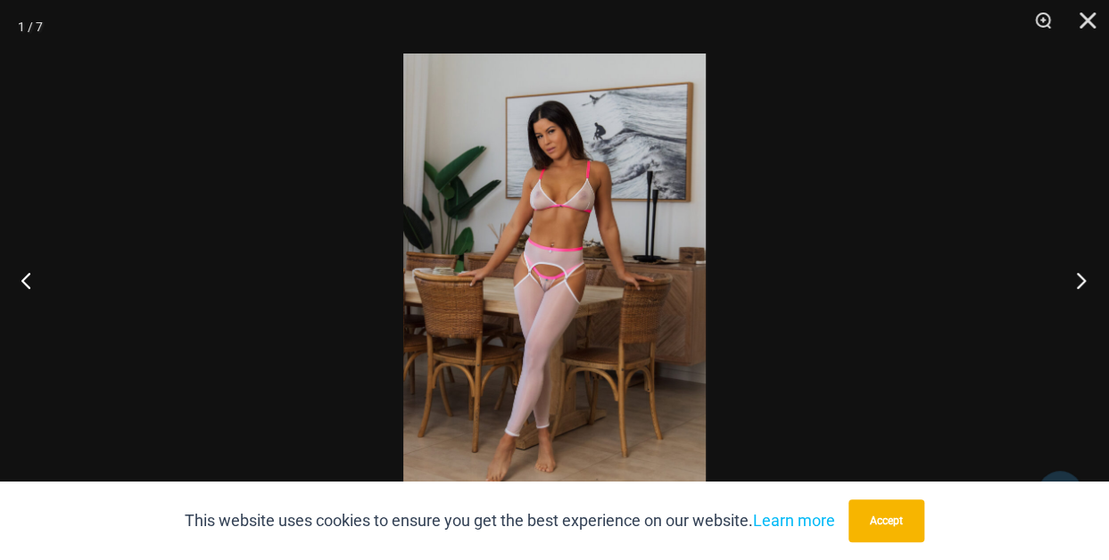
click at [1078, 280] on button "Next" at bounding box center [1075, 280] width 67 height 89
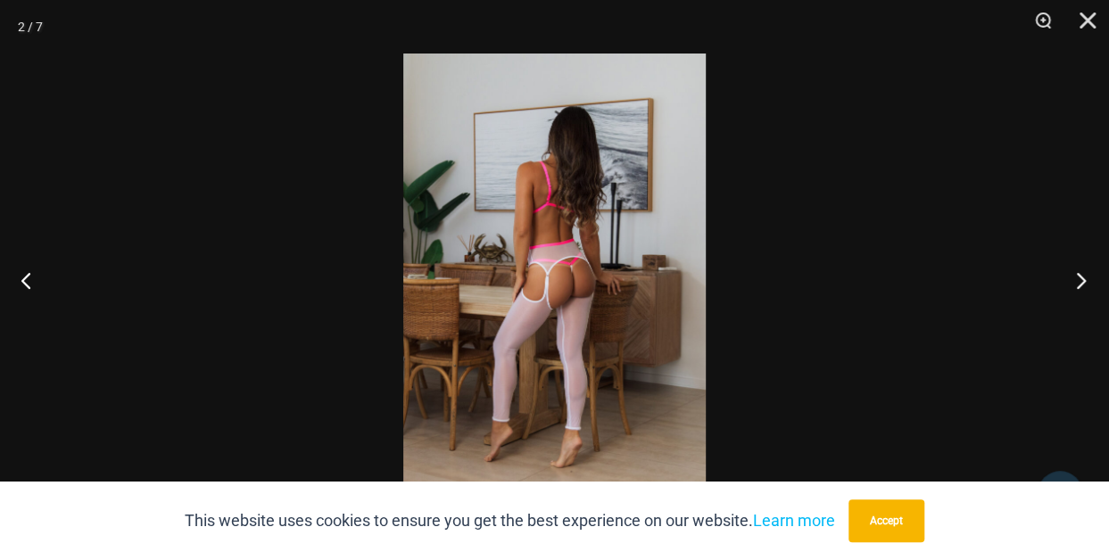
click at [1078, 280] on button "Next" at bounding box center [1075, 280] width 67 height 89
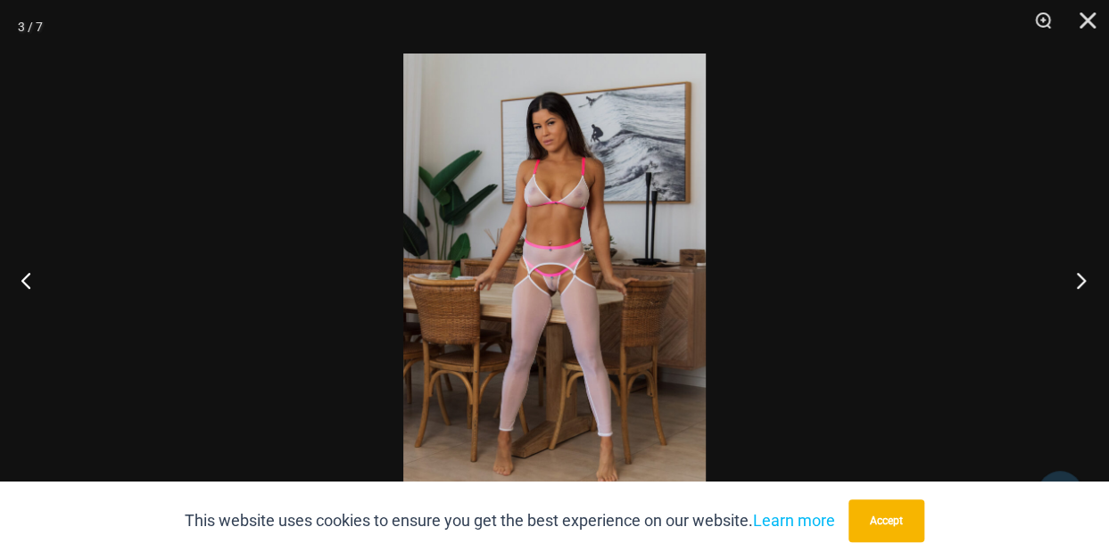
click at [1078, 280] on button "Next" at bounding box center [1075, 280] width 67 height 89
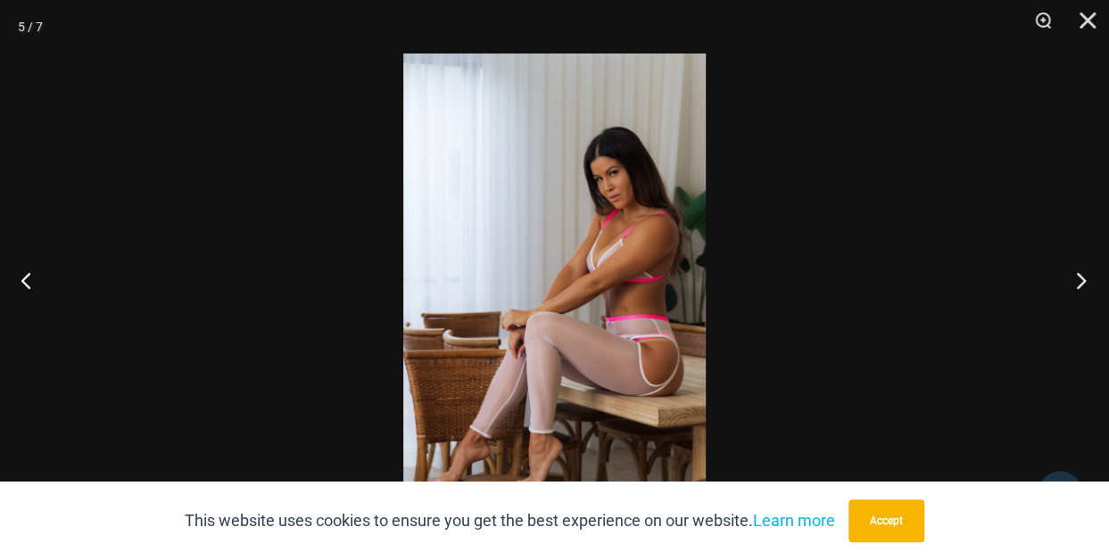
click at [1078, 280] on button "Next" at bounding box center [1075, 280] width 67 height 89
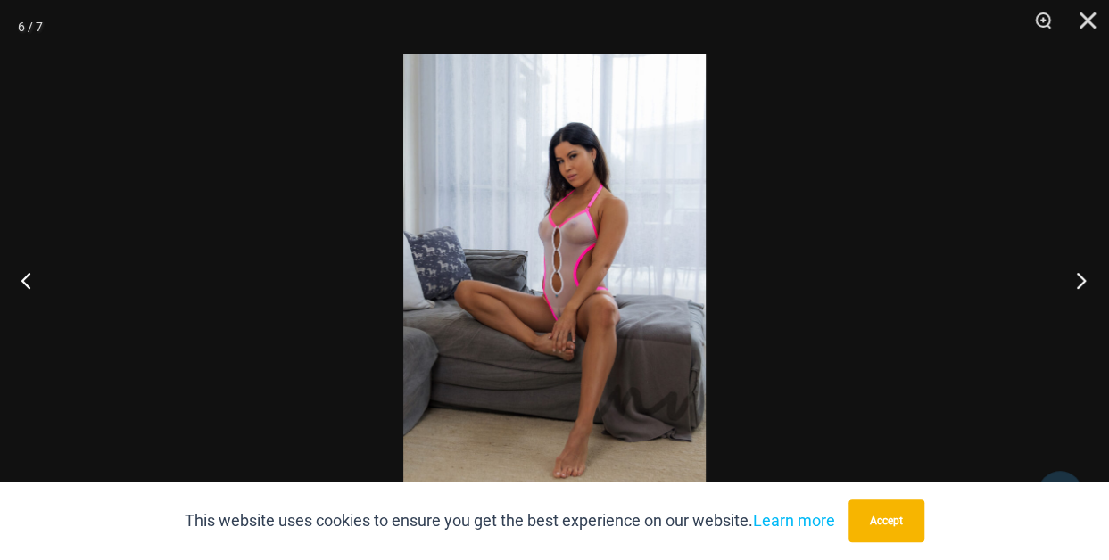
click at [1078, 280] on button "Next" at bounding box center [1075, 280] width 67 height 89
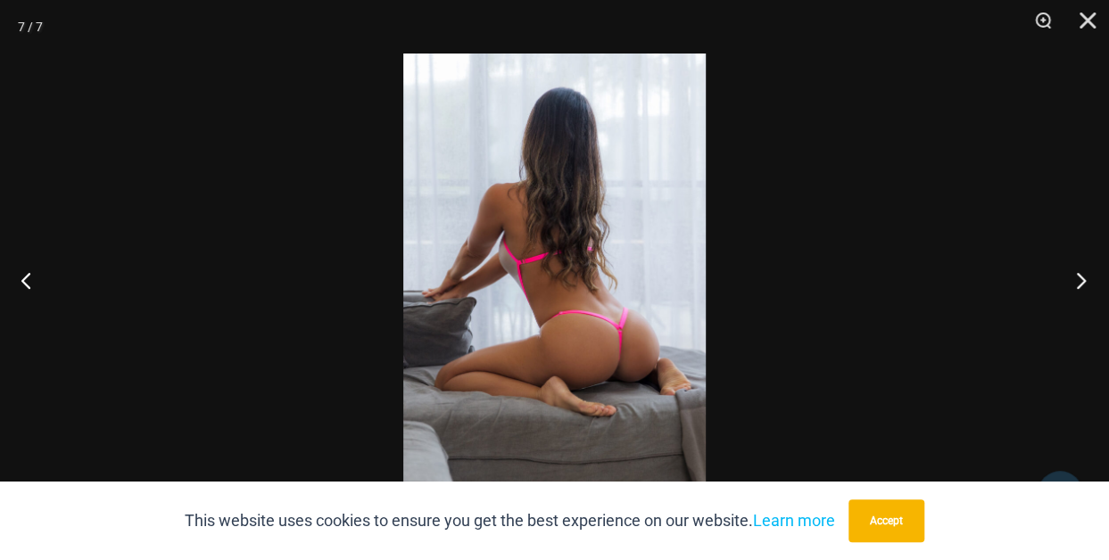
click at [1078, 280] on button "Next" at bounding box center [1075, 280] width 67 height 89
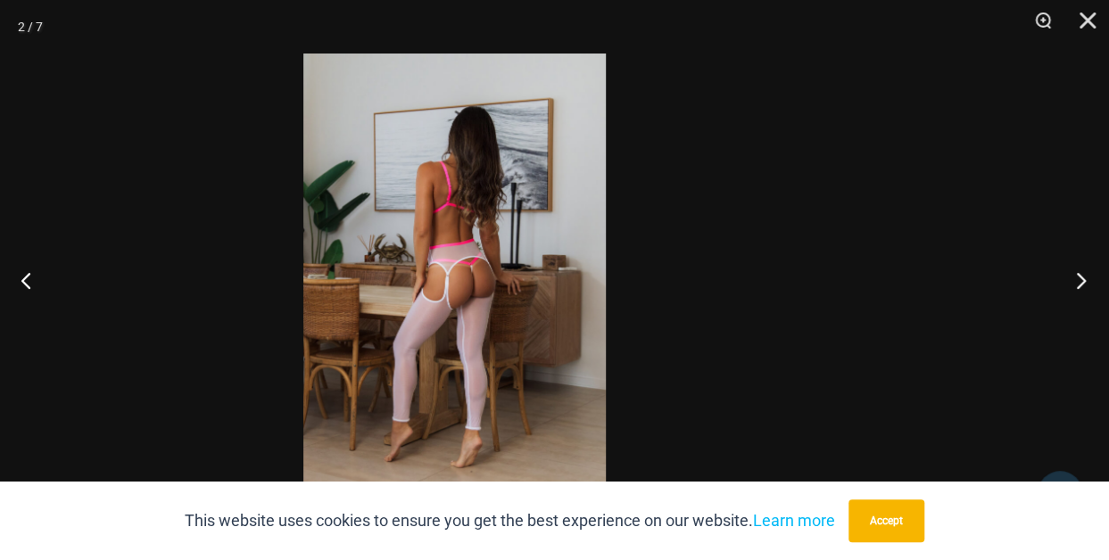
click at [948, 28] on div "2 / 7" at bounding box center [554, 280] width 1109 height 560
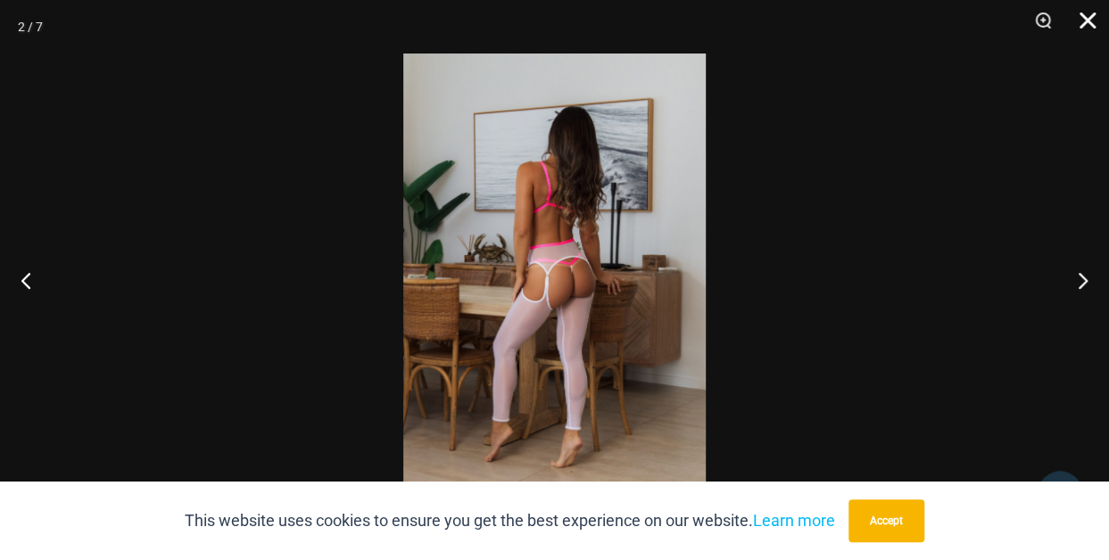
click at [1088, 20] on button "Close" at bounding box center [1081, 27] width 45 height 54
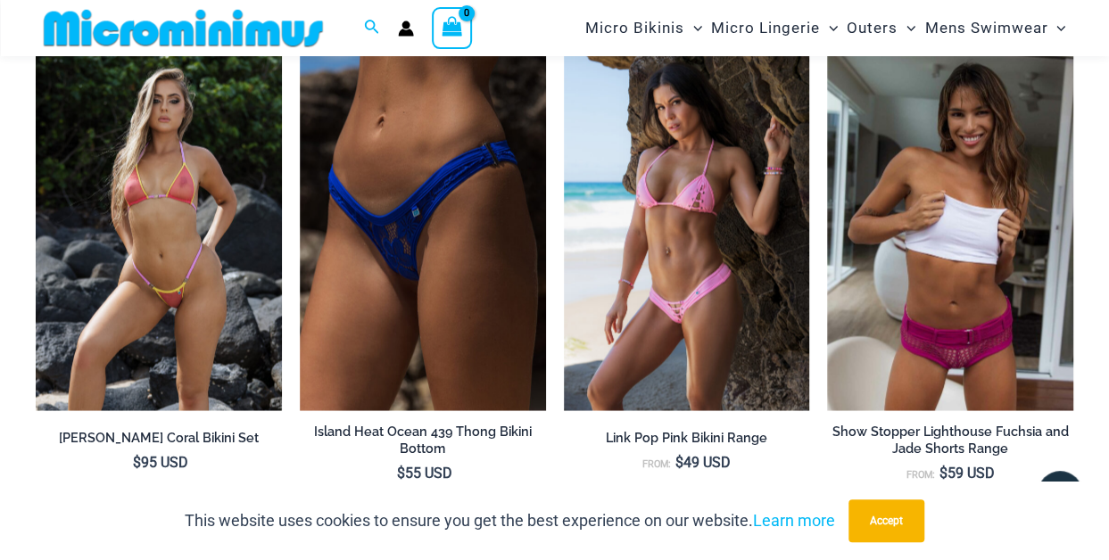
scroll to position [5175, 0]
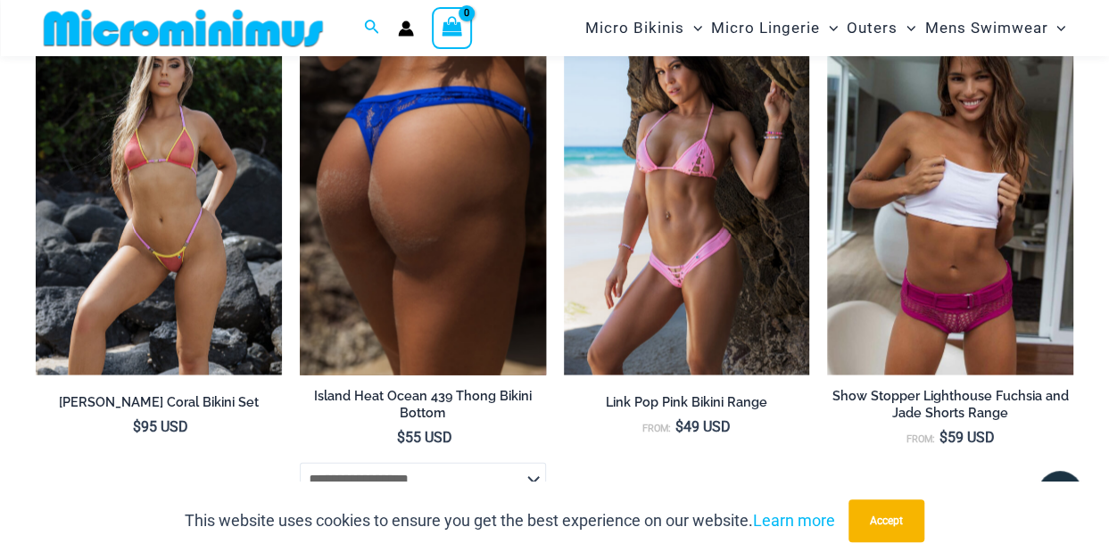
click at [385, 175] on img at bounding box center [423, 190] width 246 height 369
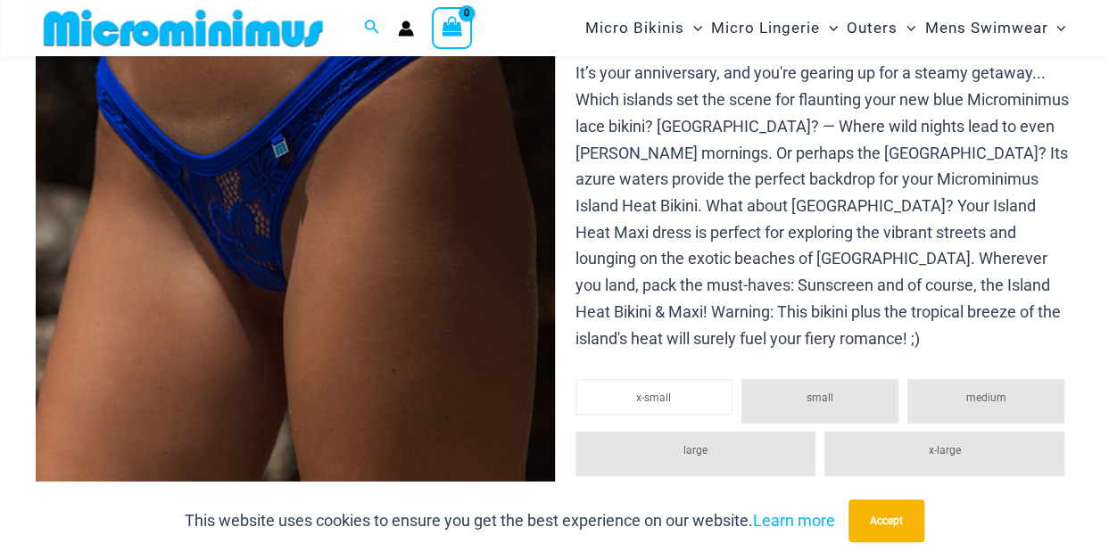
scroll to position [464, 0]
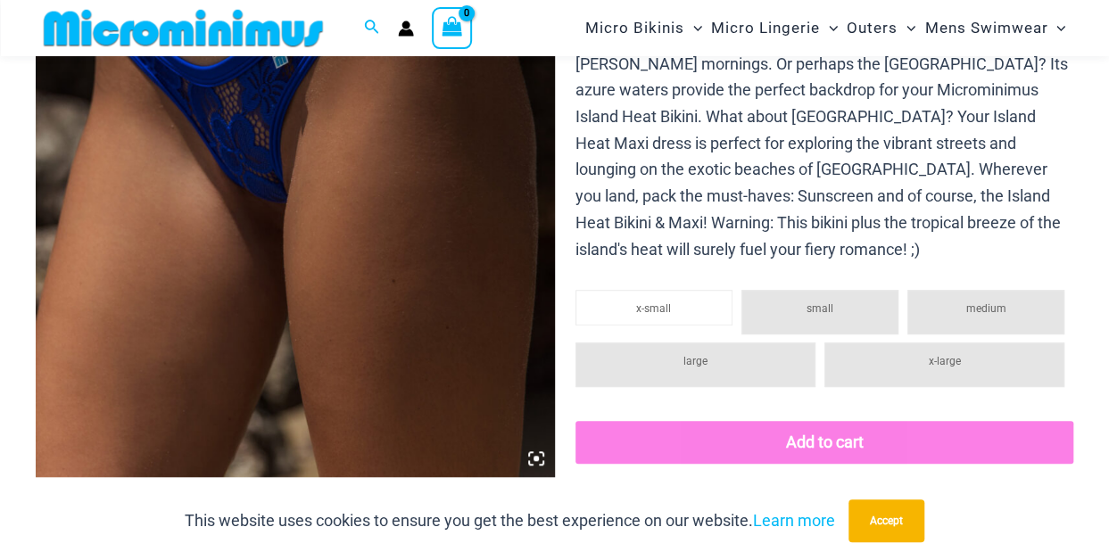
click at [266, 294] on img at bounding box center [295, 87] width 519 height 778
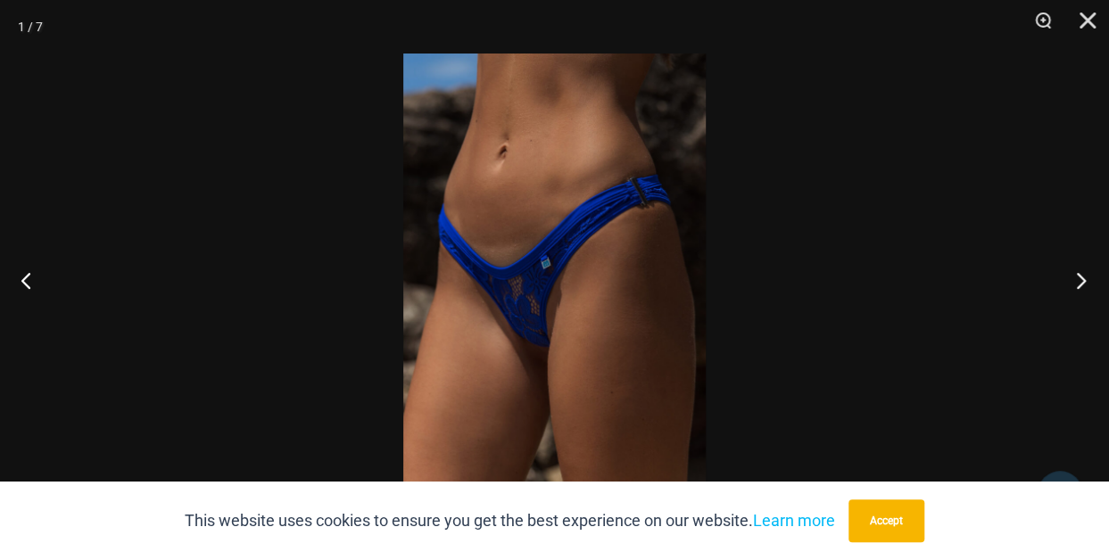
click at [1076, 282] on button "Next" at bounding box center [1075, 280] width 67 height 89
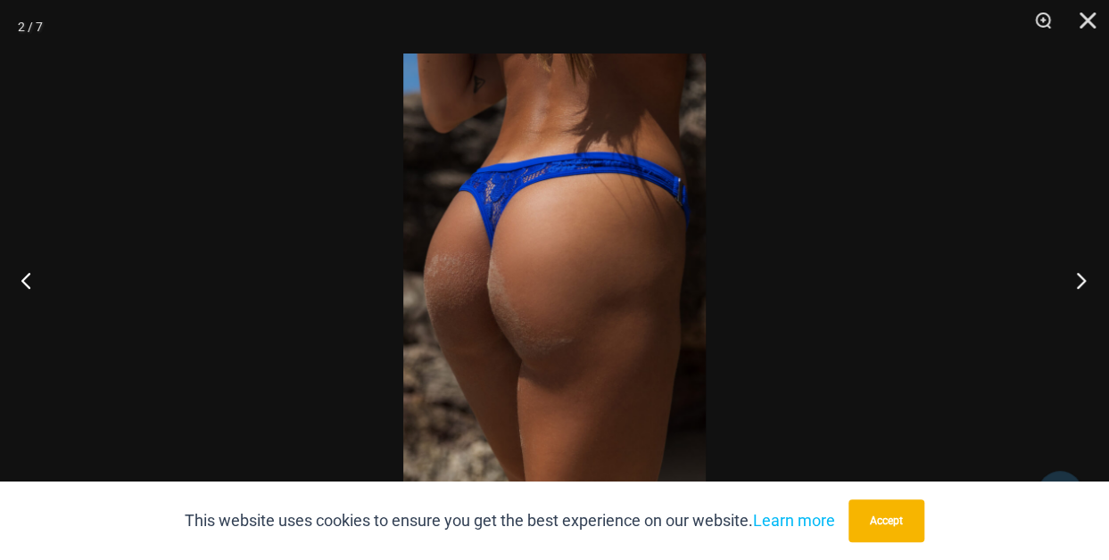
click at [1076, 282] on button "Next" at bounding box center [1075, 280] width 67 height 89
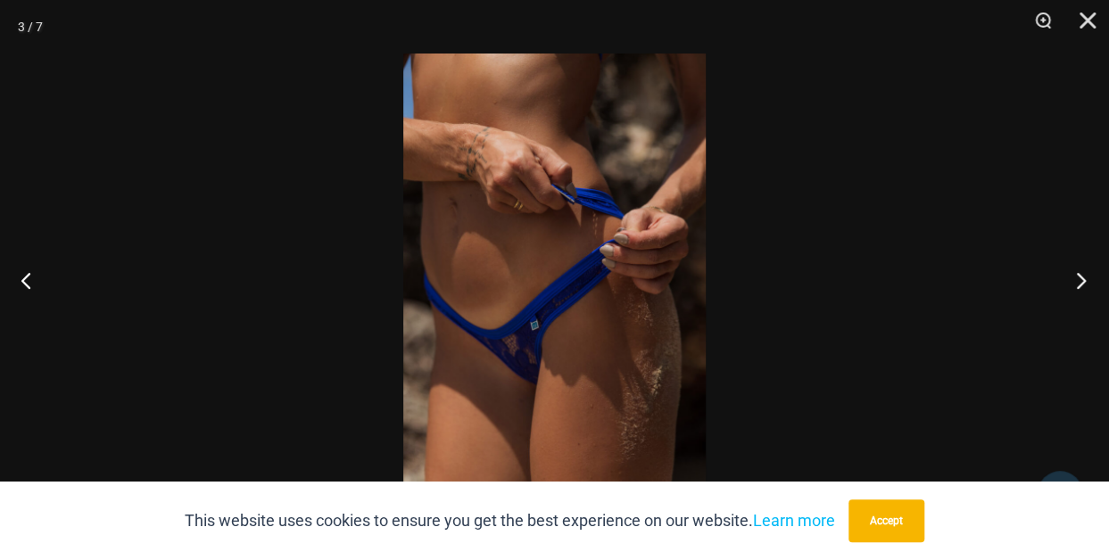
click at [1076, 282] on button "Next" at bounding box center [1075, 280] width 67 height 89
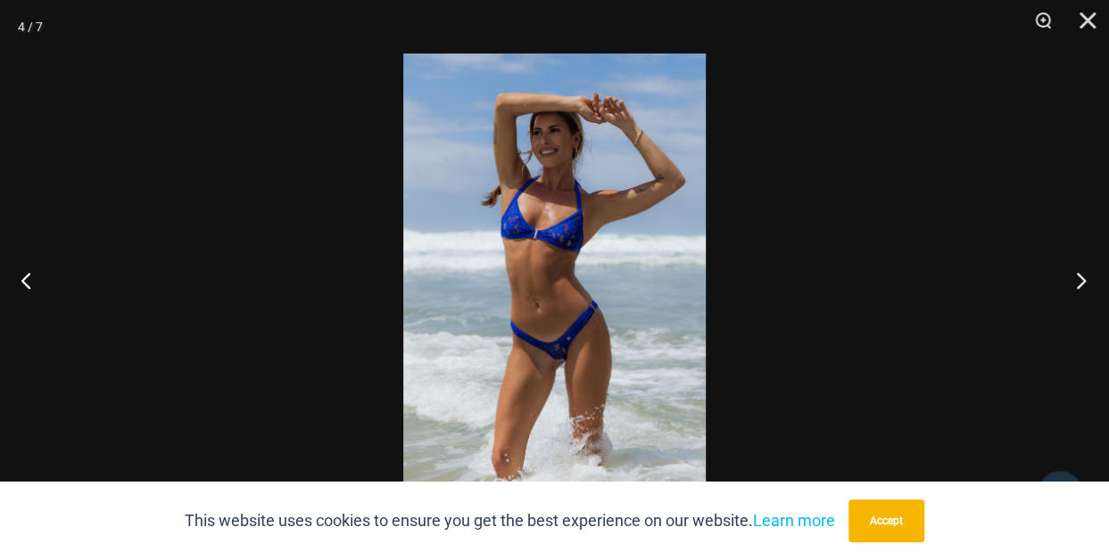
click at [1076, 282] on button "Next" at bounding box center [1075, 280] width 67 height 89
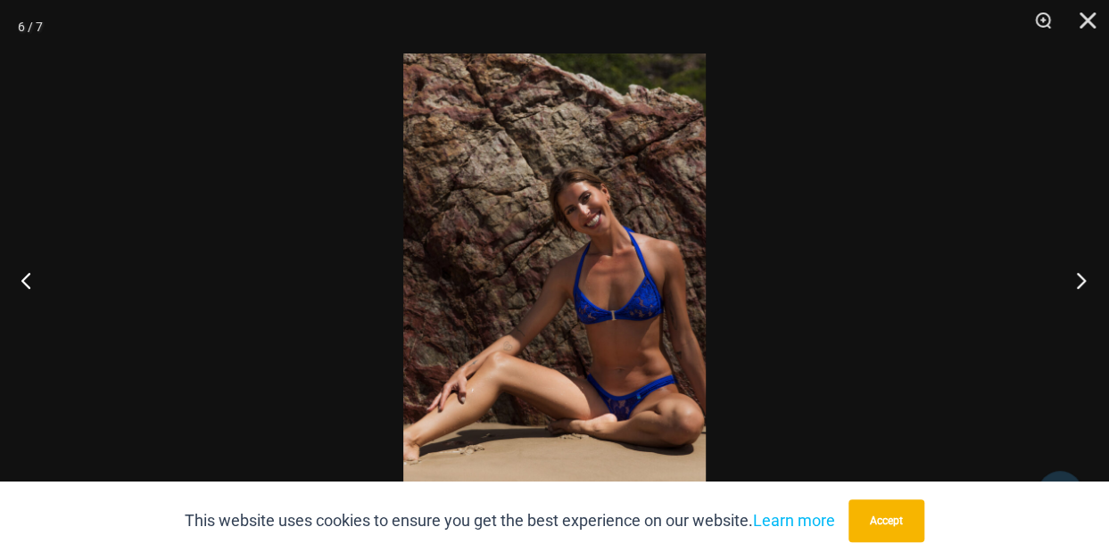
click at [1076, 282] on button "Next" at bounding box center [1075, 280] width 67 height 89
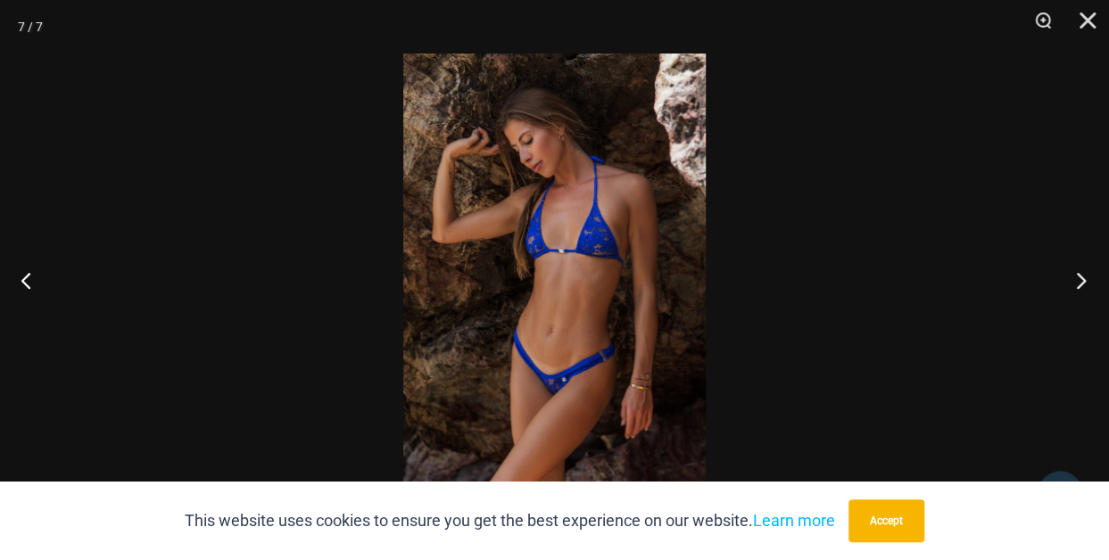
click at [1076, 282] on button "Next" at bounding box center [1075, 280] width 67 height 89
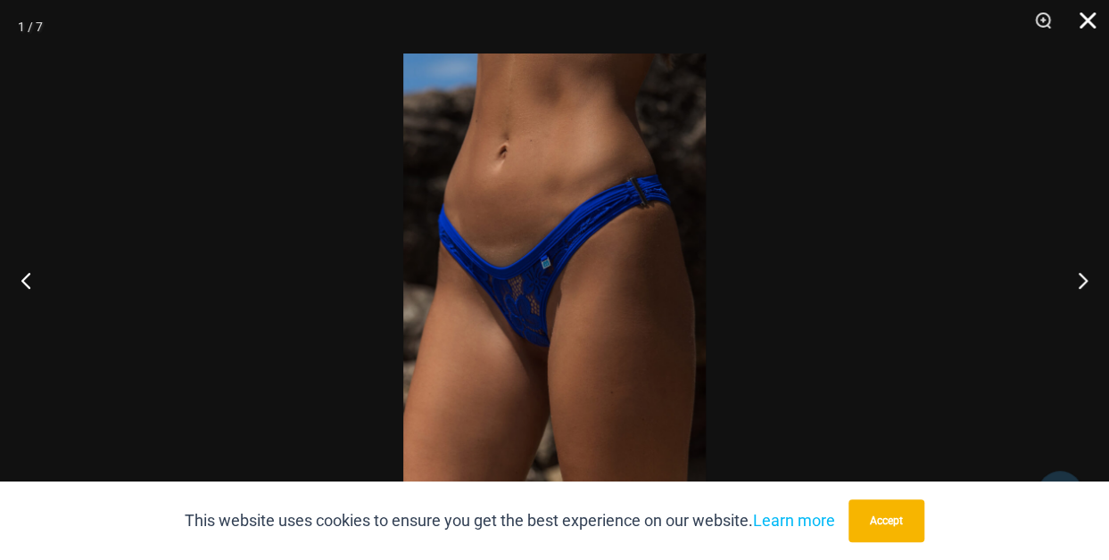
click at [1086, 17] on button "Close" at bounding box center [1081, 27] width 45 height 54
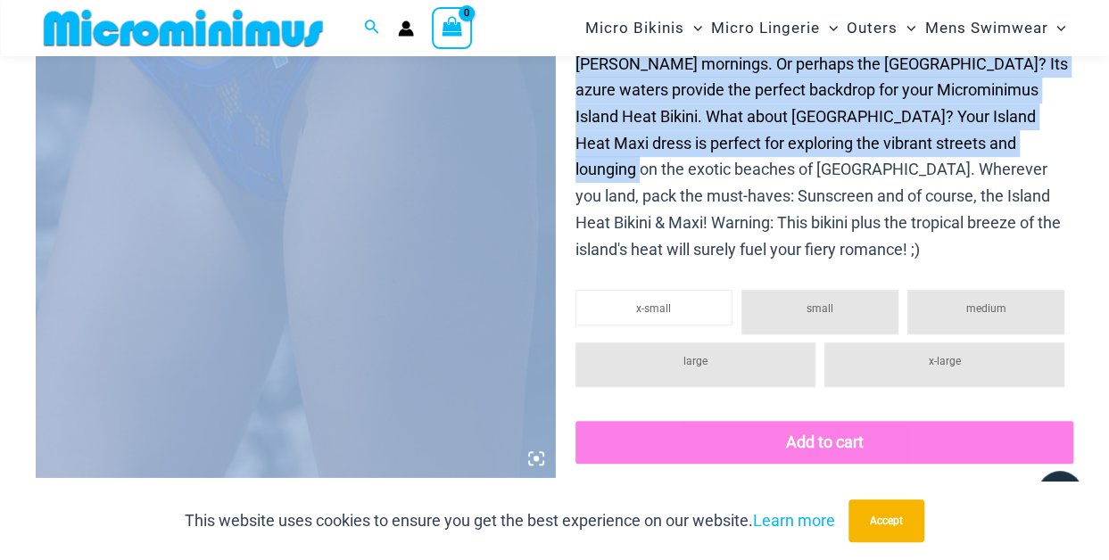
drag, startPoint x: 1086, startPoint y: 17, endPoint x: 1012, endPoint y: 147, distance: 149.8
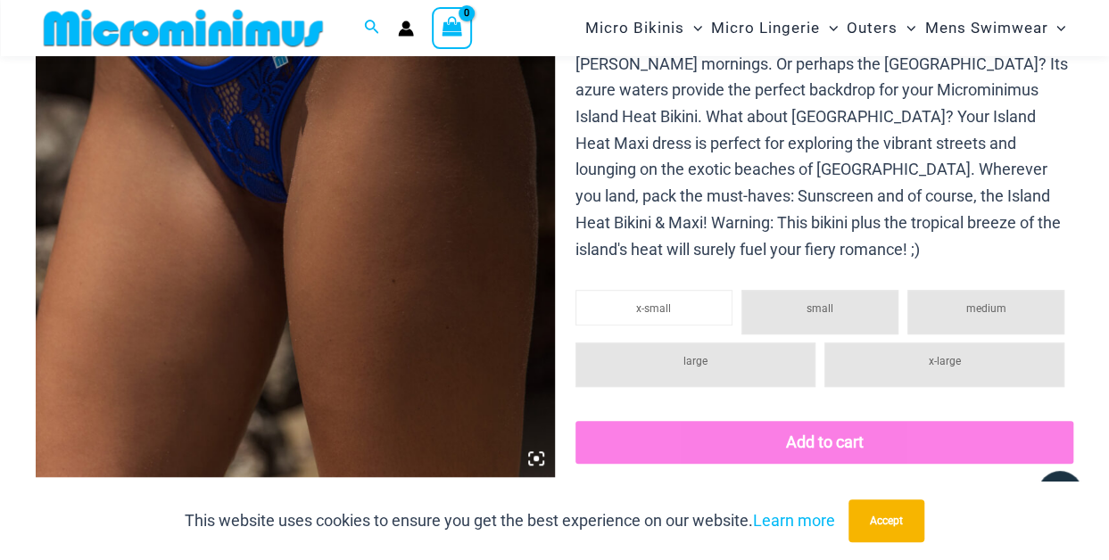
drag, startPoint x: 1012, startPoint y: 147, endPoint x: 1081, endPoint y: 238, distance: 114.6
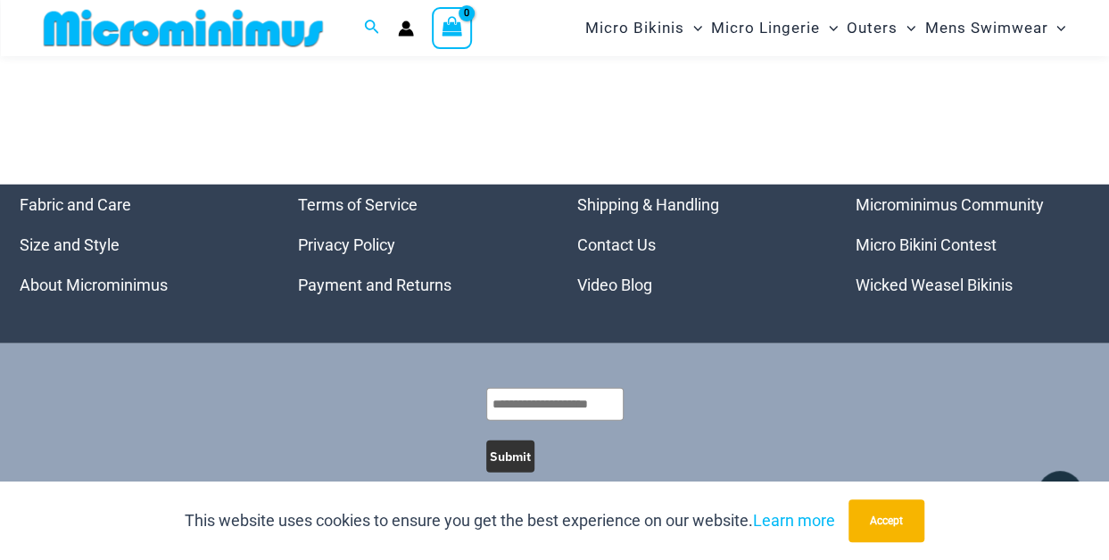
scroll to position [5762, 0]
